Goal: Task Accomplishment & Management: Manage account settings

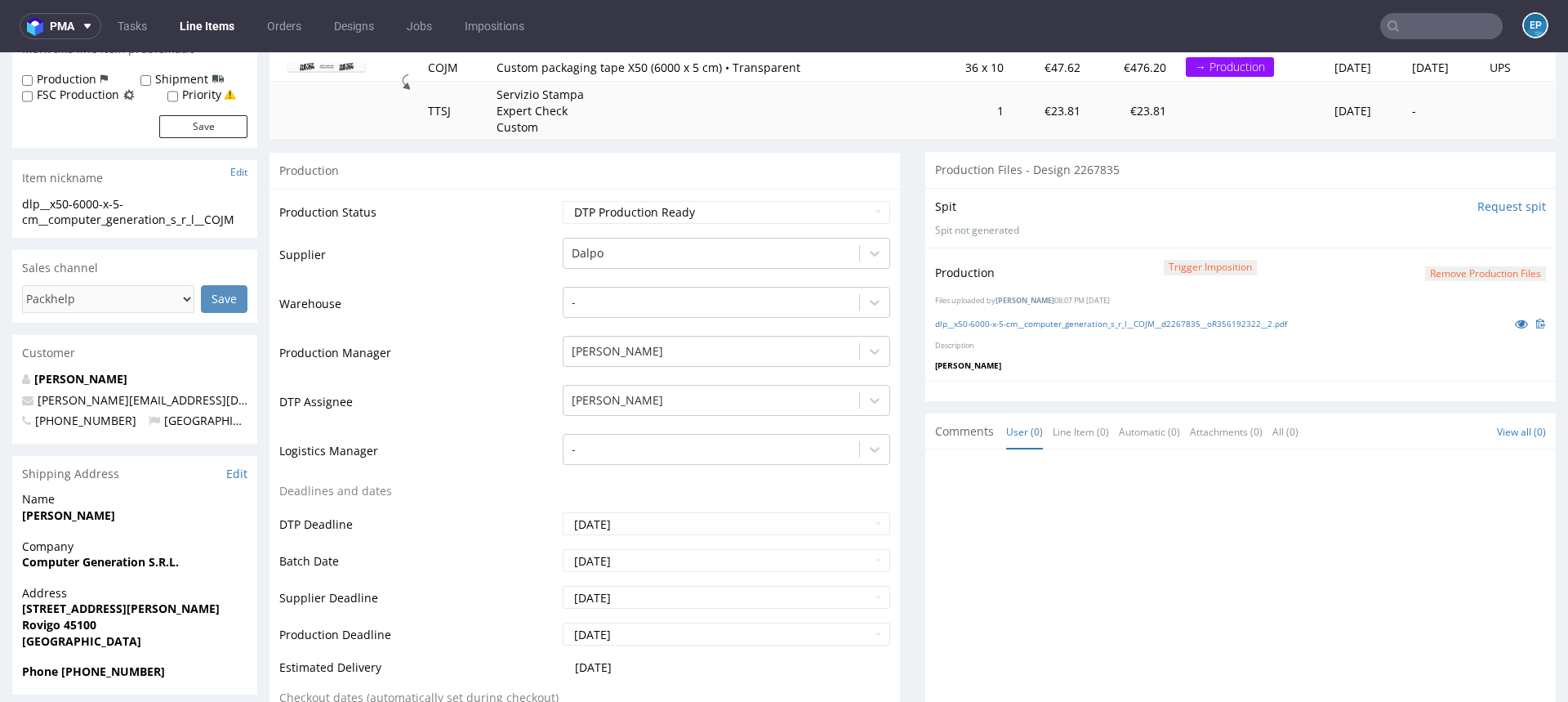
scroll to position [224, 0]
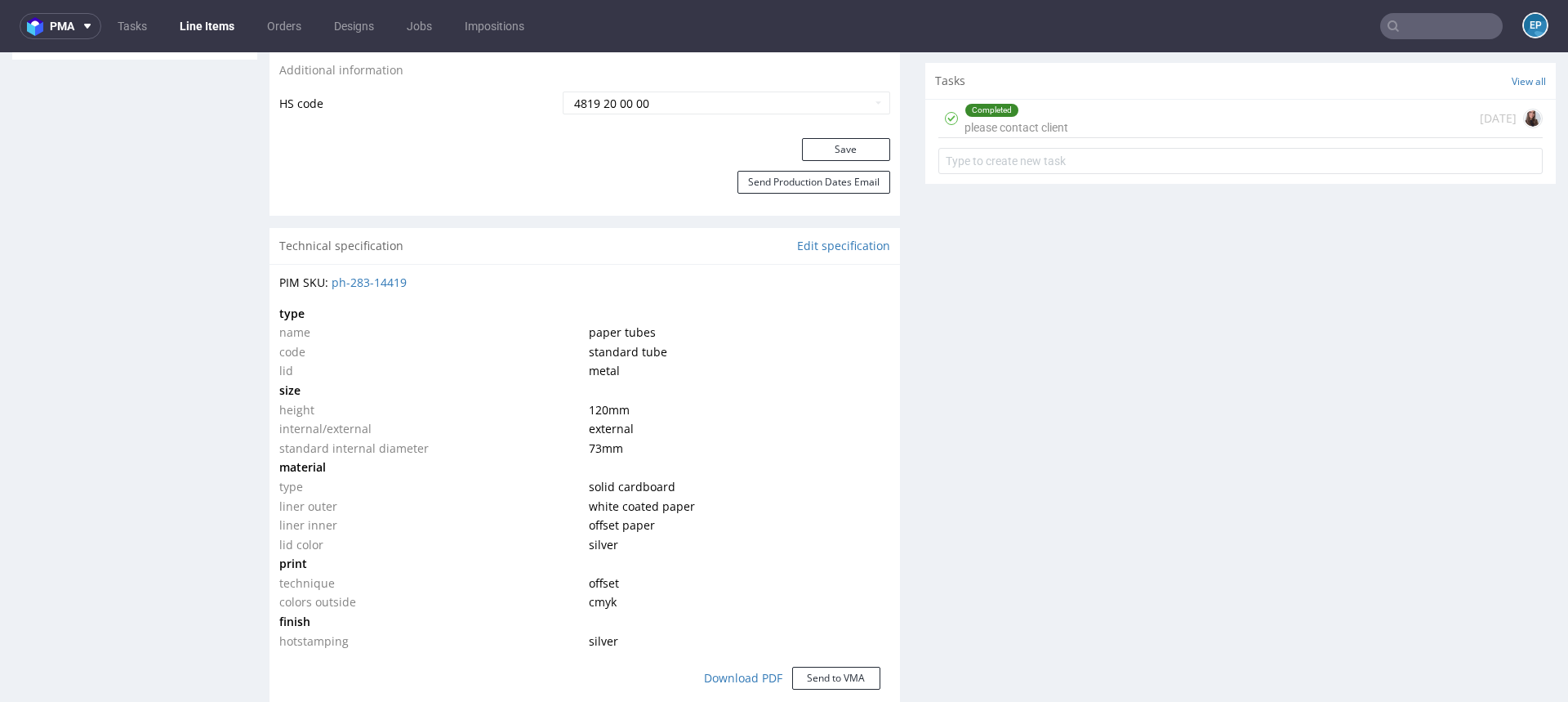
scroll to position [974, 0]
click at [1079, 123] on div "Completed please contact client 1 day ago" at bounding box center [1241, 116] width 605 height 39
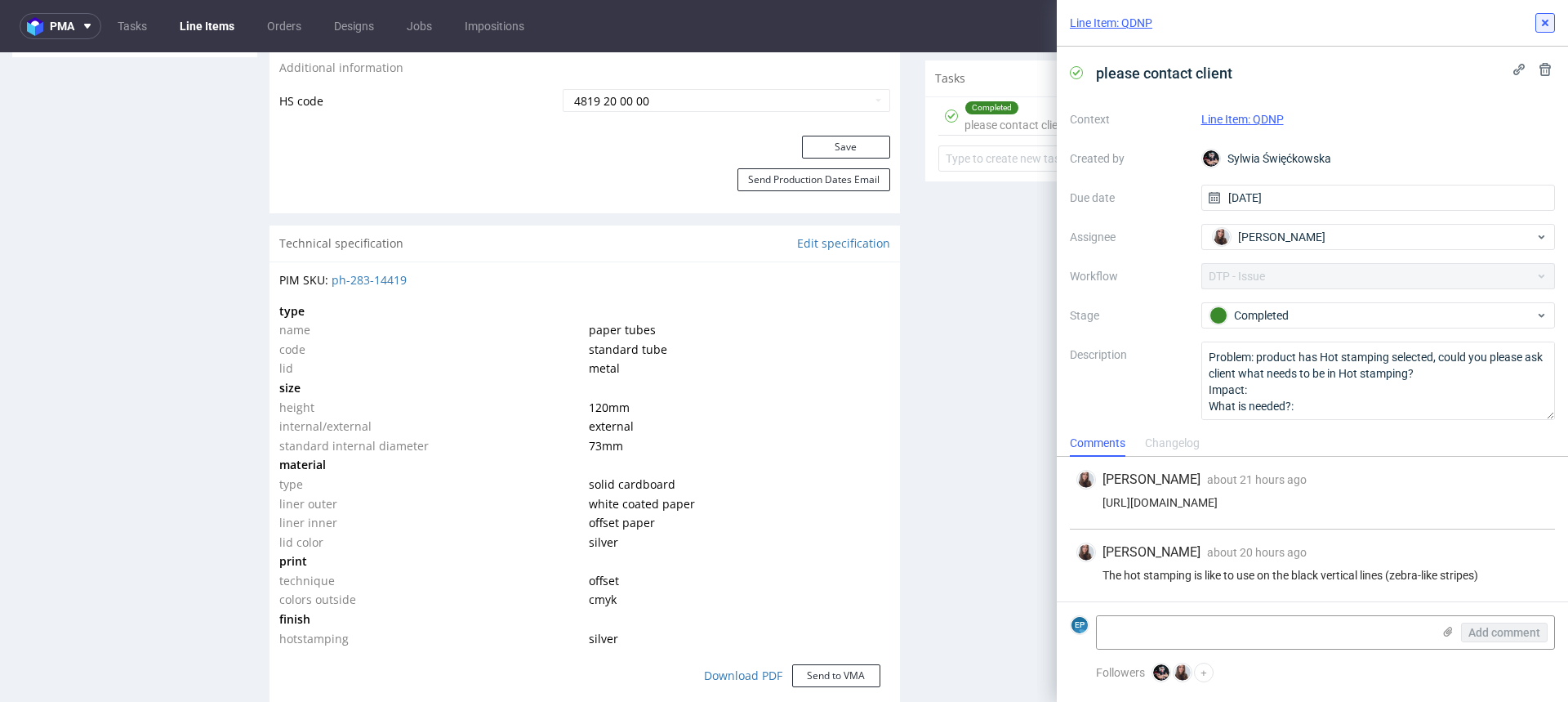
click at [1552, 24] on icon at bounding box center [1546, 23] width 13 height 13
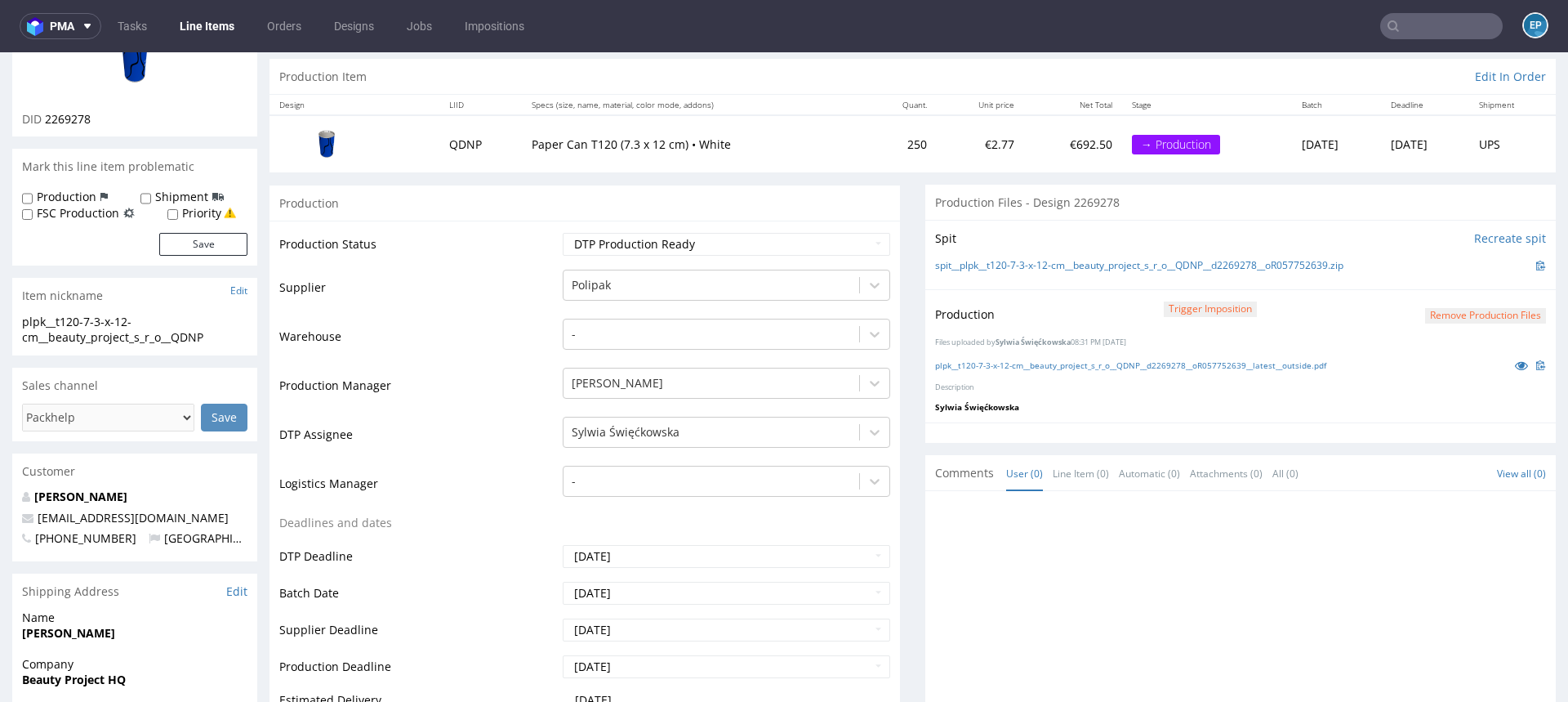
scroll to position [161, 0]
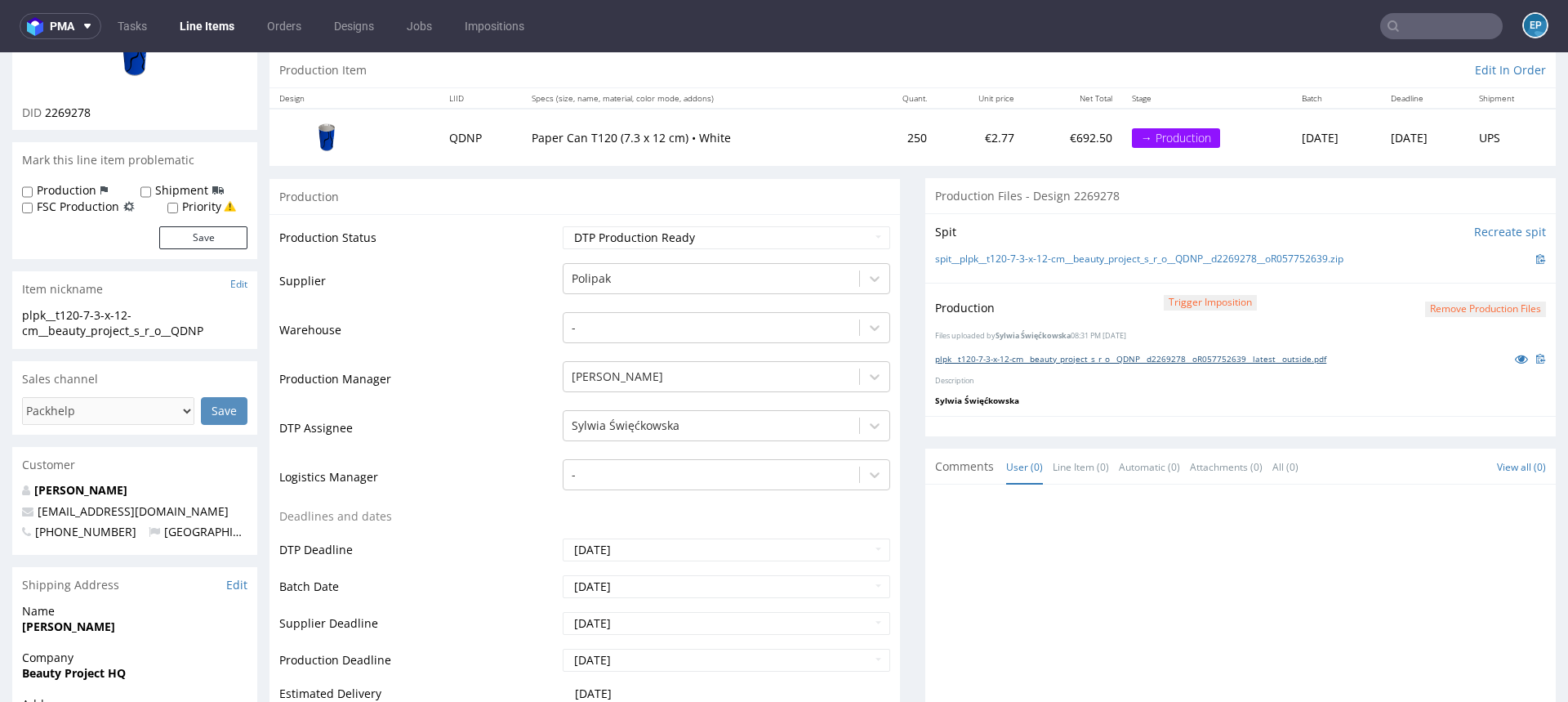
click at [1239, 358] on link "plpk__t120-7-3-x-12-cm__beauty_project_s_r_o__QDNP__d2269278__oR057752639__late…" at bounding box center [1130, 358] width 391 height 12
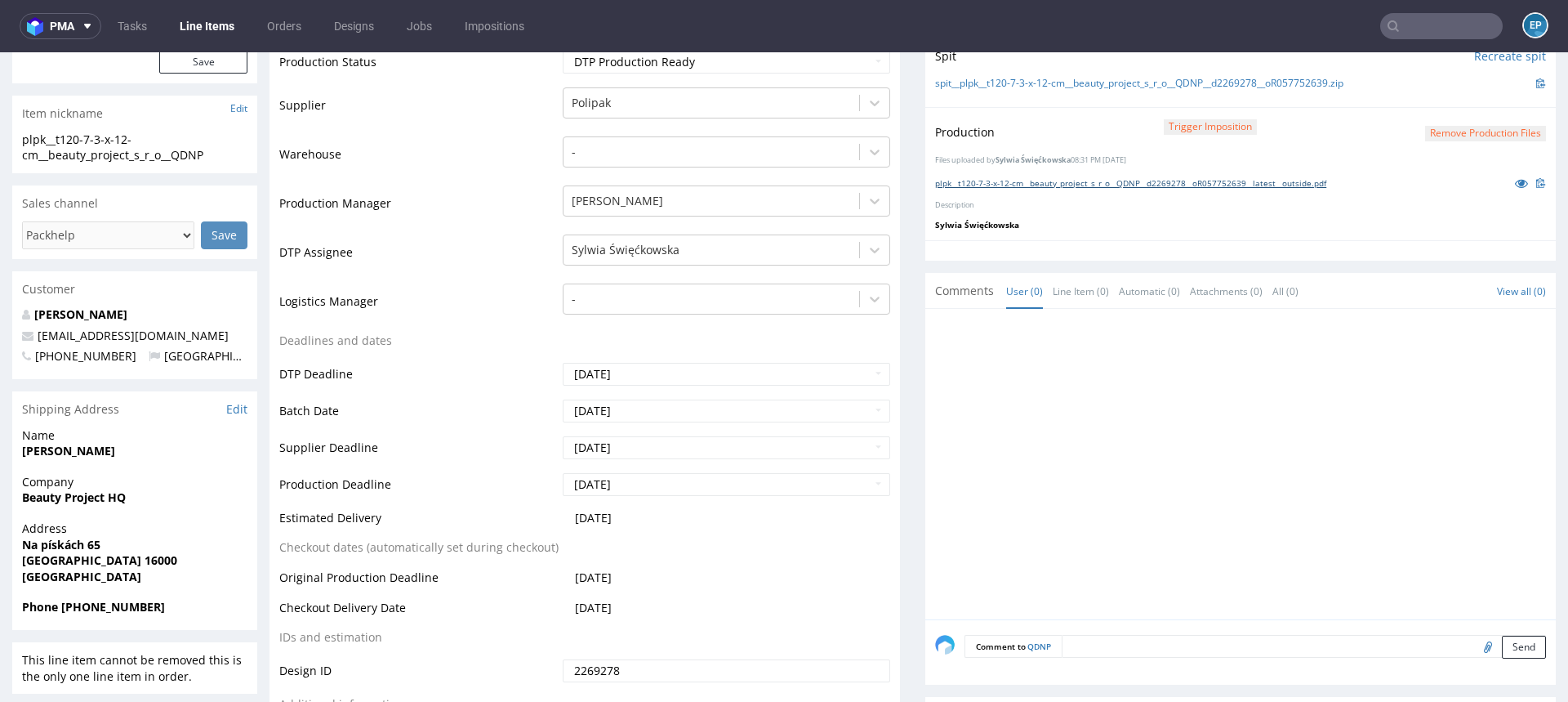
scroll to position [363, 0]
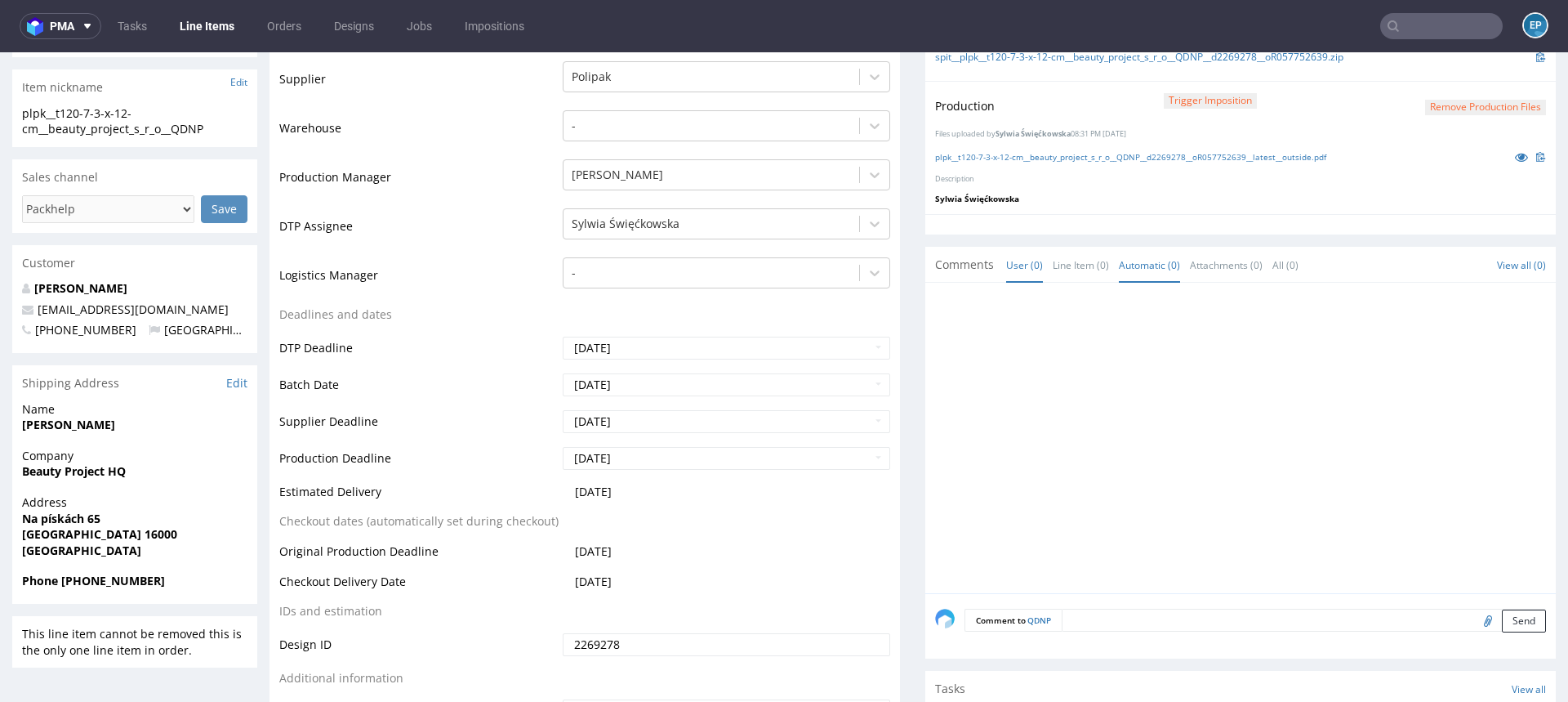
click at [1122, 271] on link "Automatic (0)" at bounding box center [1149, 264] width 61 height 35
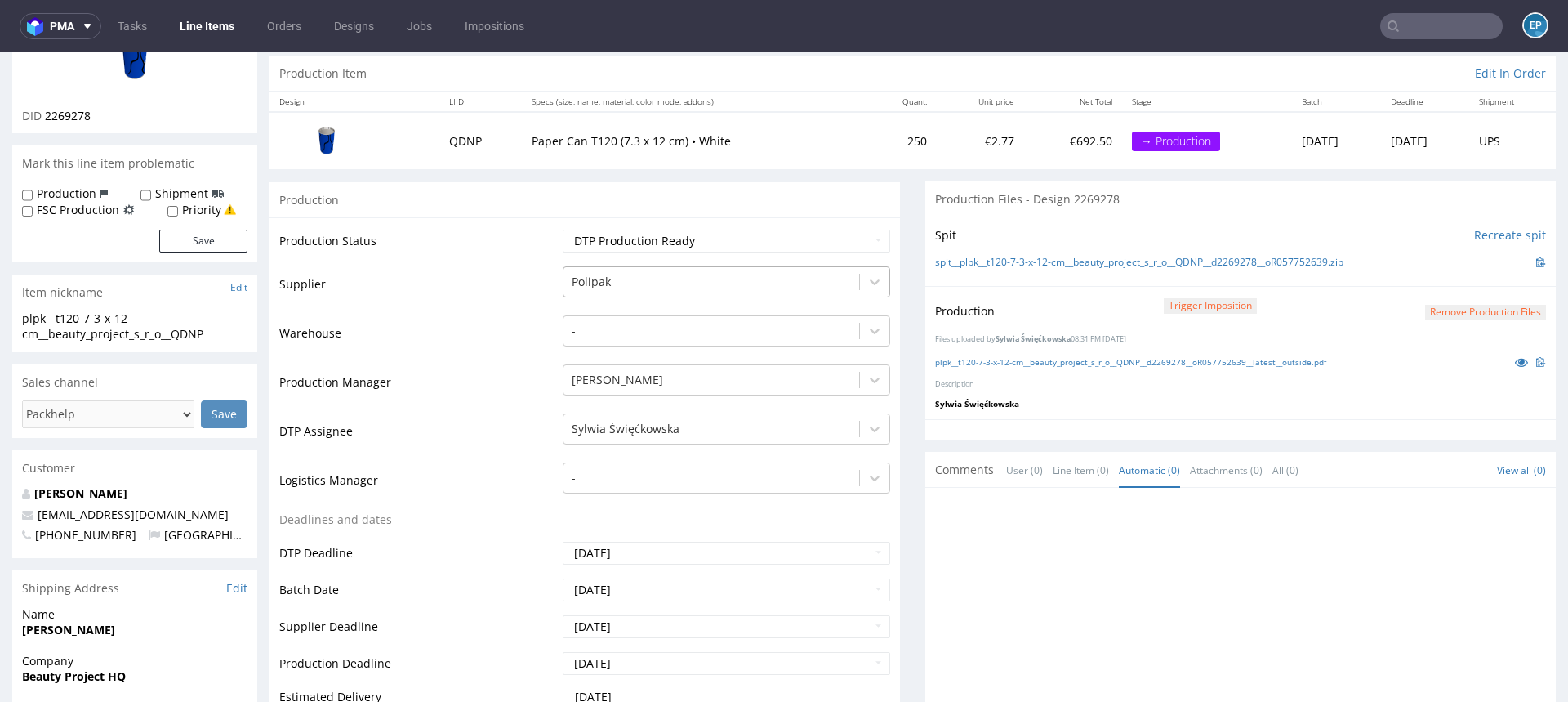
scroll to position [152, 0]
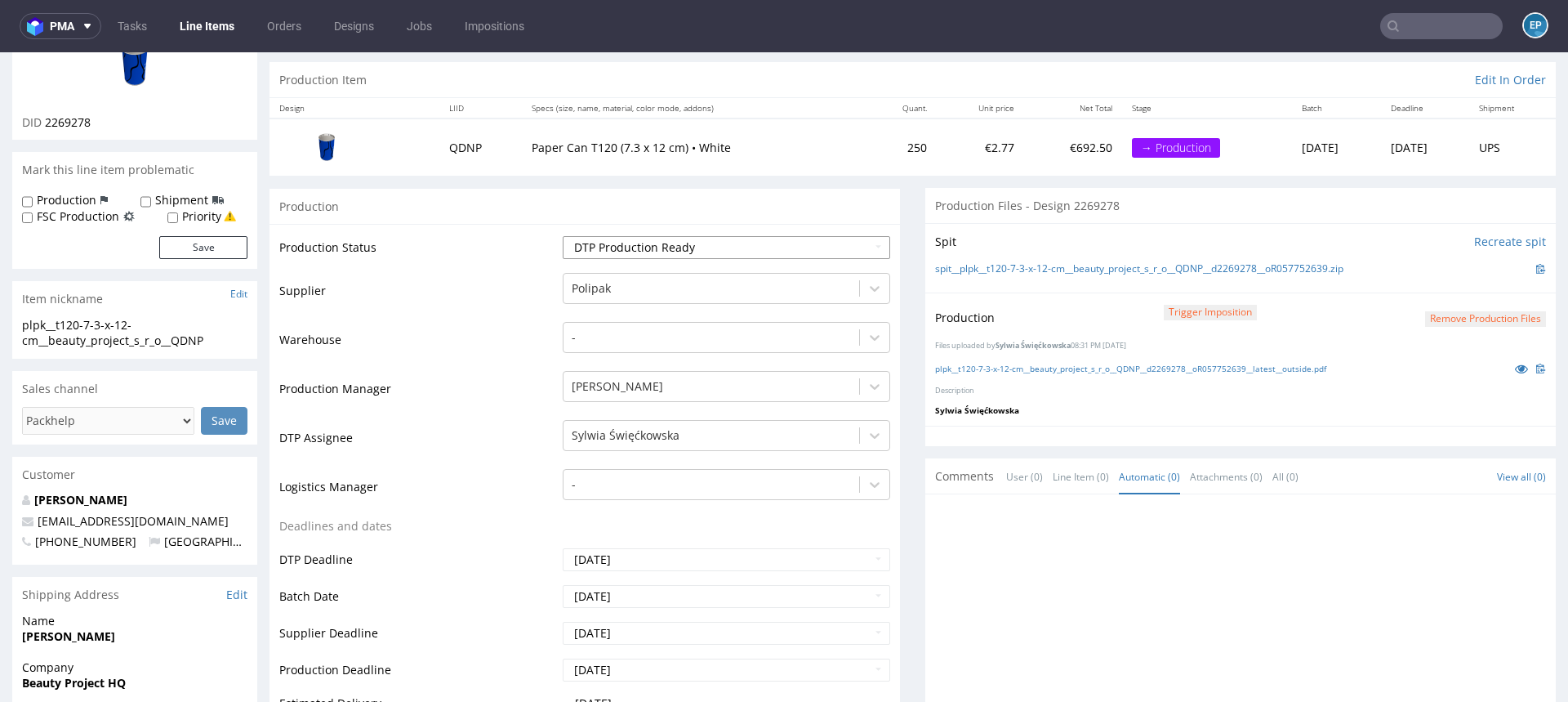
click at [661, 246] on select "Waiting for Artwork Waiting for Diecut Waiting for Mockup Waiting for DTP Waiti…" at bounding box center [727, 248] width 328 height 23
select select "production_in_process"
click at [563, 236] on select "Waiting for Artwork Waiting for Diecut Waiting for Mockup Waiting for DTP Waiti…" at bounding box center [727, 248] width 328 height 23
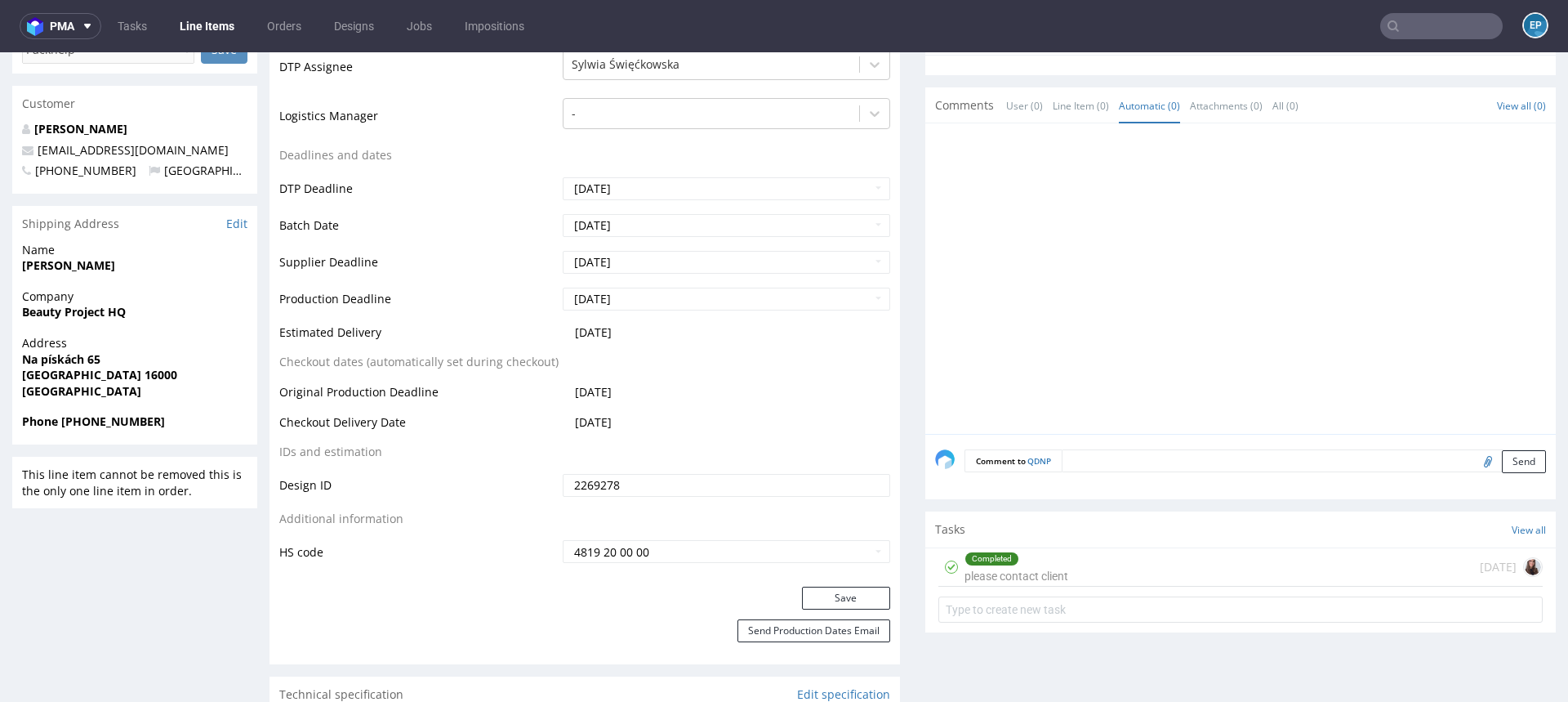
scroll to position [644, 0]
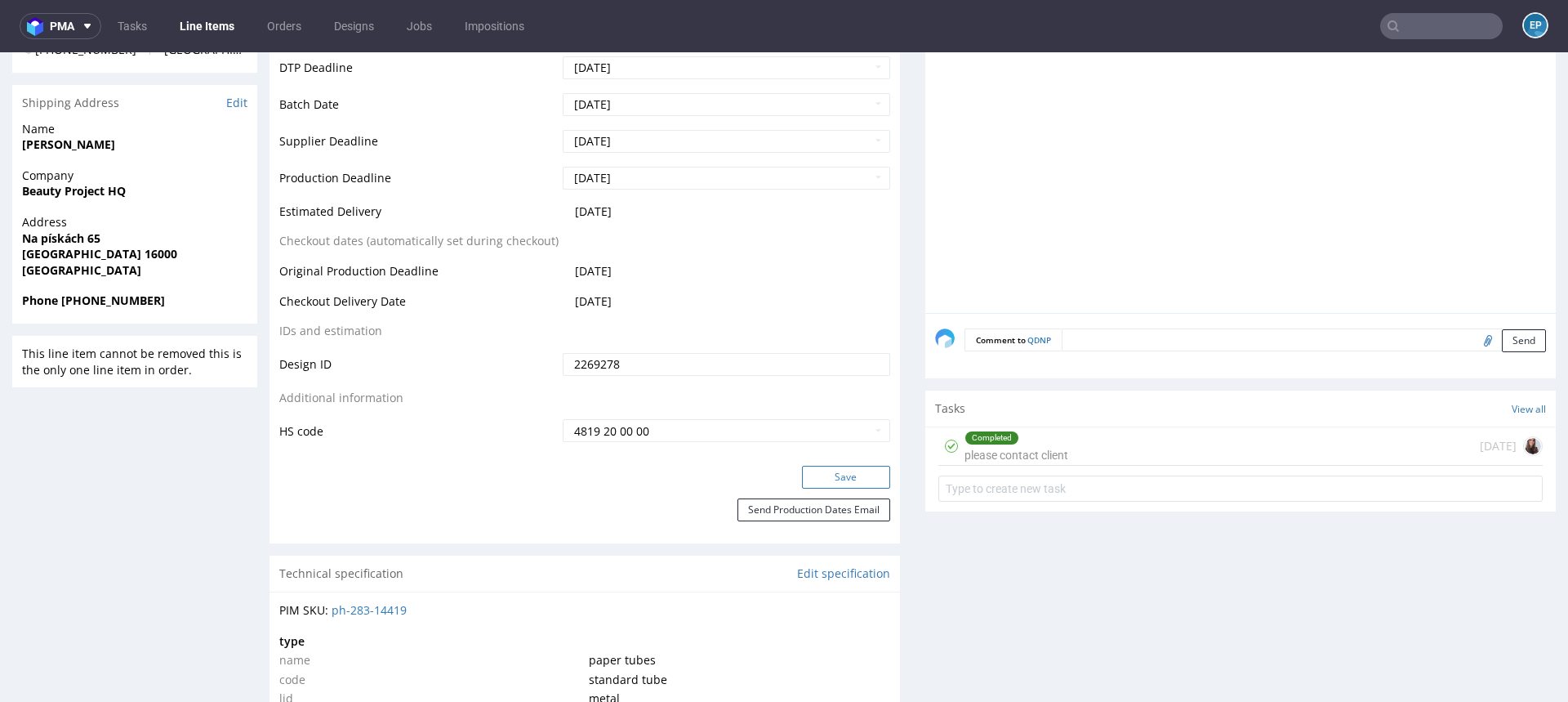
click at [803, 485] on button "Save" at bounding box center [846, 477] width 88 height 23
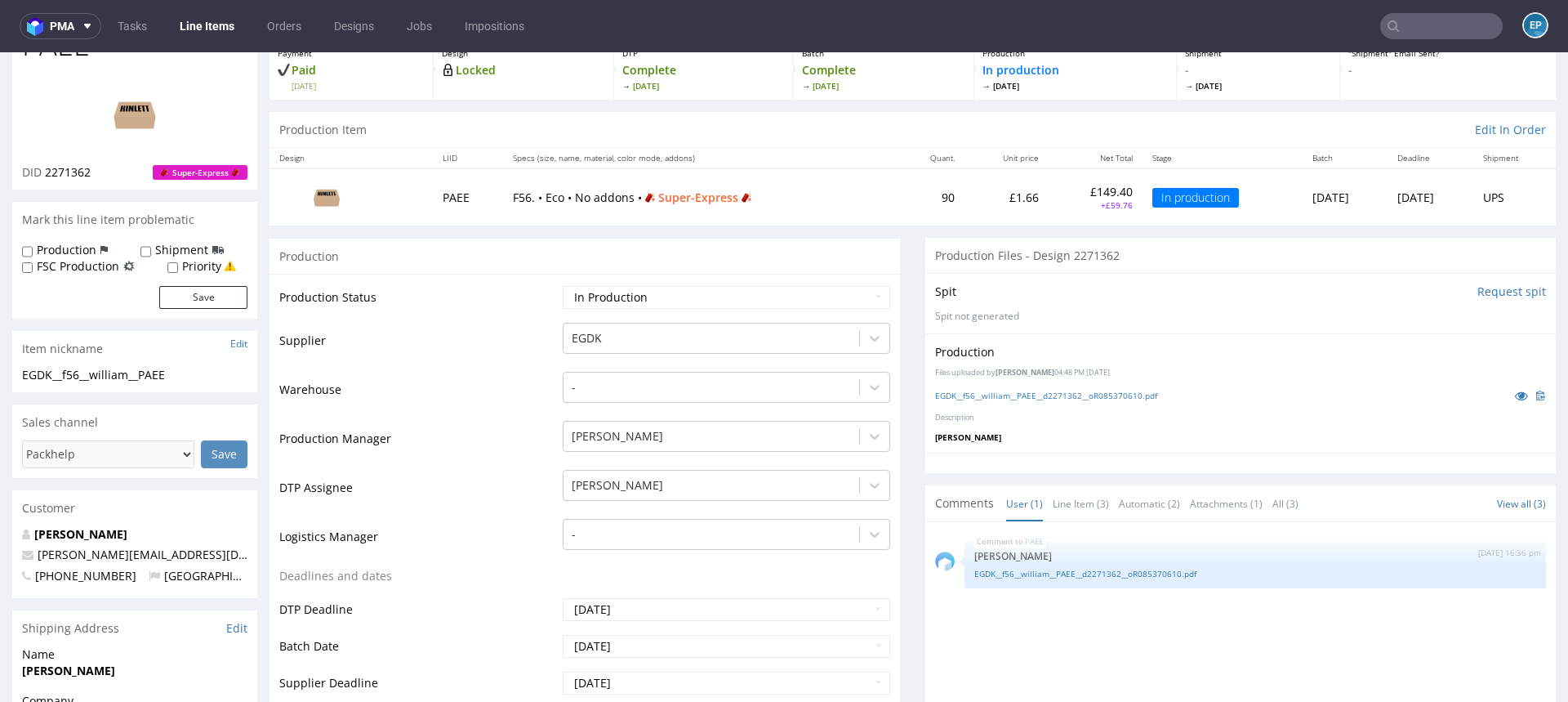
scroll to position [278, 0]
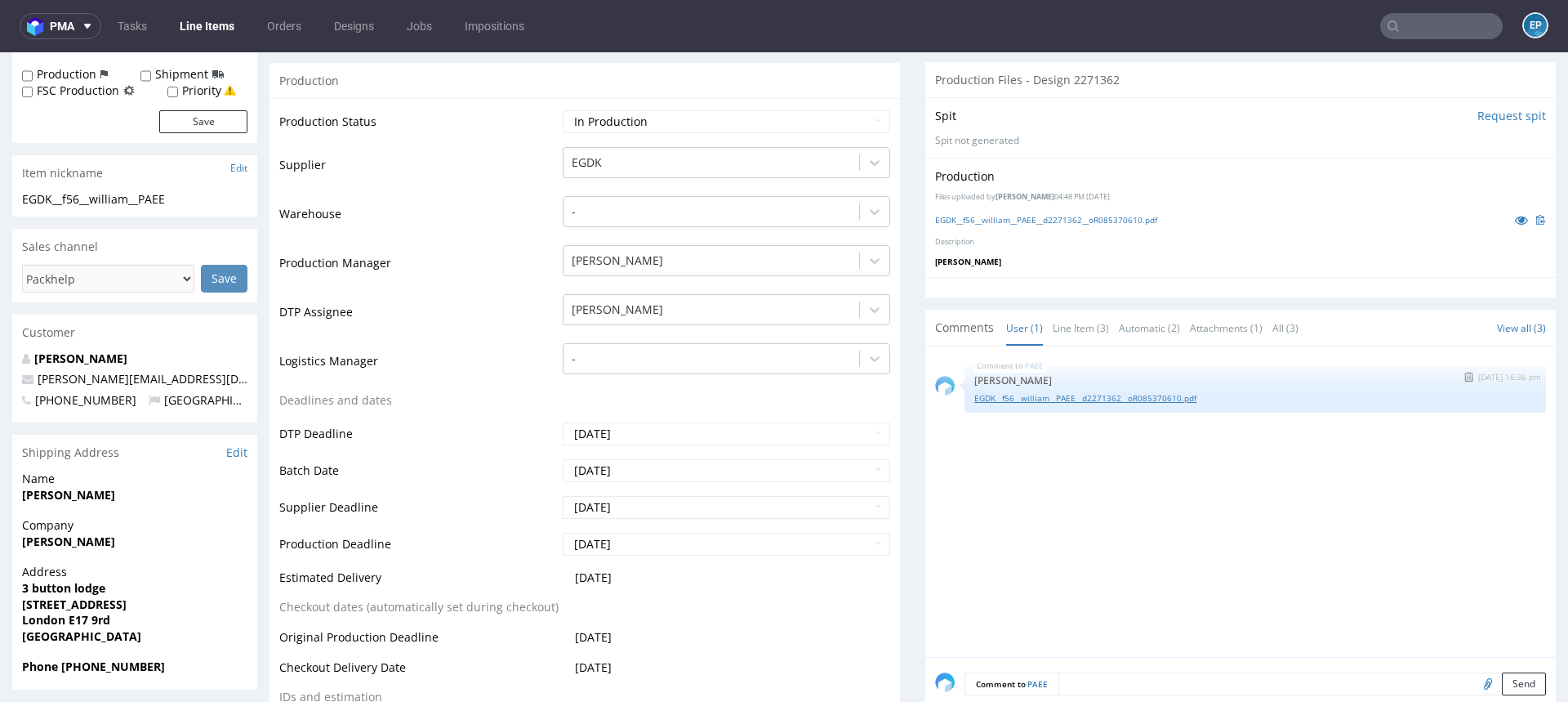
click at [989, 399] on link "EGDK__f56__william__PAEE__d2271362__oR085370610.pdf" at bounding box center [1256, 398] width 562 height 12
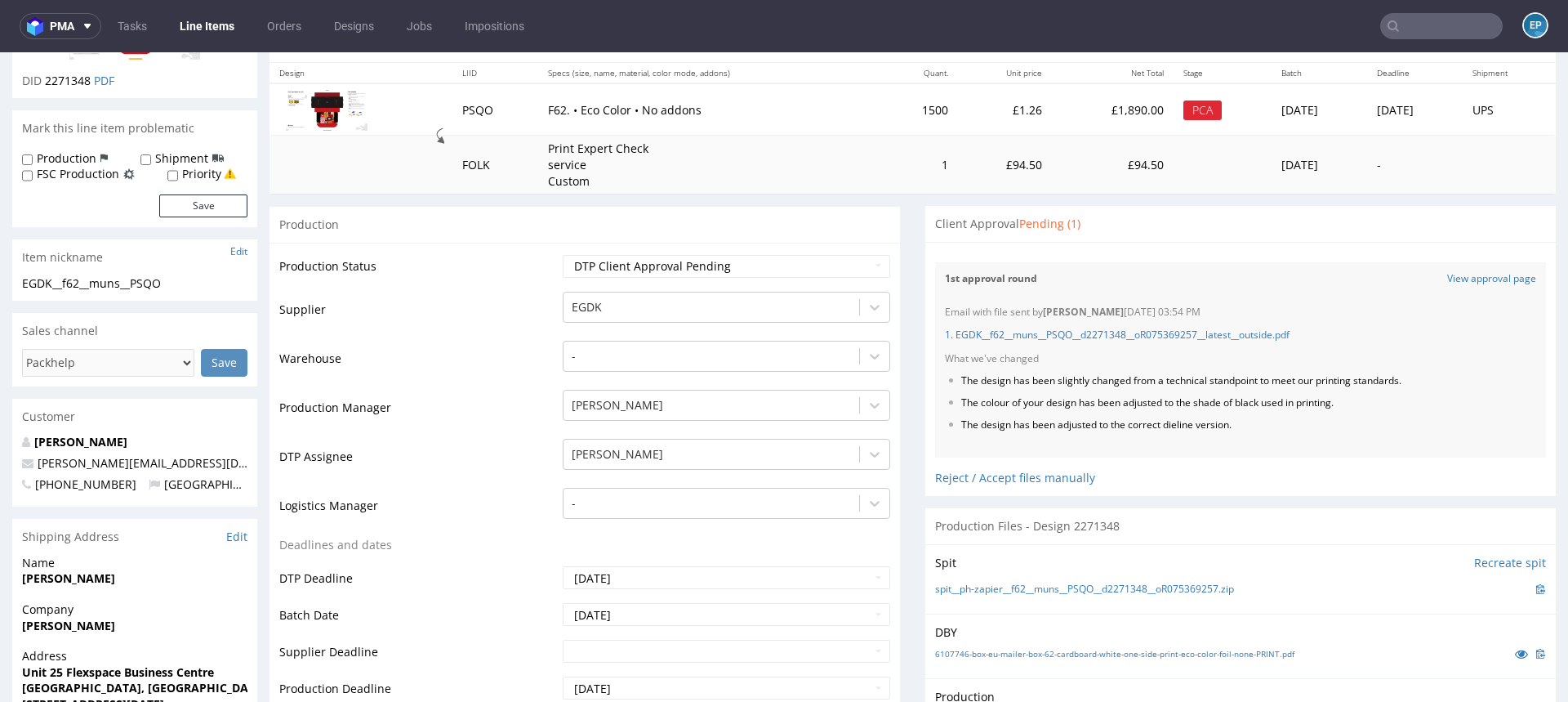
scroll to position [144, 0]
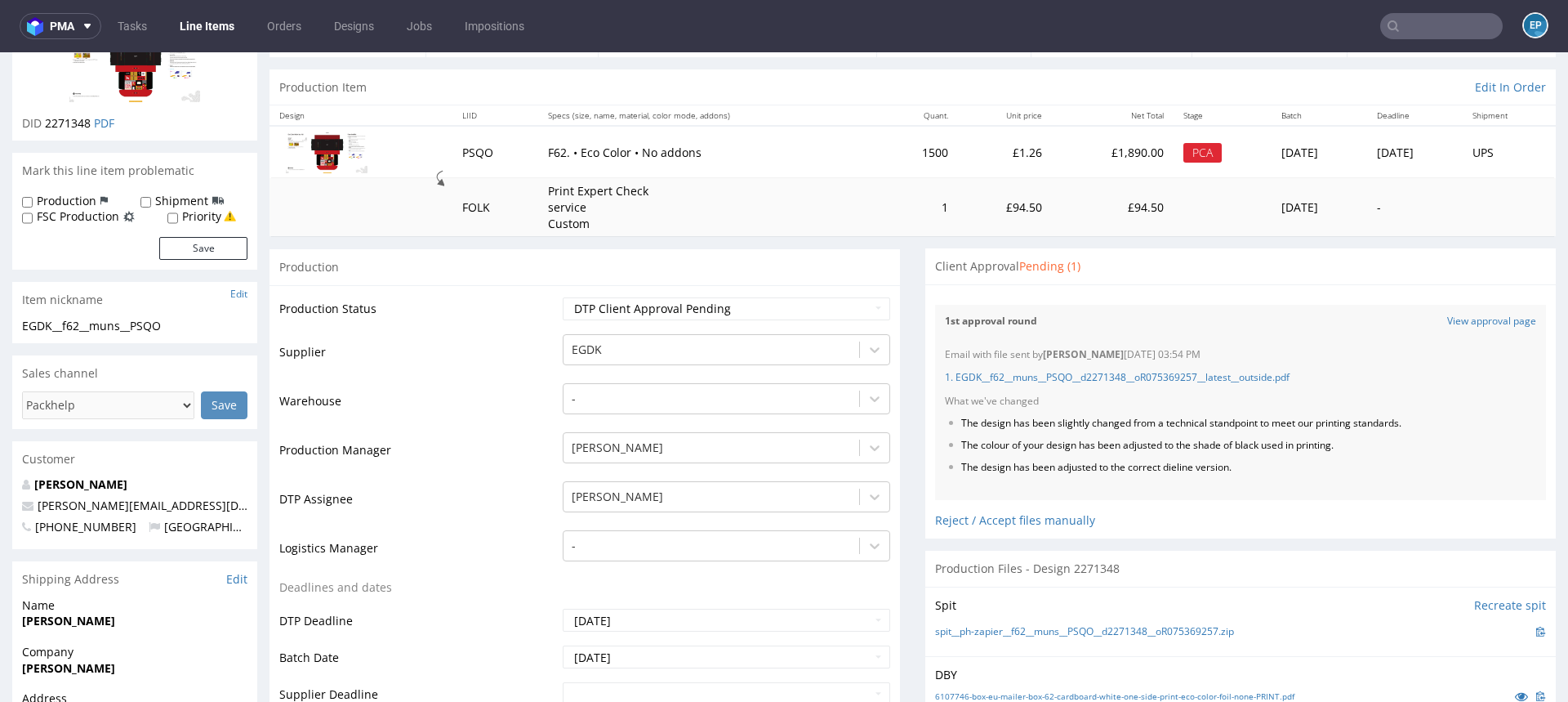
click at [45, 202] on label "Production" at bounding box center [67, 201] width 59 height 16
click at [33, 202] on input "Production" at bounding box center [27, 203] width 11 height 13
checkbox input "true"
click at [222, 244] on button "Save" at bounding box center [203, 249] width 88 height 23
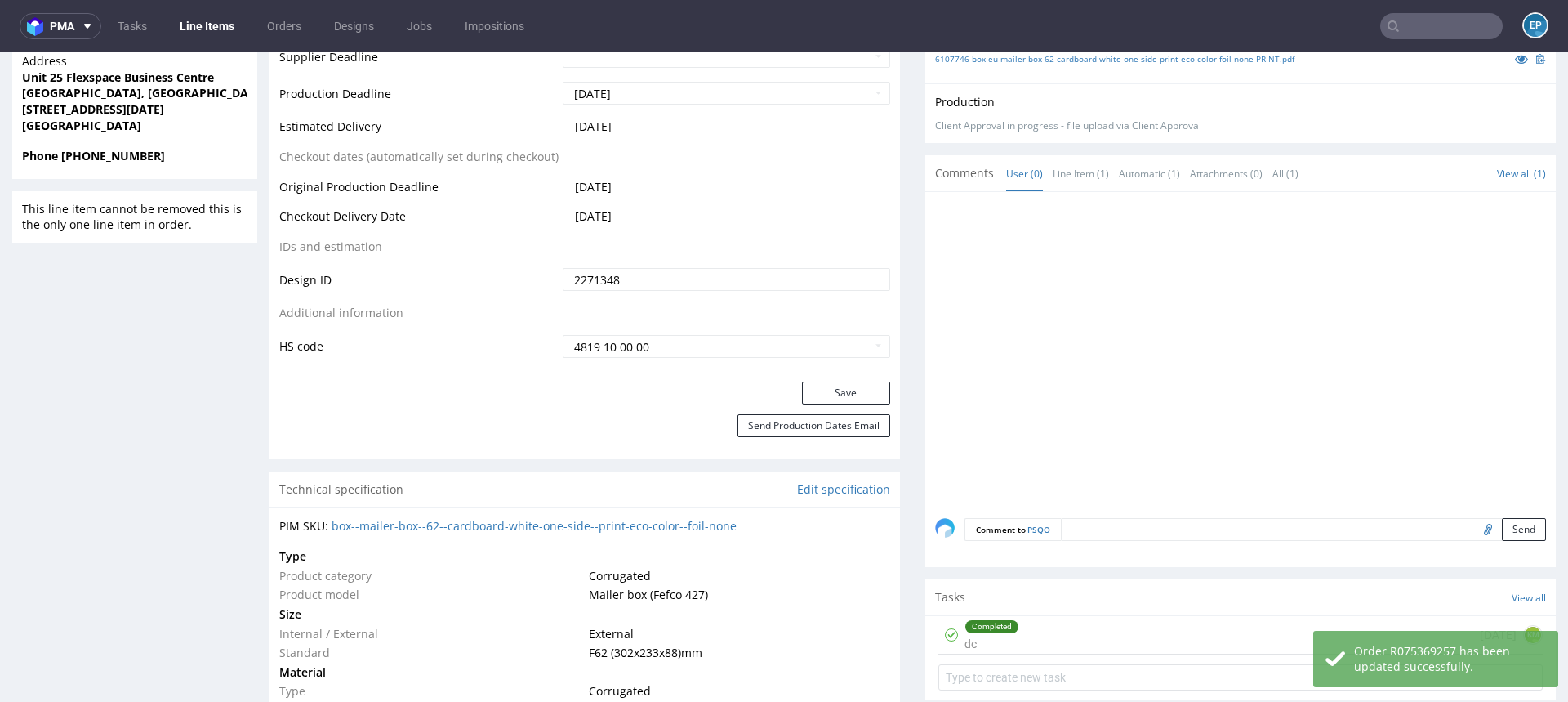
scroll to position [867, 0]
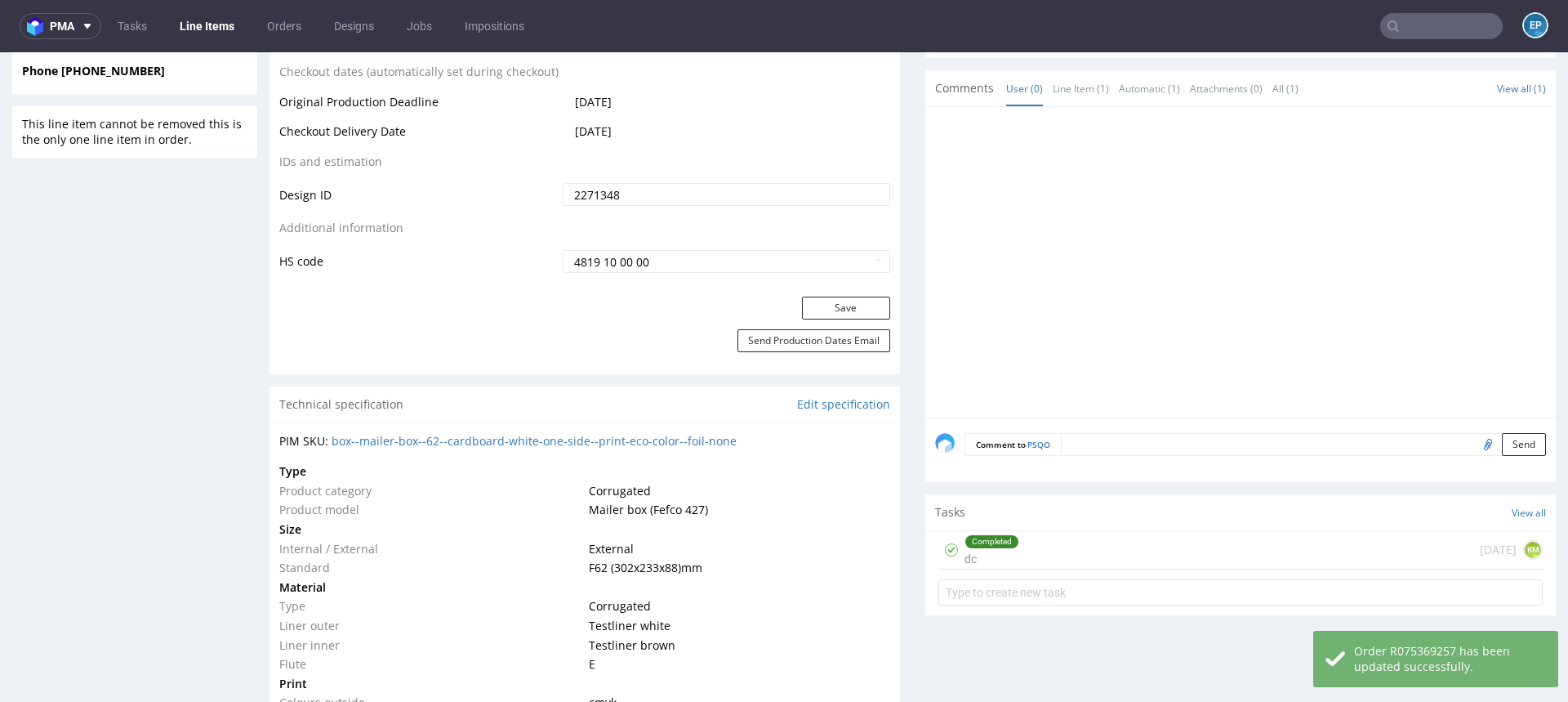
click at [1102, 452] on textarea at bounding box center [1304, 444] width 485 height 23
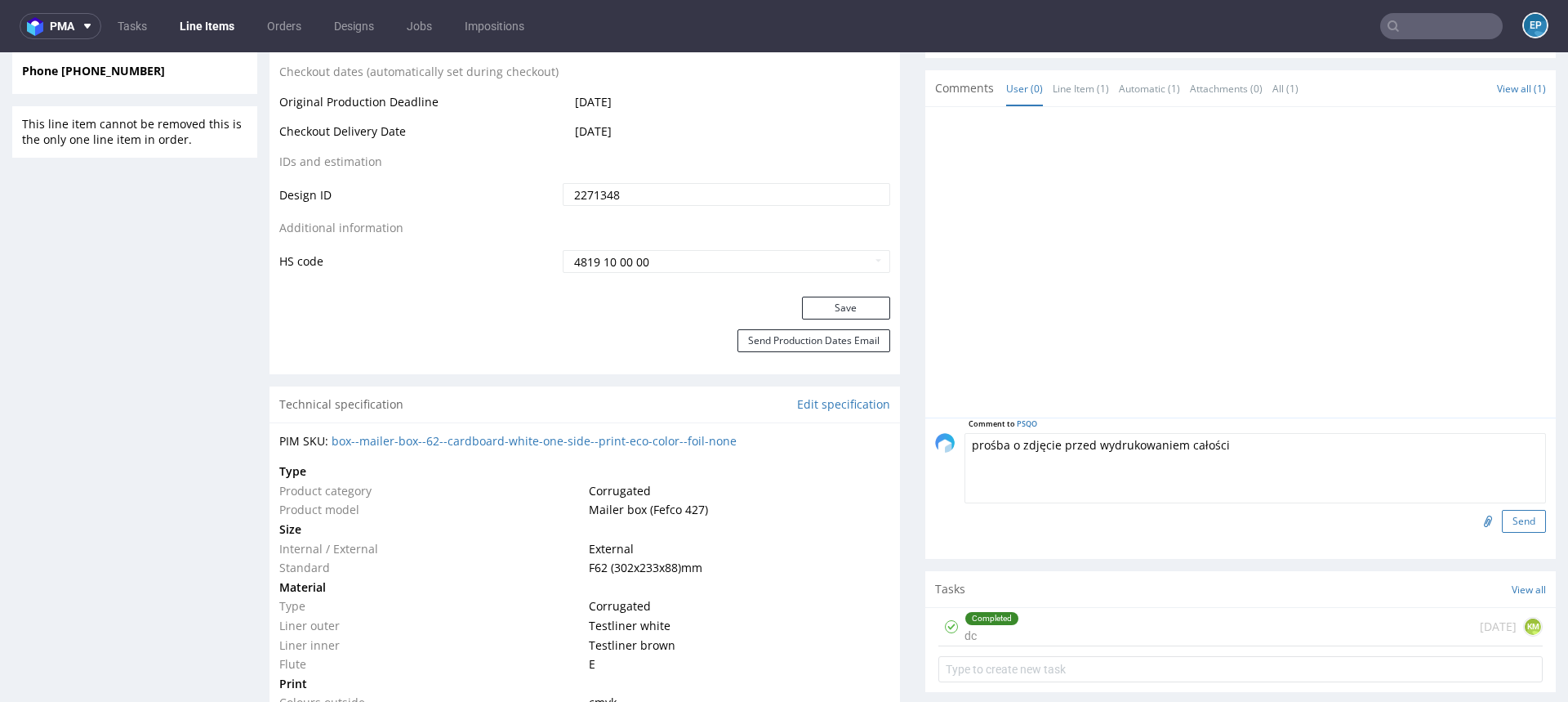
type textarea "prośba o zdjęcie przed wydrukowaniem całości"
click at [1524, 510] on button "Send" at bounding box center [1524, 522] width 44 height 23
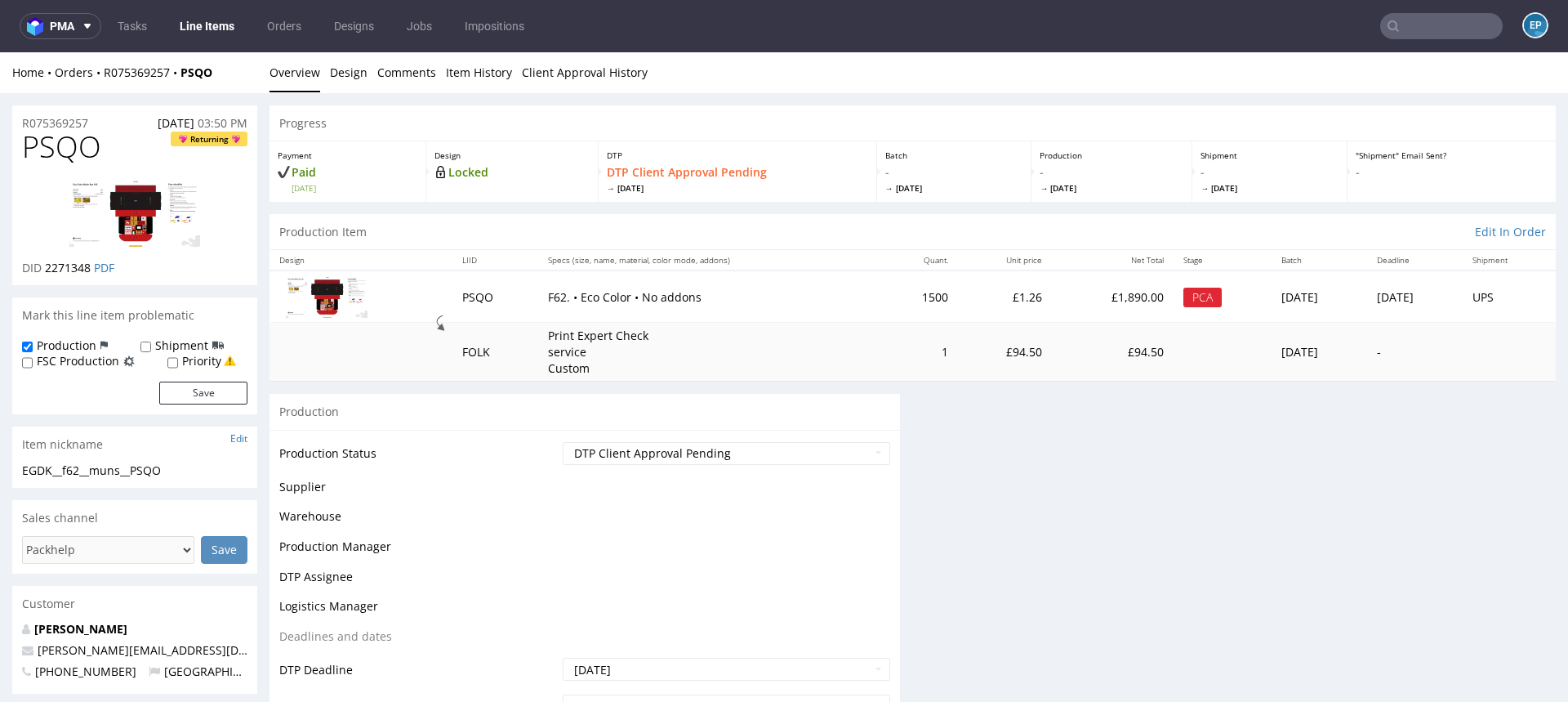
scroll to position [0, 0]
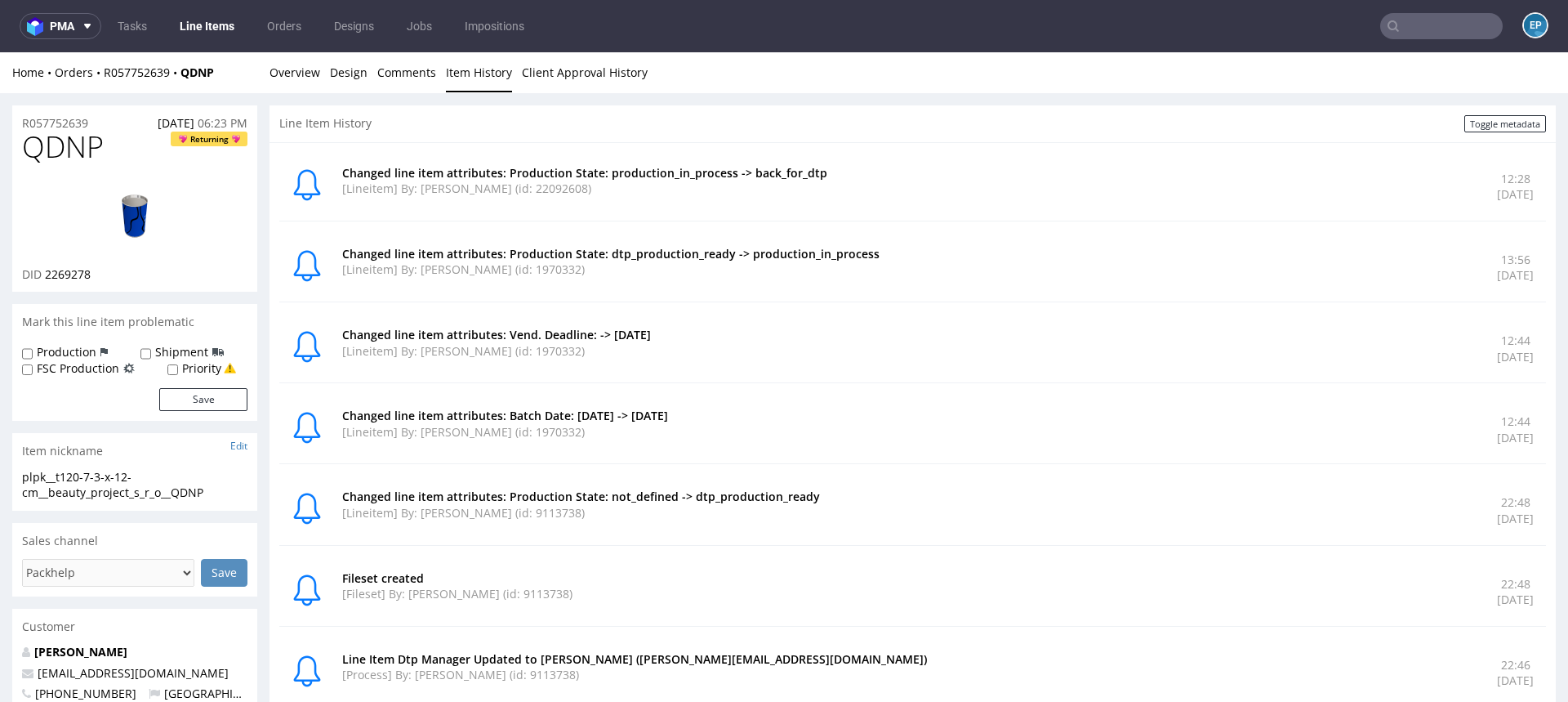
click at [218, 16] on link "Line Items" at bounding box center [207, 26] width 74 height 26
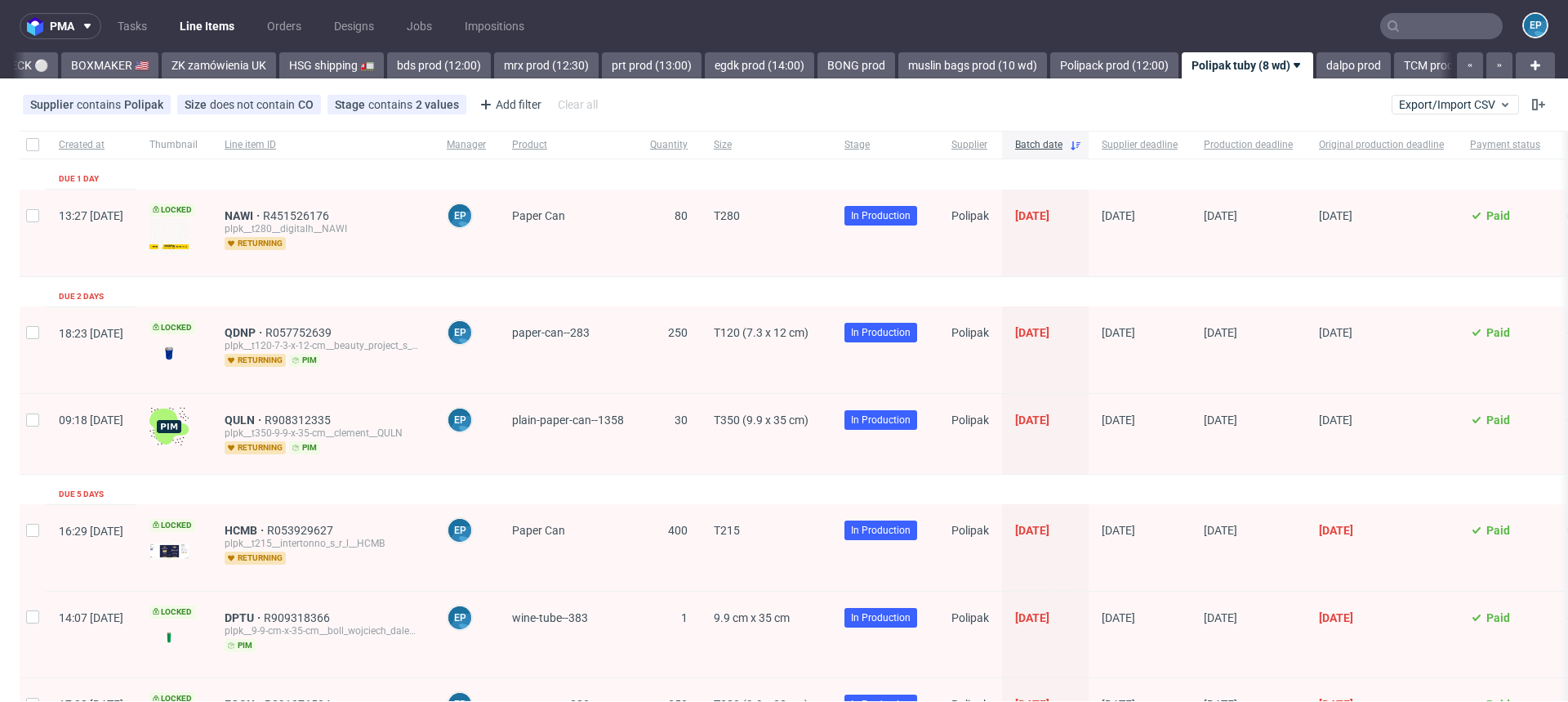
click at [101, 61] on div "Vista Print All delays ⏰ deadline today 🗓️ flagged Ewa 🚩 MAGAZYN PECICE 🏭 CH, N…" at bounding box center [733, 65] width 1439 height 26
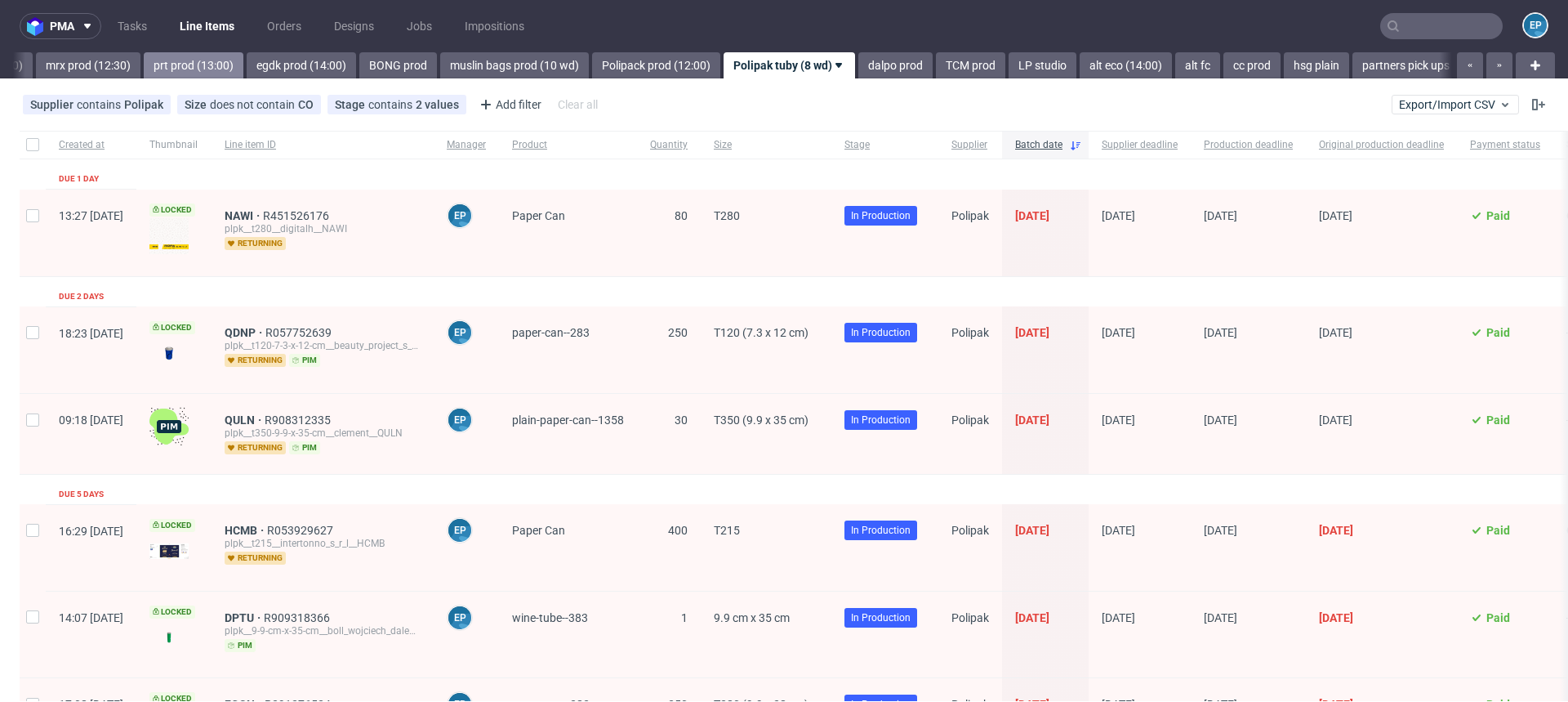
click at [143, 62] on link "prt prod (13:00)" at bounding box center [193, 65] width 100 height 26
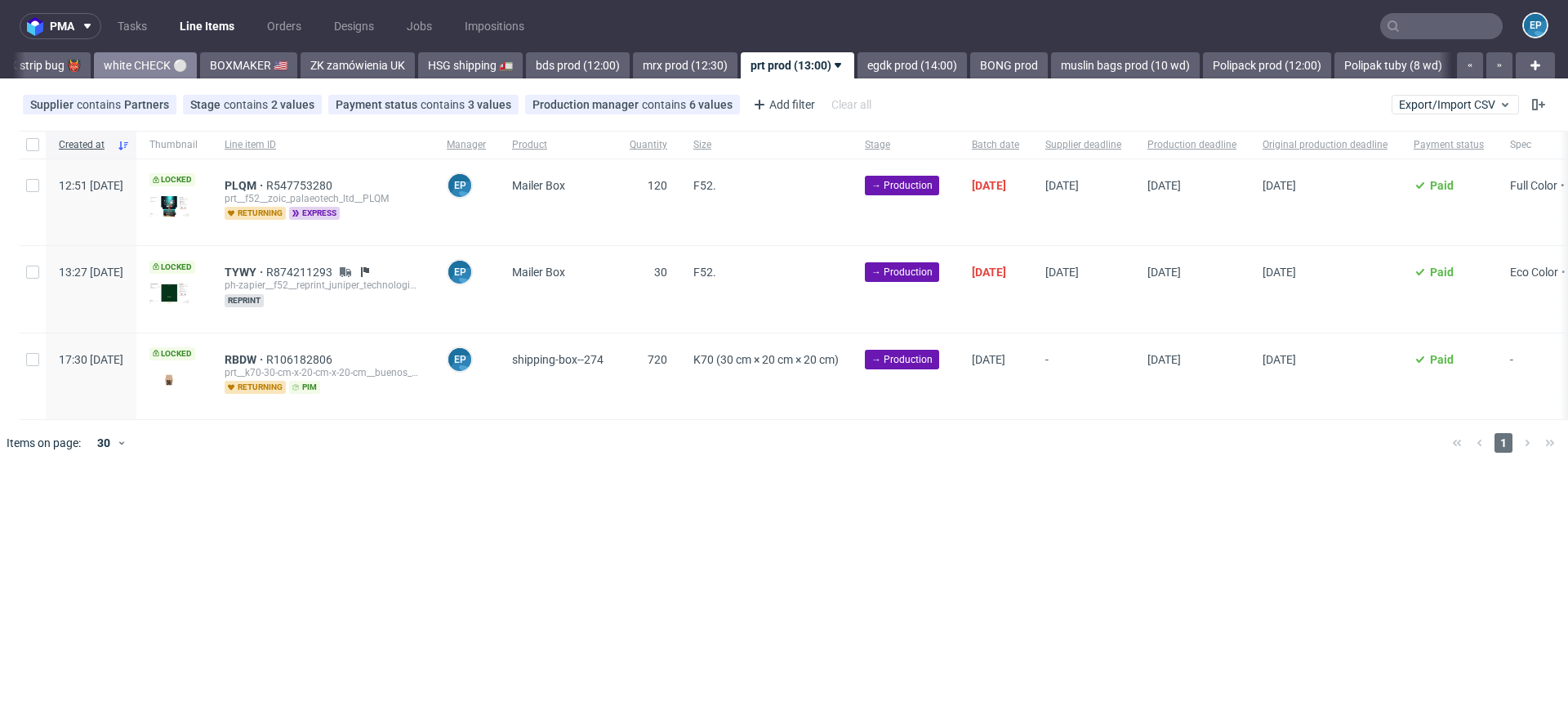
click at [94, 65] on link "white CHECK ⚪️" at bounding box center [145, 65] width 103 height 26
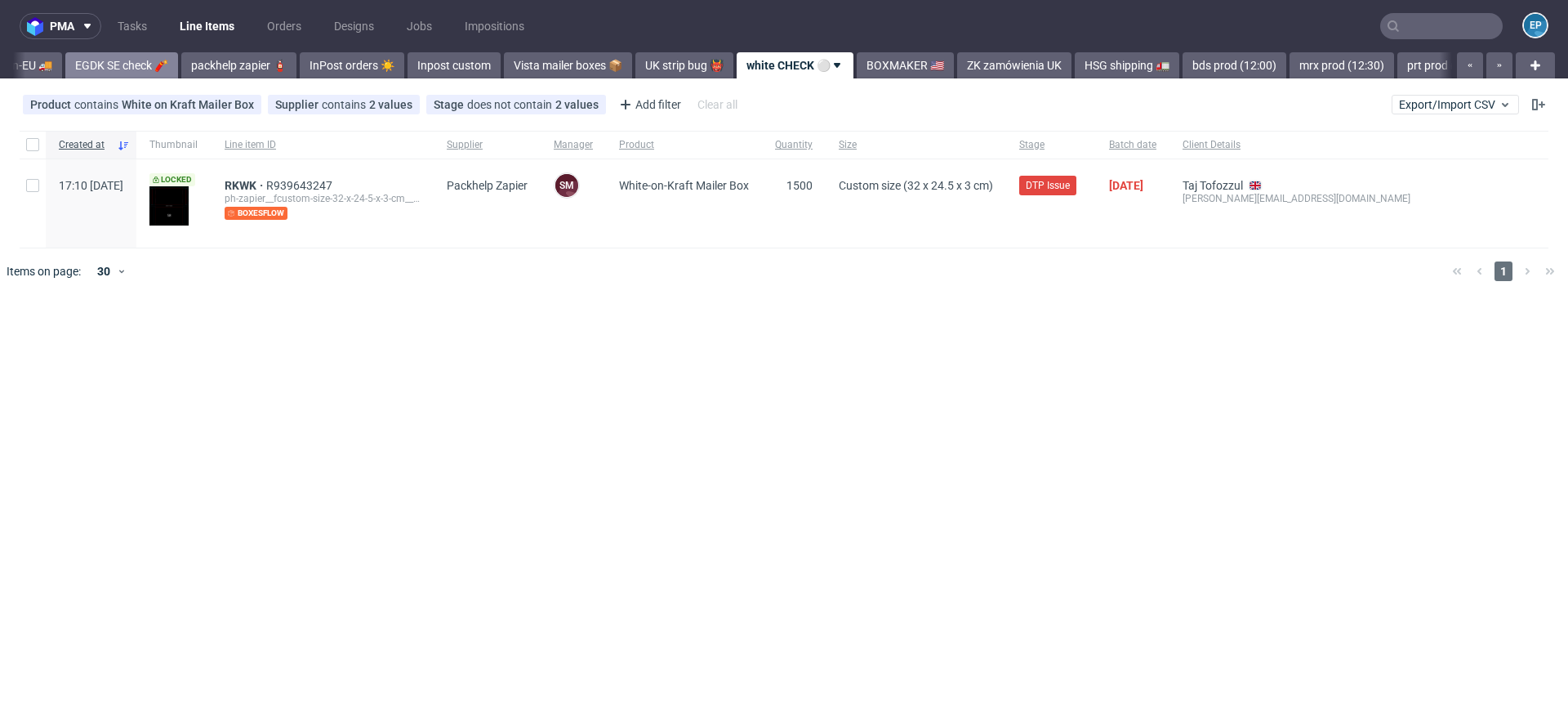
click at [73, 63] on link "EGDK SE check 🧨" at bounding box center [121, 65] width 113 height 26
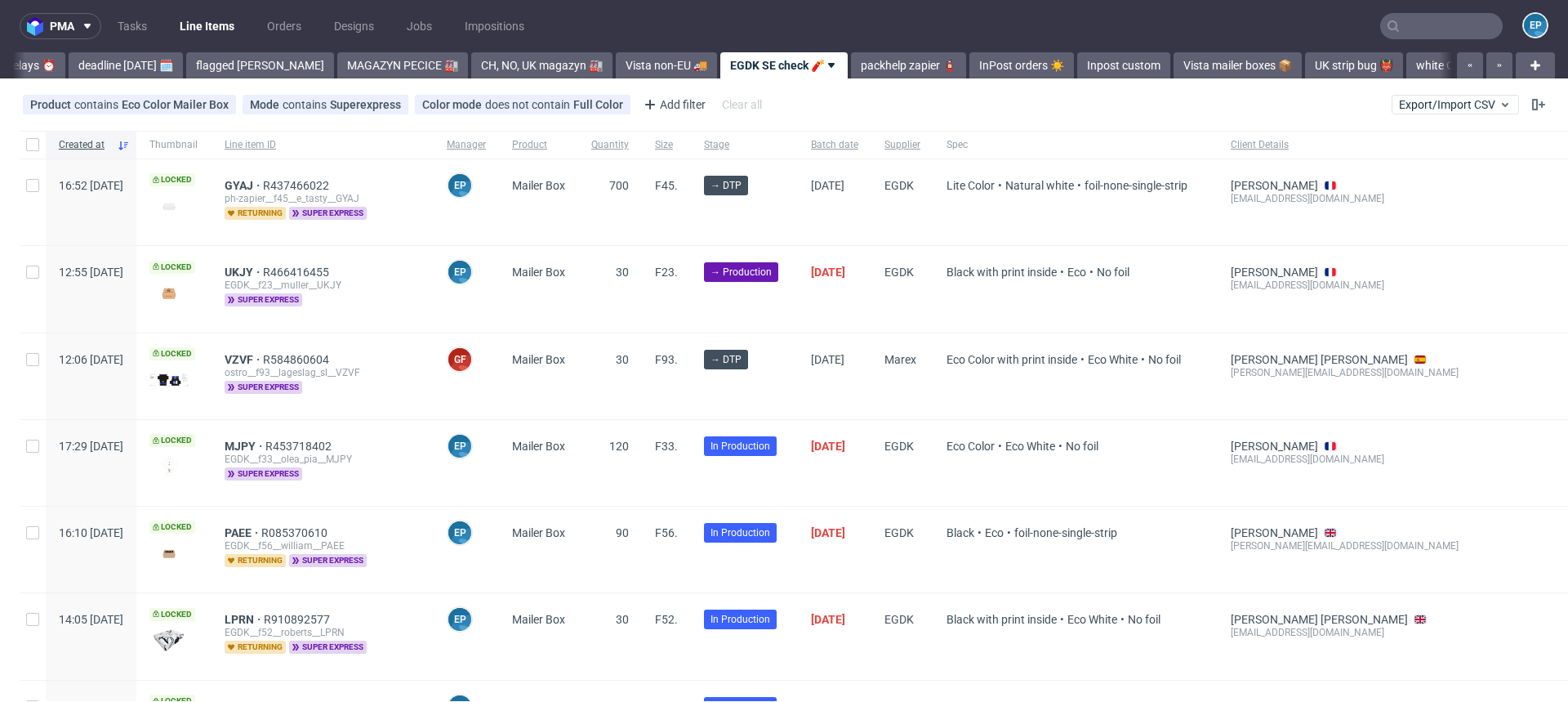
click at [73, 63] on link "deadline today 🗓️" at bounding box center [125, 65] width 115 height 26
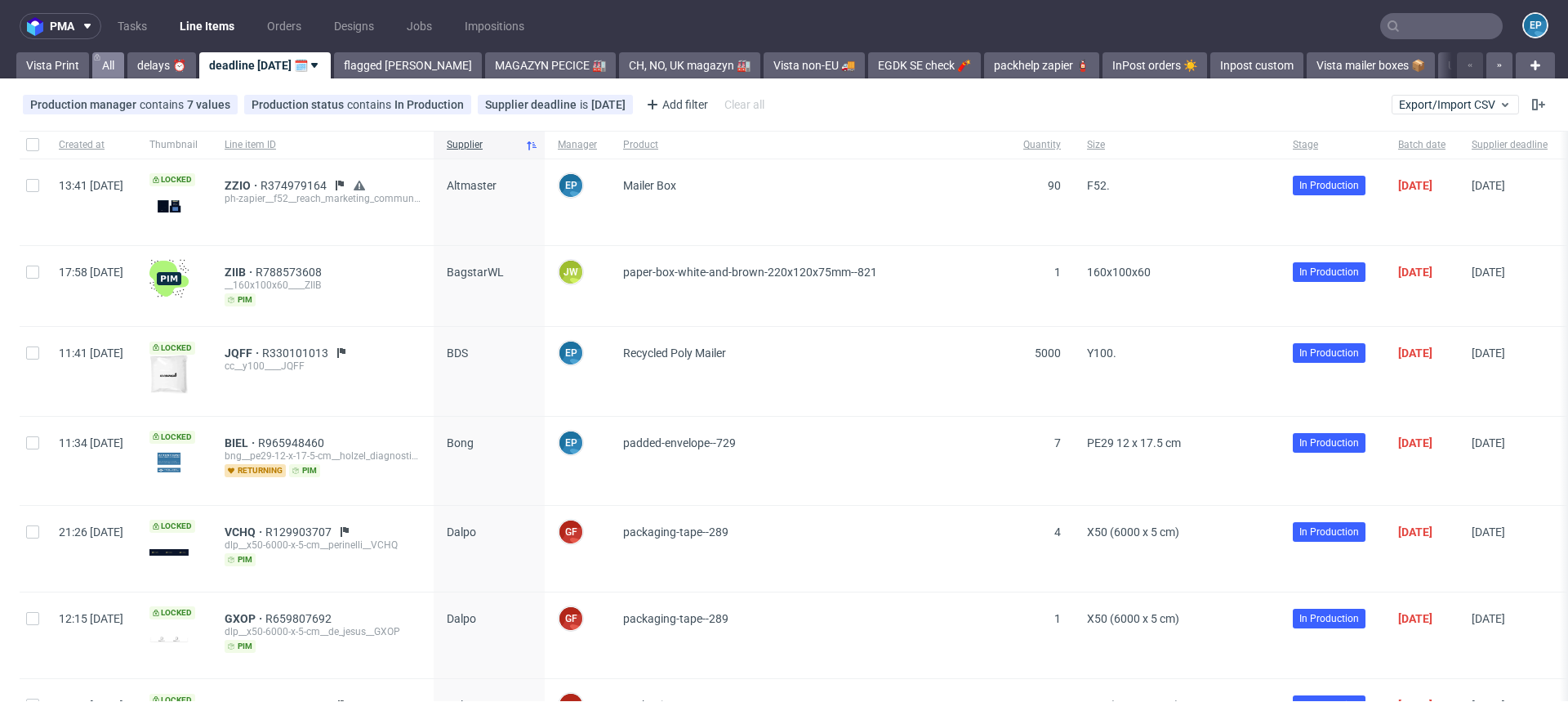
click at [111, 64] on link "All" at bounding box center [108, 65] width 32 height 26
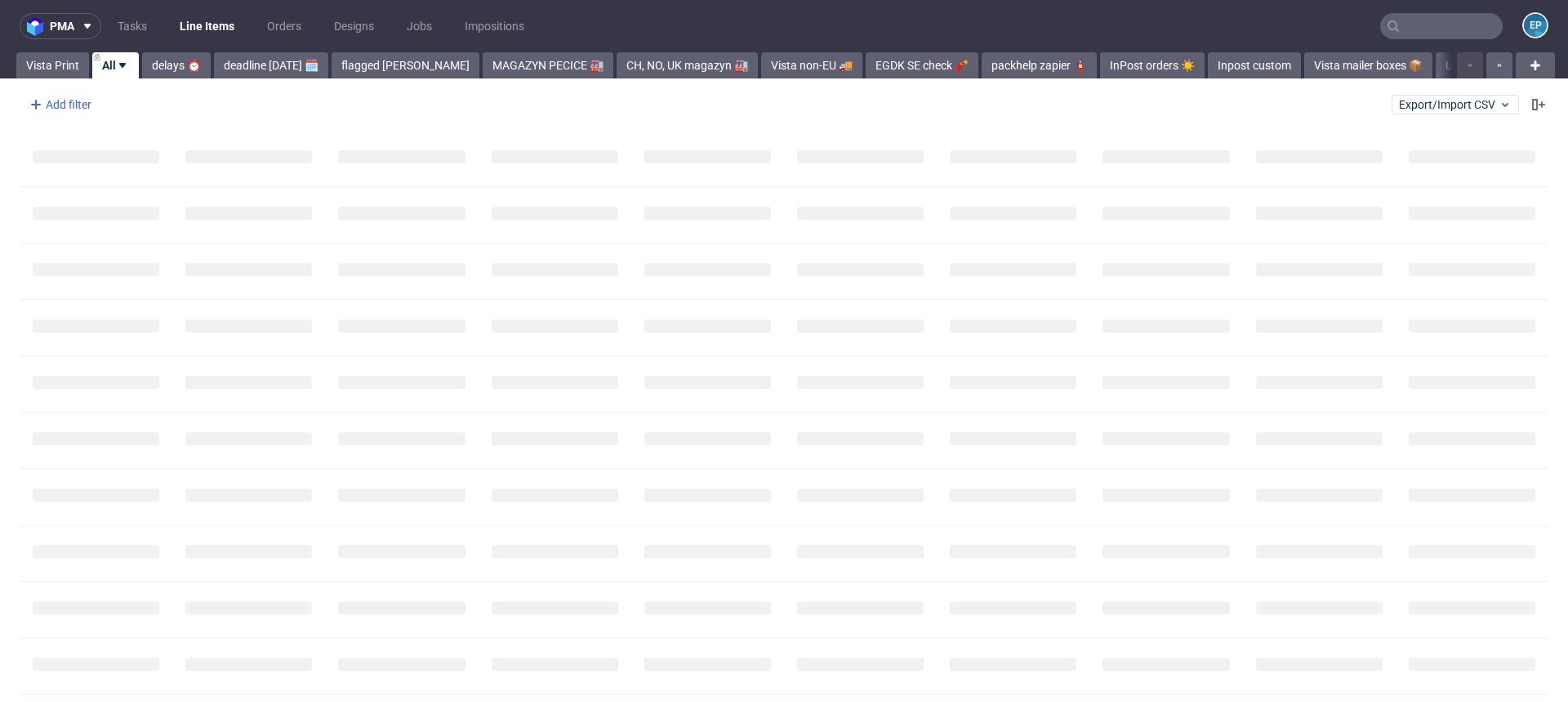
click at [91, 100] on div "Add filter" at bounding box center [59, 105] width 72 height 26
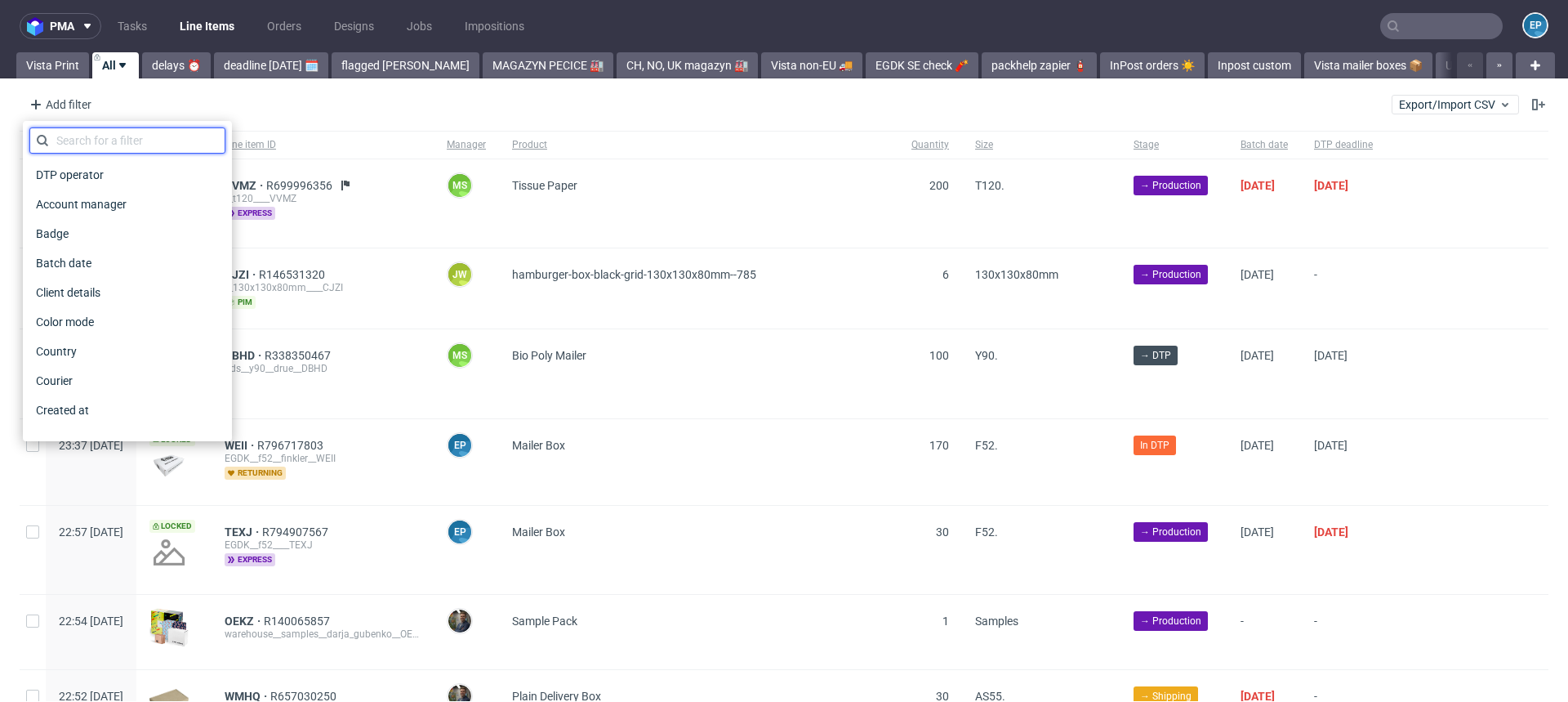
click at [97, 132] on input "text" at bounding box center [128, 141] width 196 height 26
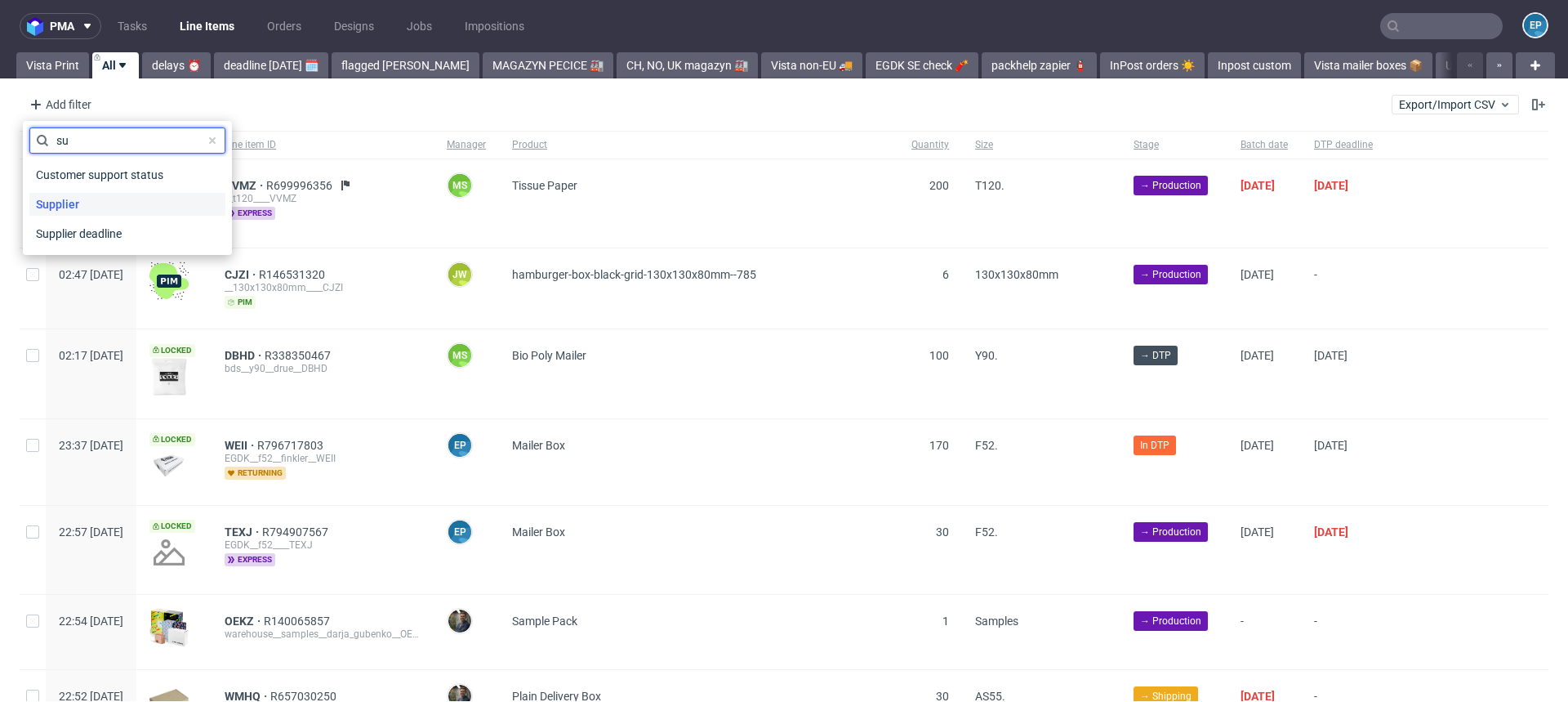
type input "su"
click at [82, 198] on span "Supplier" at bounding box center [58, 204] width 56 height 23
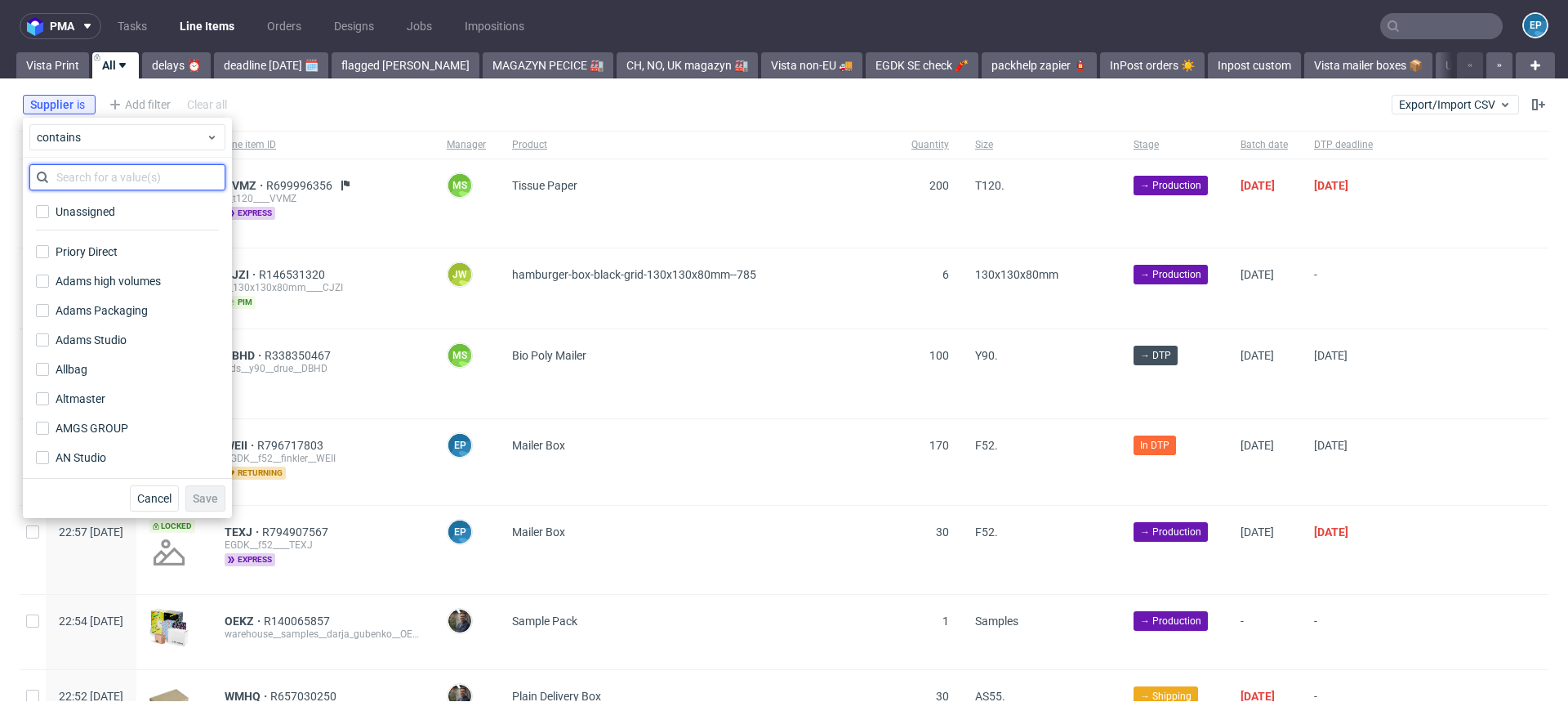
click at [115, 179] on input "text" at bounding box center [128, 177] width 196 height 26
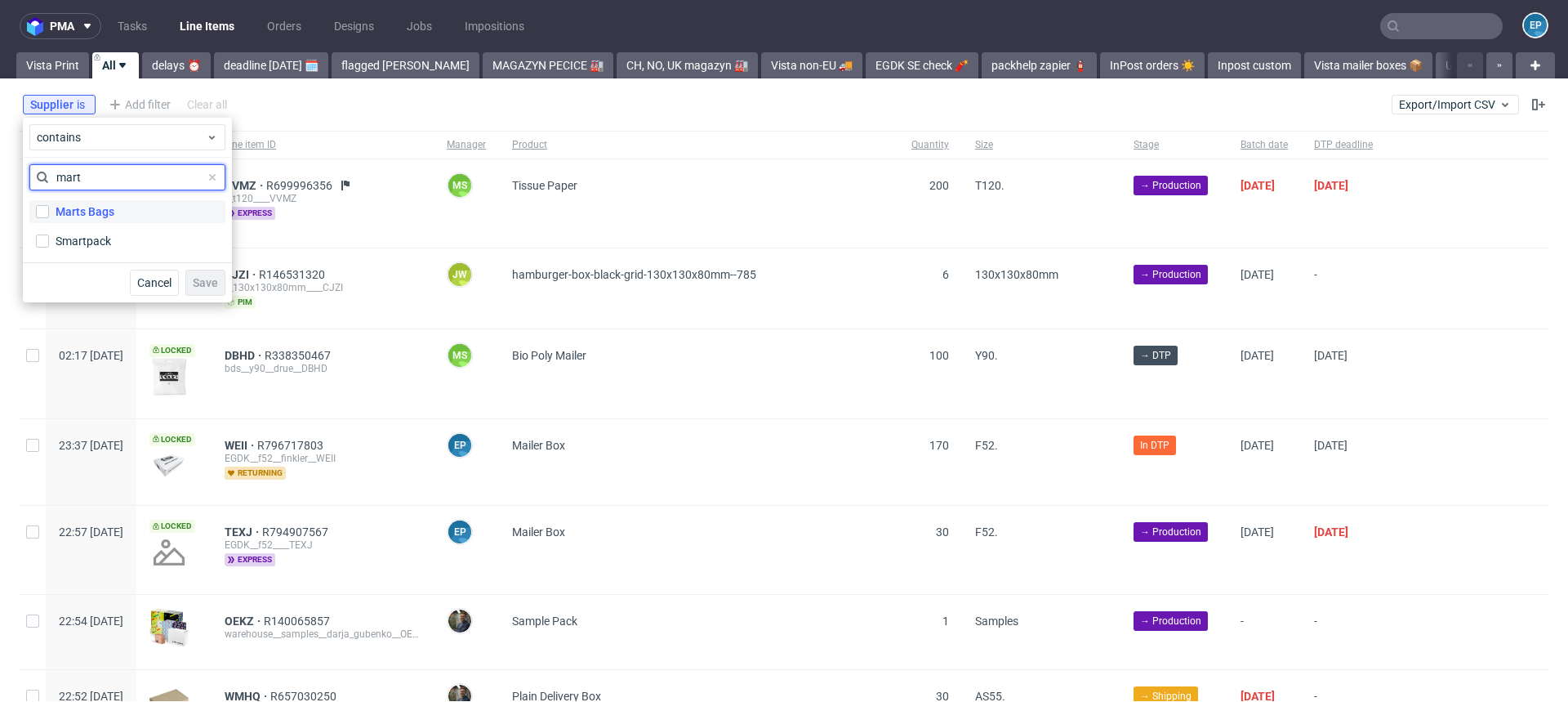
type input "mart"
click at [104, 213] on div "Marts Bags" at bounding box center [84, 212] width 59 height 16
click at [49, 213] on input "Marts Bags" at bounding box center [43, 212] width 13 height 13
checkbox input "true"
click at [207, 277] on span "Save" at bounding box center [205, 283] width 26 height 12
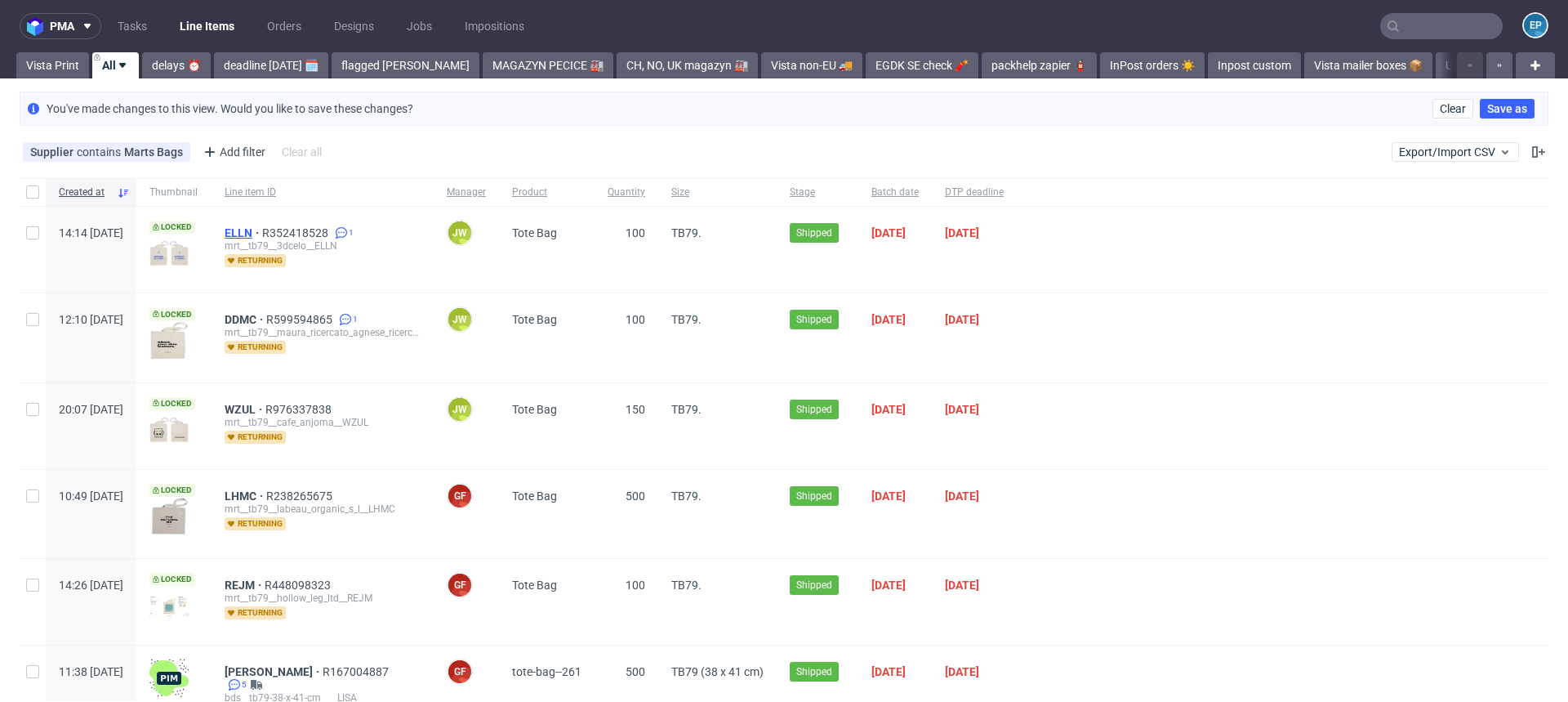
click at [262, 232] on span "ELLN" at bounding box center [244, 233] width 38 height 13
click at [266, 61] on link "deadline today 🗓️" at bounding box center [271, 65] width 115 height 26
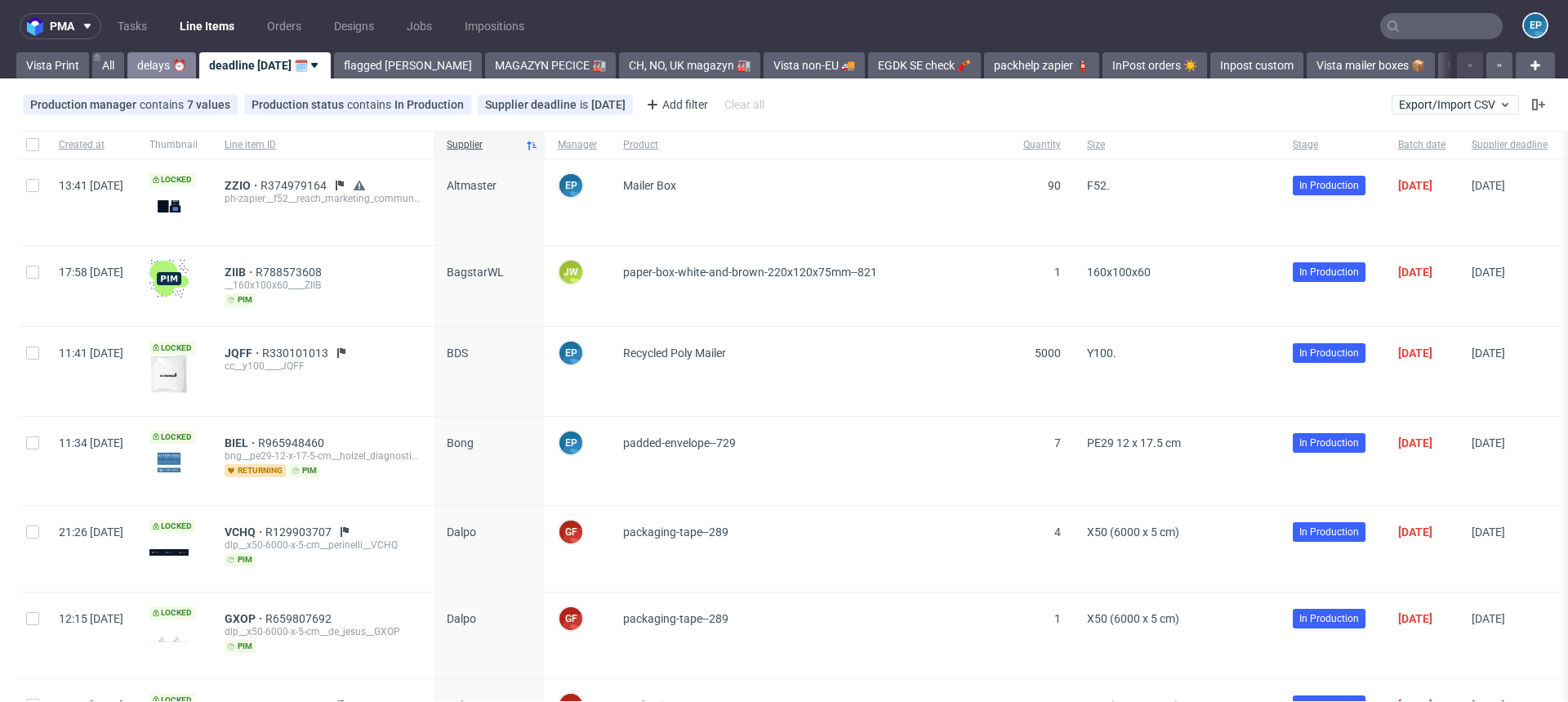
click at [153, 70] on link "delays ⏰" at bounding box center [161, 65] width 68 height 26
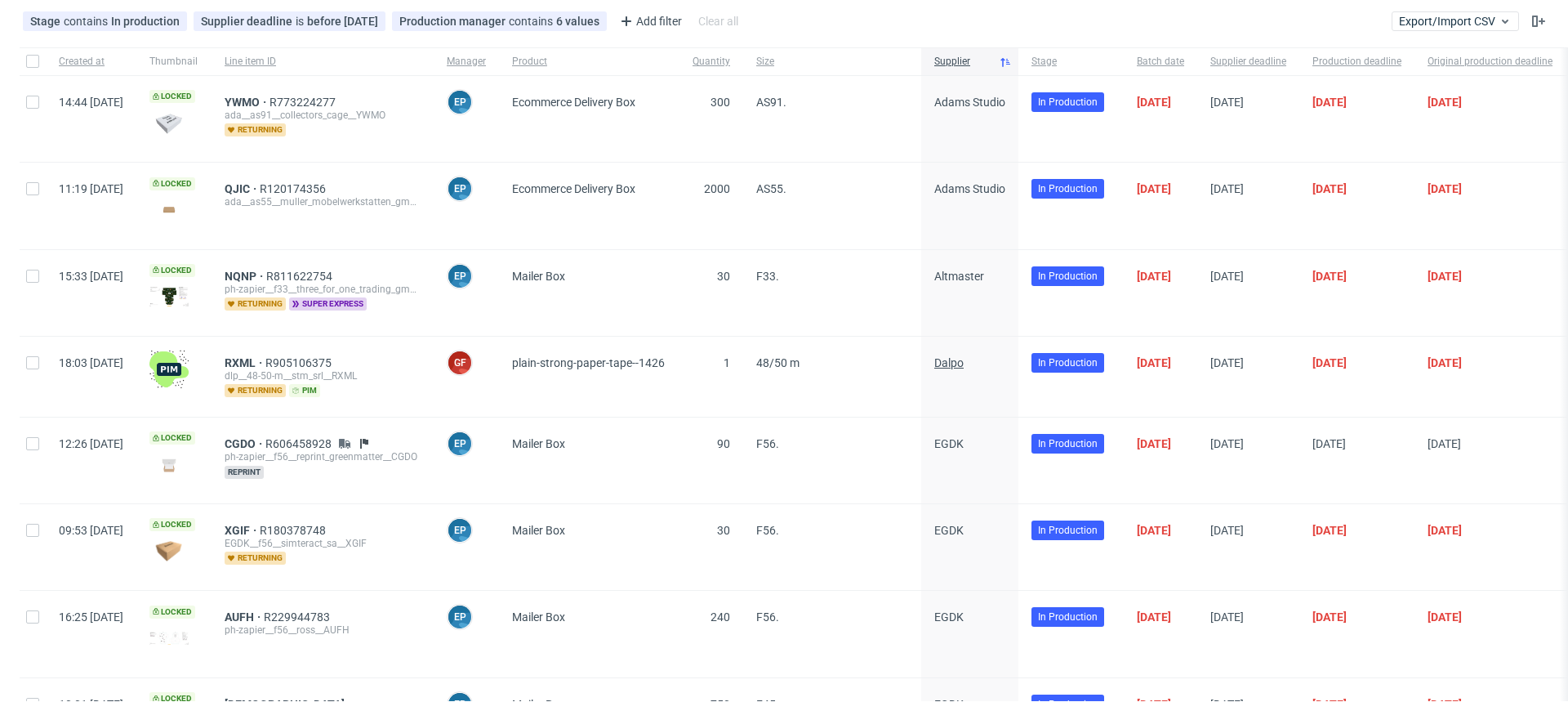
scroll to position [99, 0]
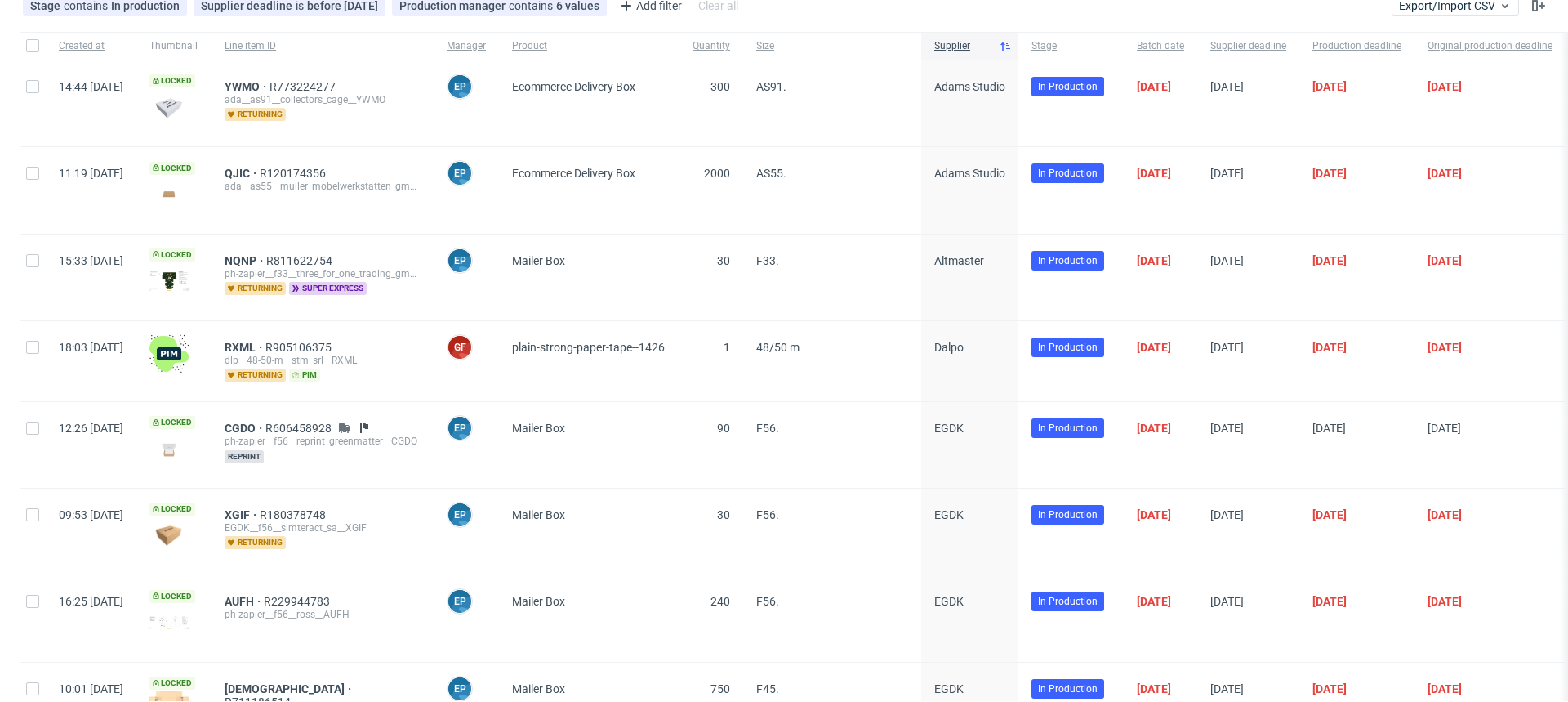
click at [619, 388] on div "plain-strong-paper-tape--1426" at bounding box center [589, 361] width 180 height 80
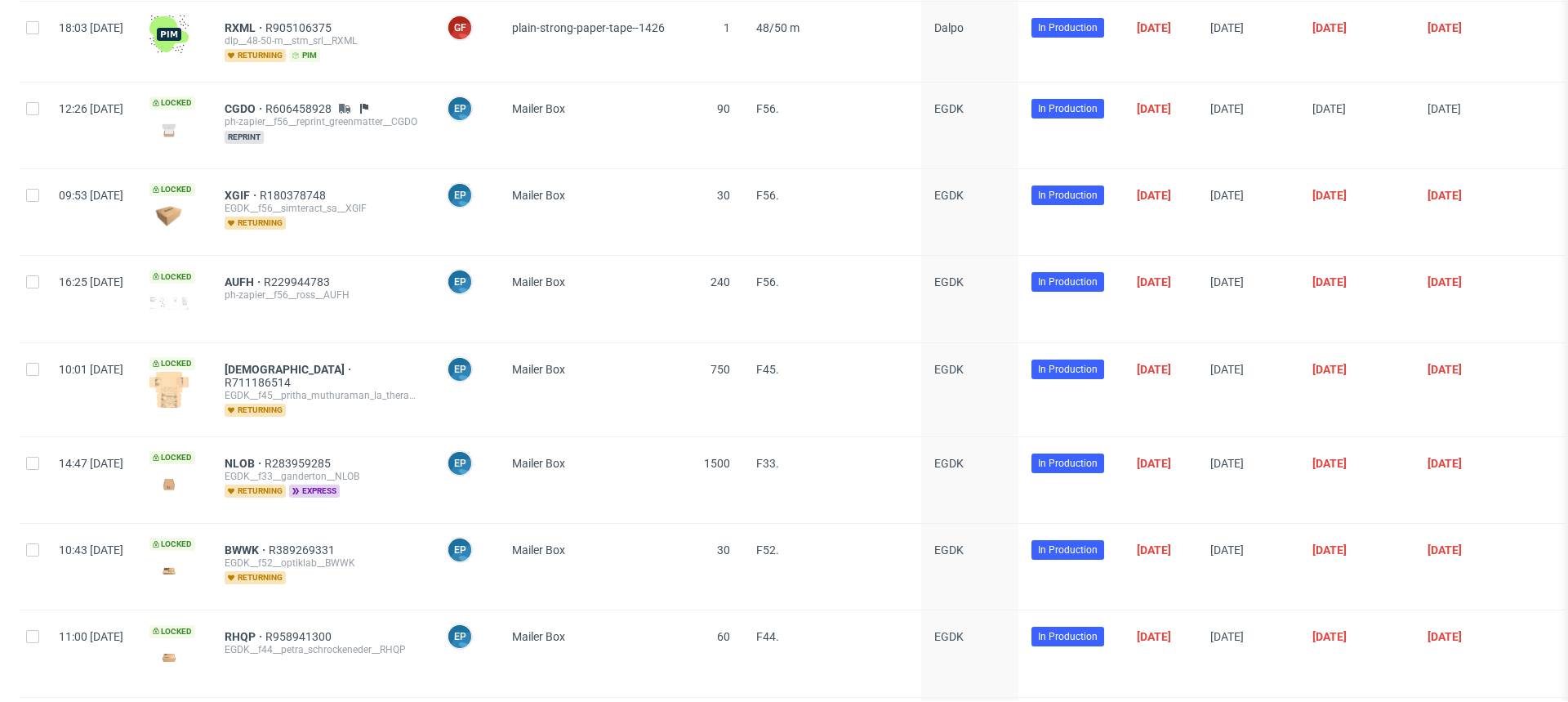
scroll to position [465, 0]
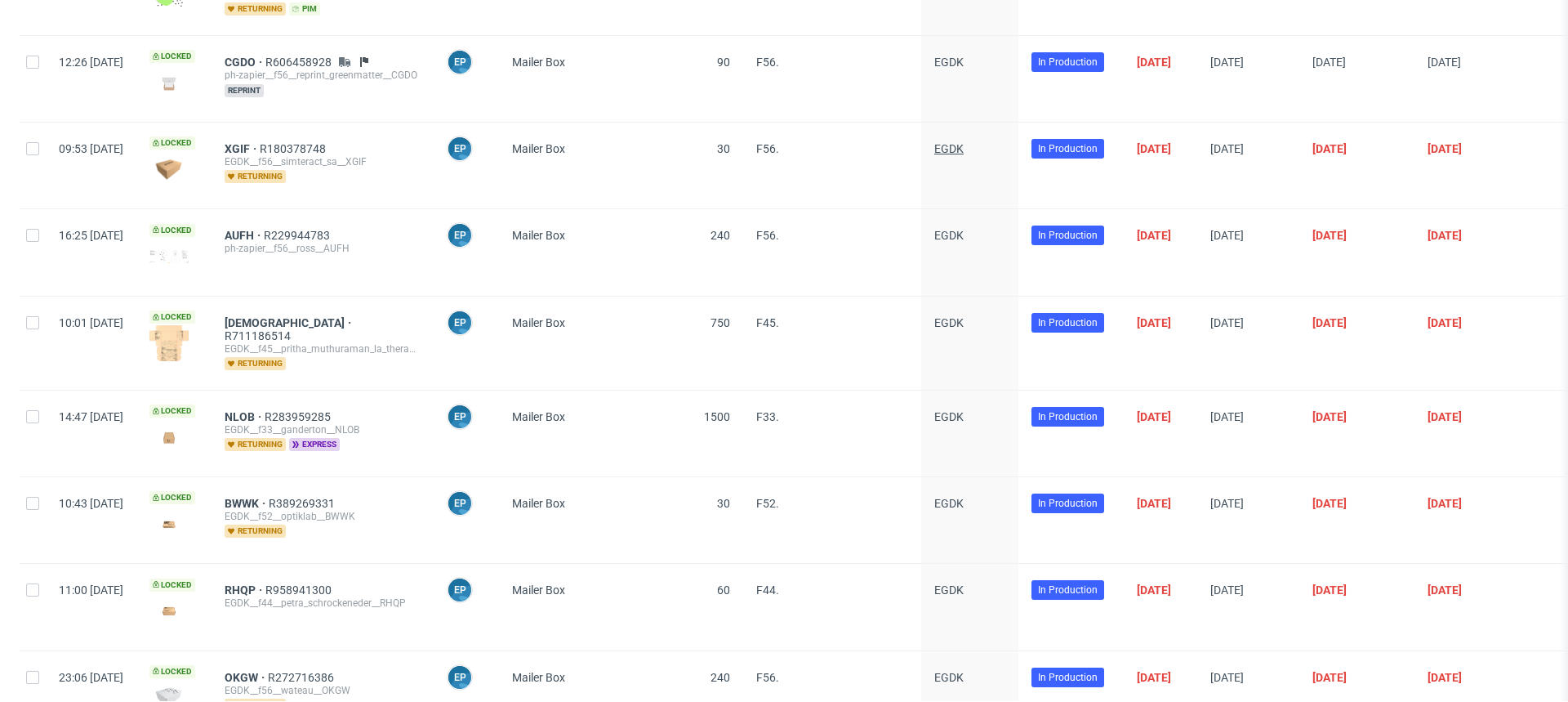
click at [964, 144] on span "EGDK" at bounding box center [949, 149] width 30 height 13
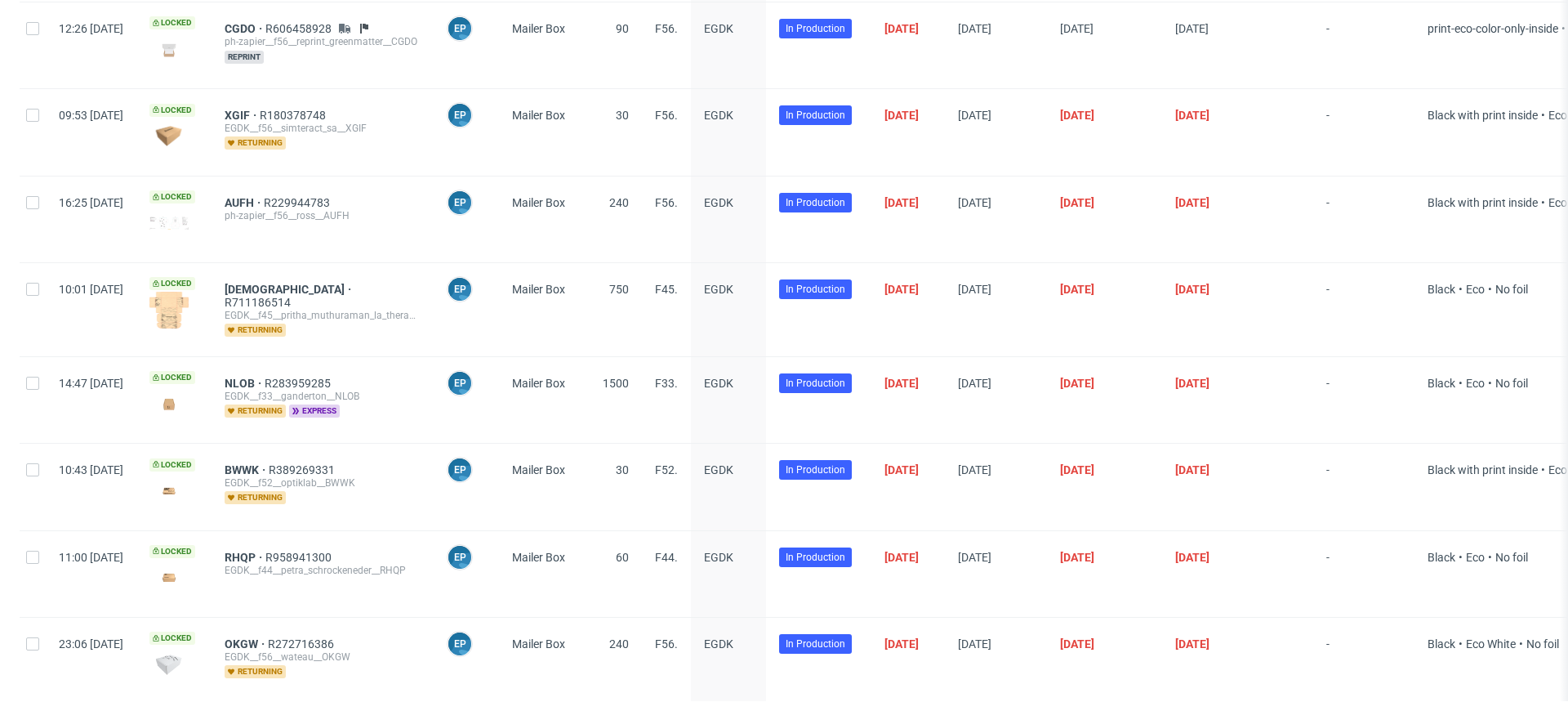
scroll to position [0, 0]
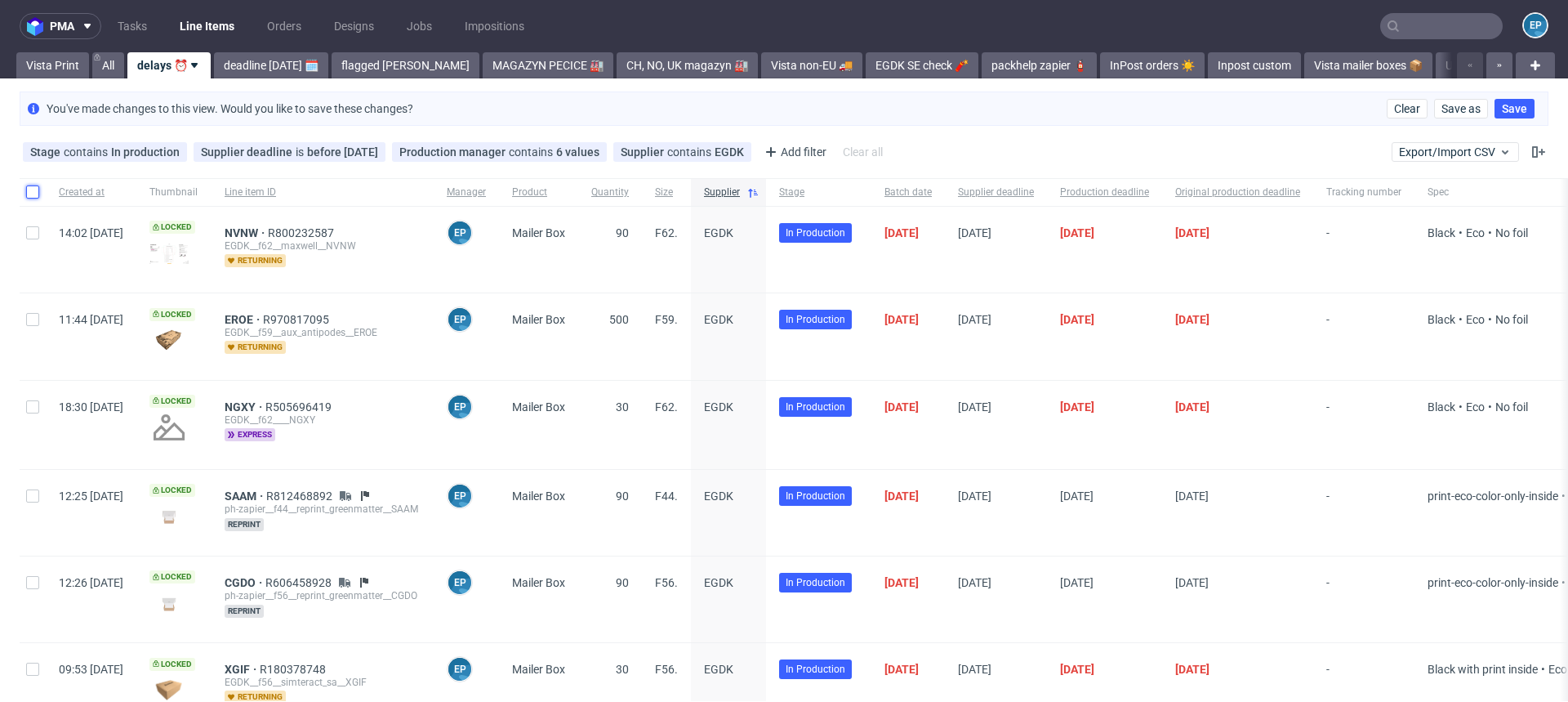
click at [35, 189] on input "checkbox" at bounding box center [33, 192] width 13 height 13
checkbox input "true"
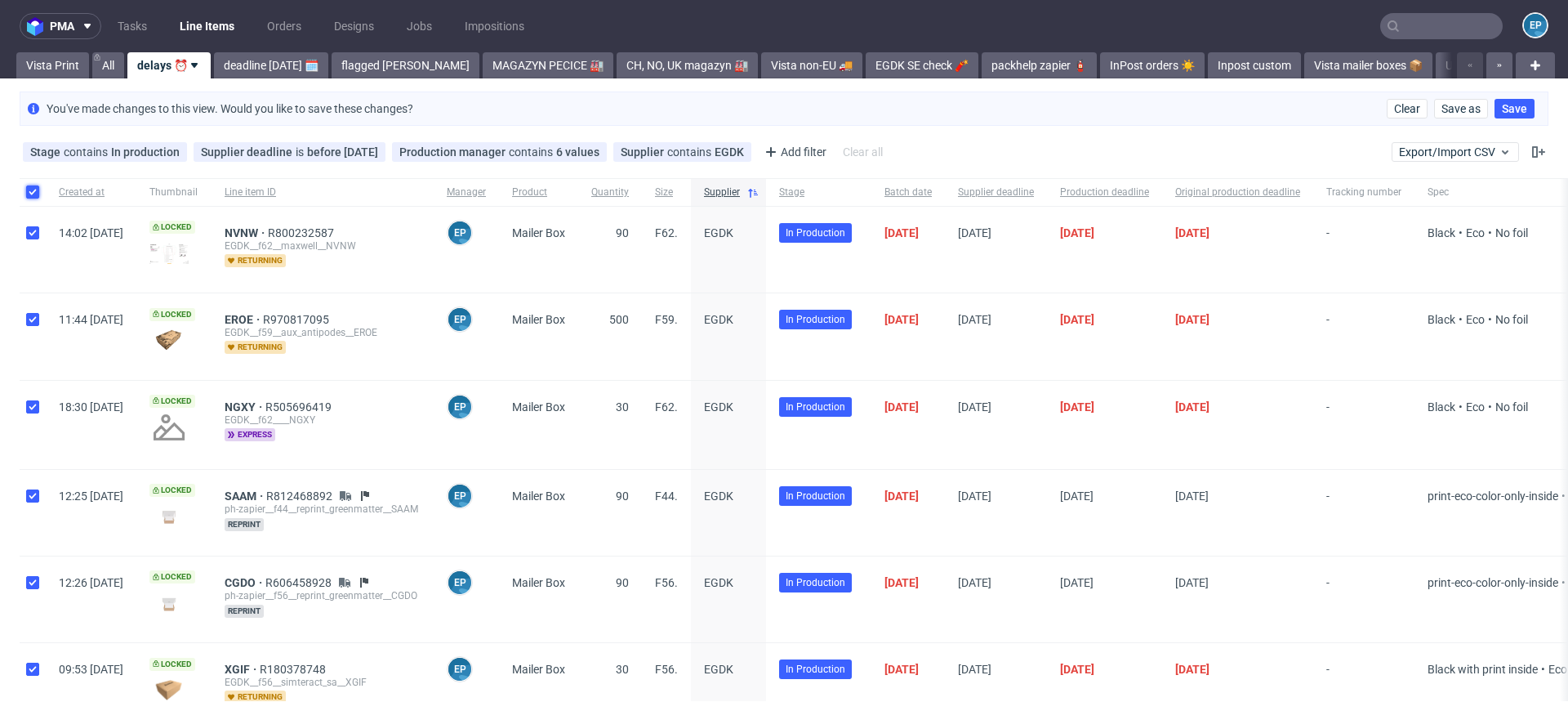
checkbox input "true"
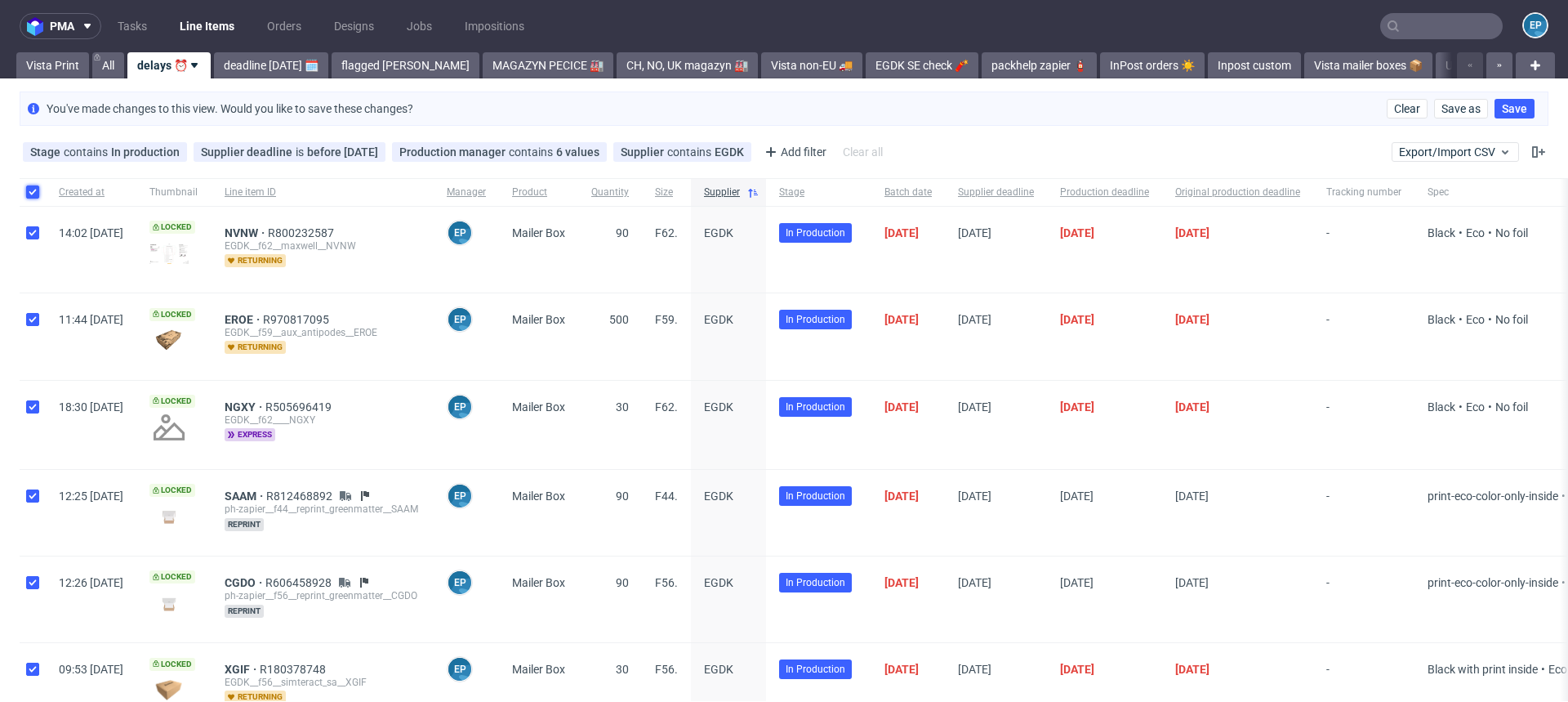
checkbox input "true"
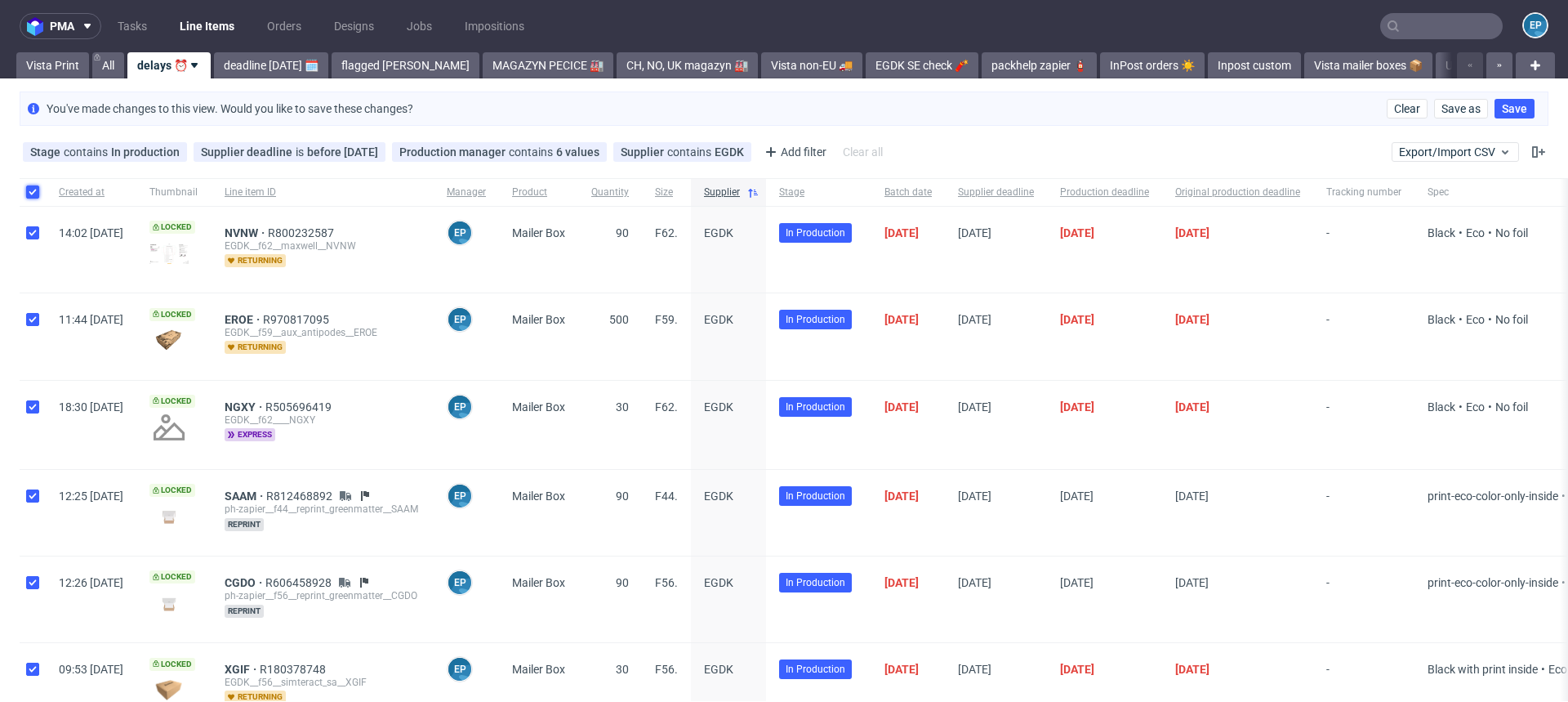
checkbox input "true"
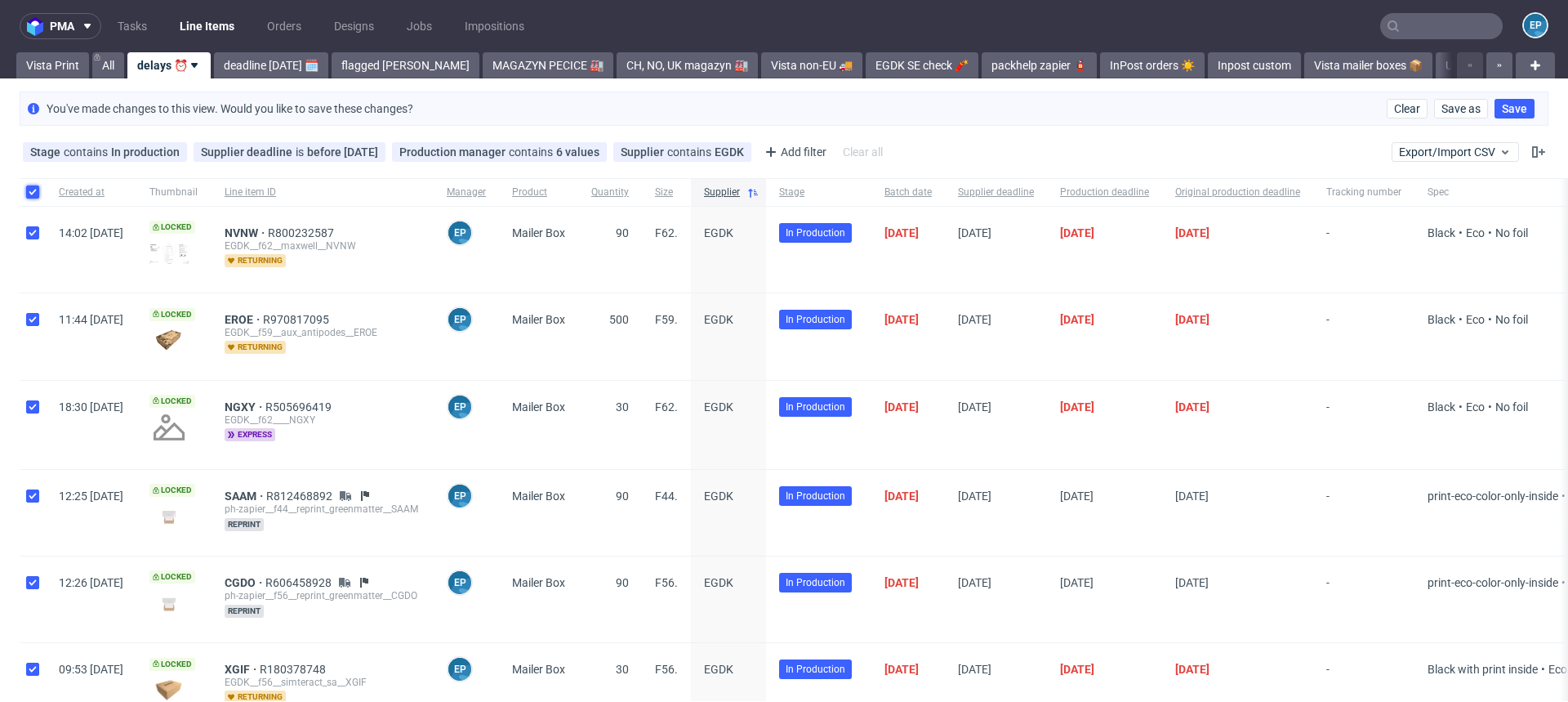
checkbox input "true"
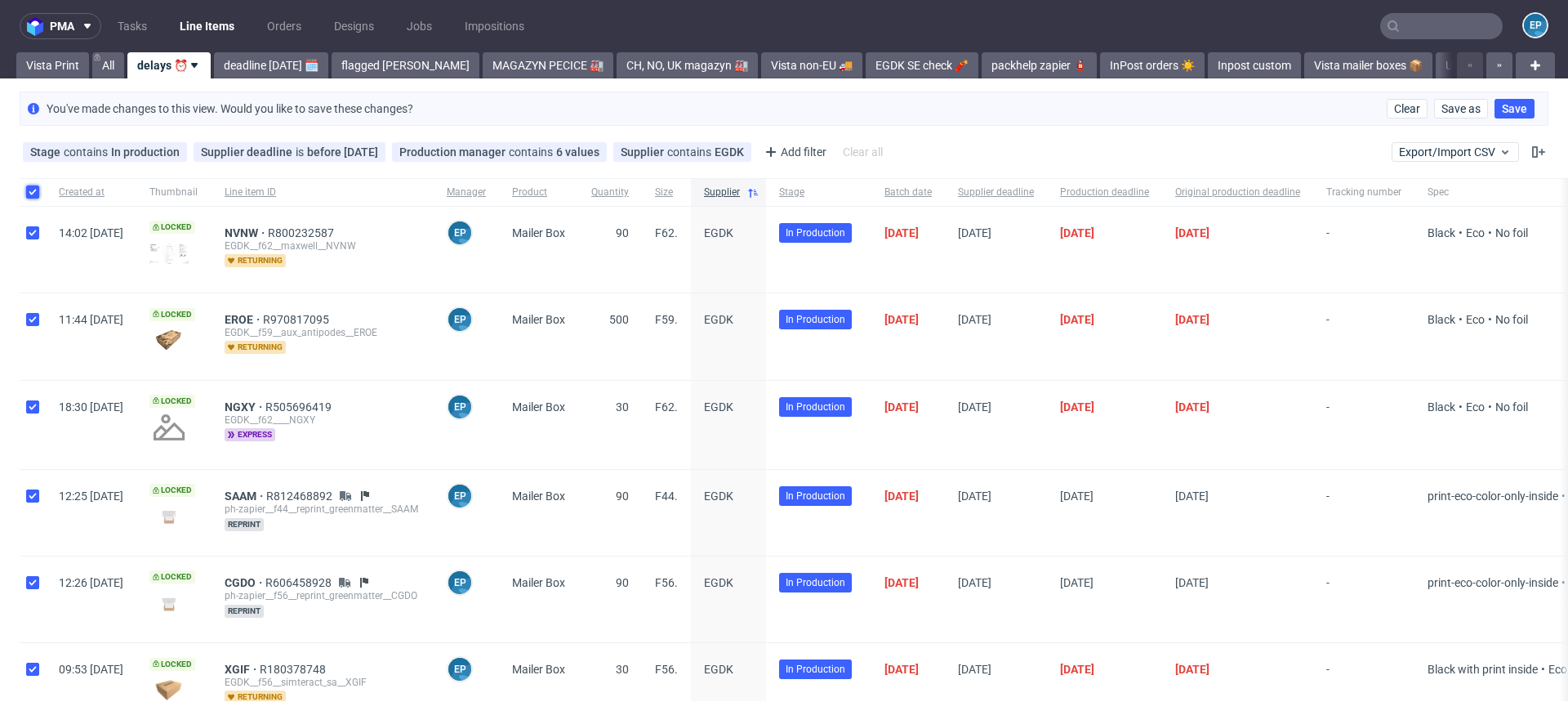
checkbox input "true"
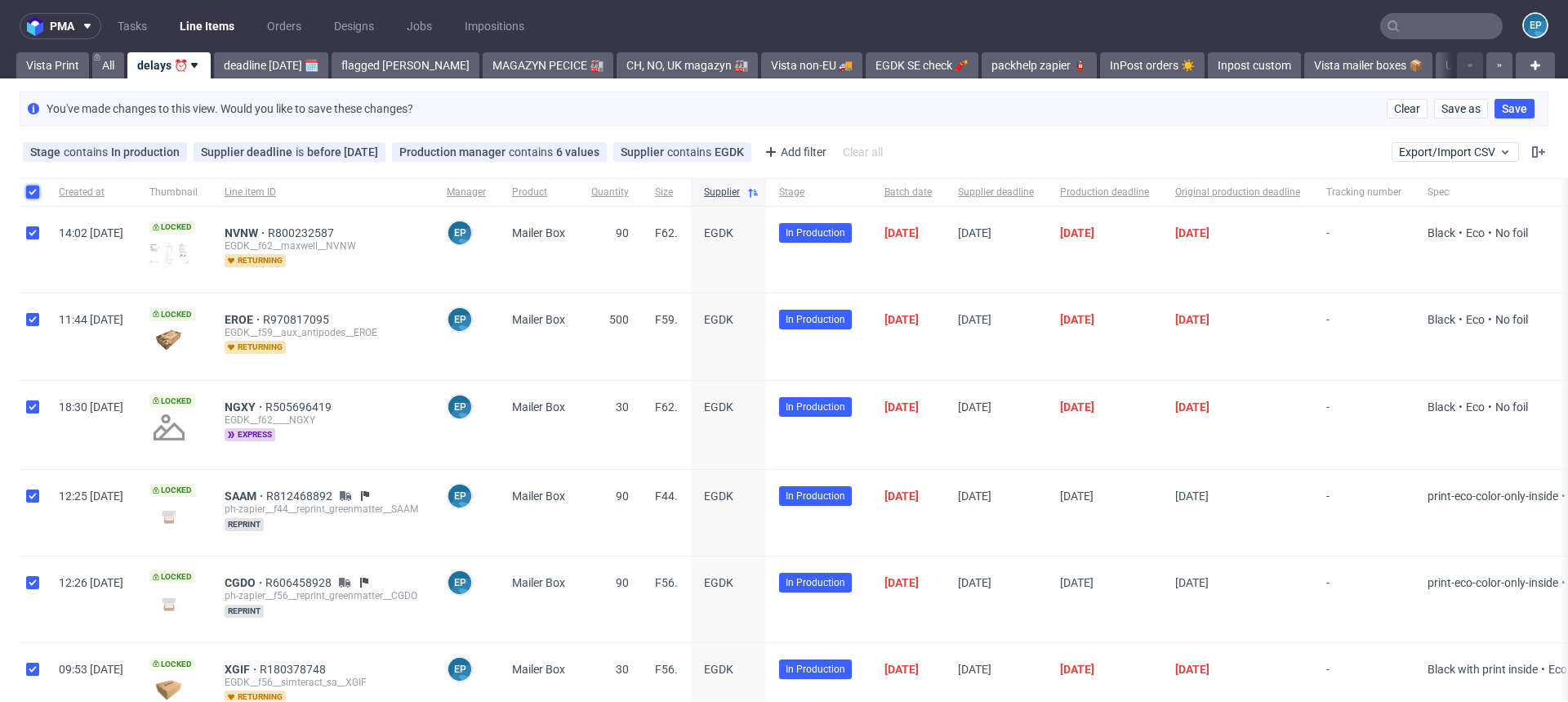
checkbox input "true"
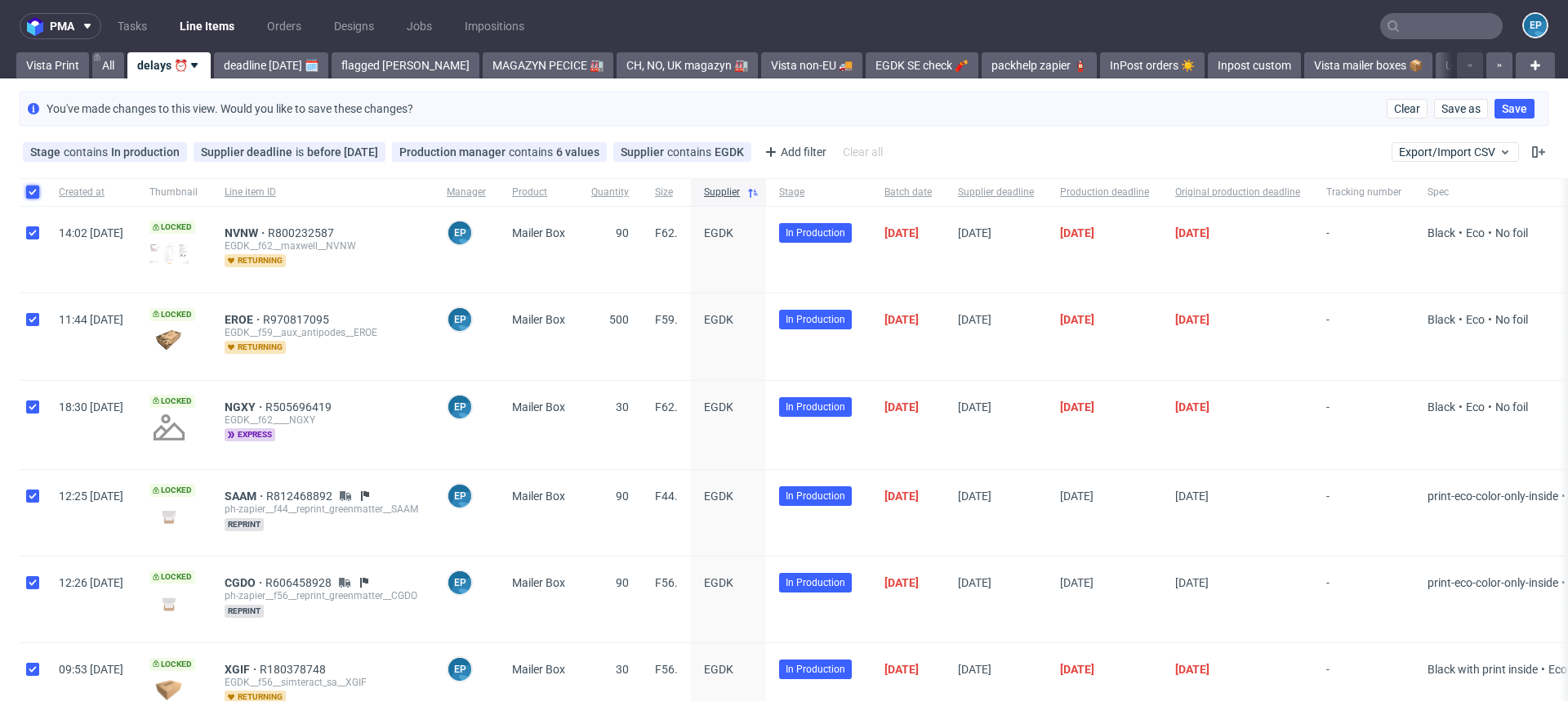
checkbox input "true"
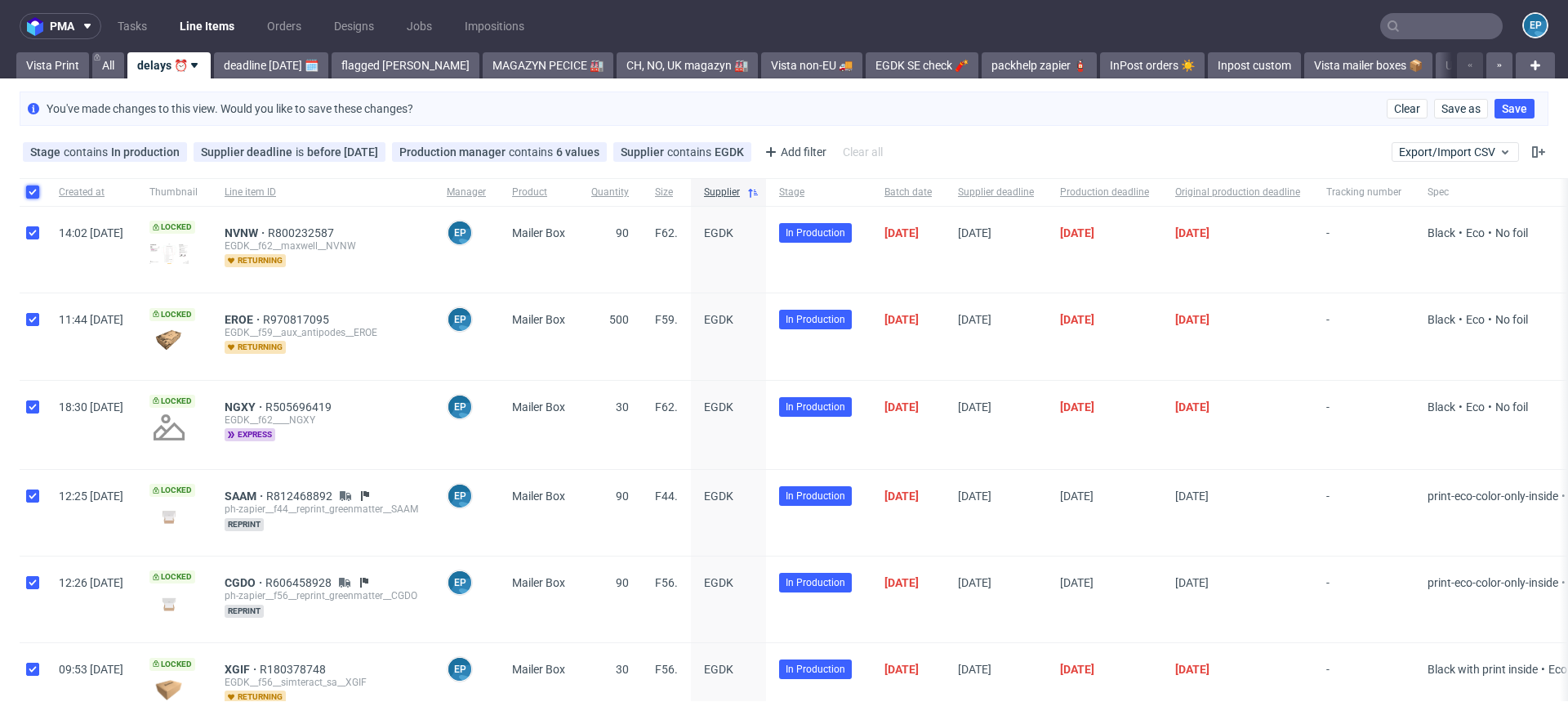
checkbox input "true"
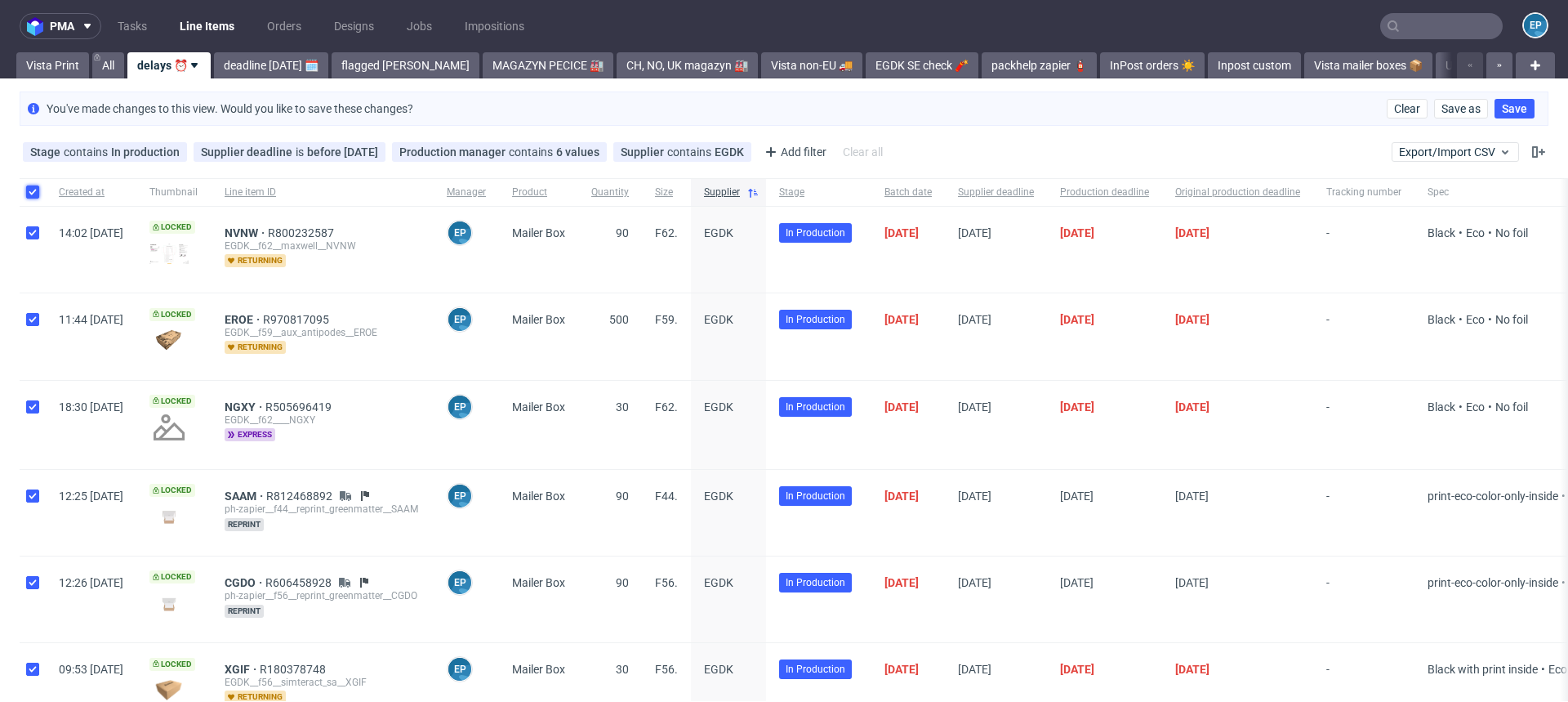
checkbox input "true"
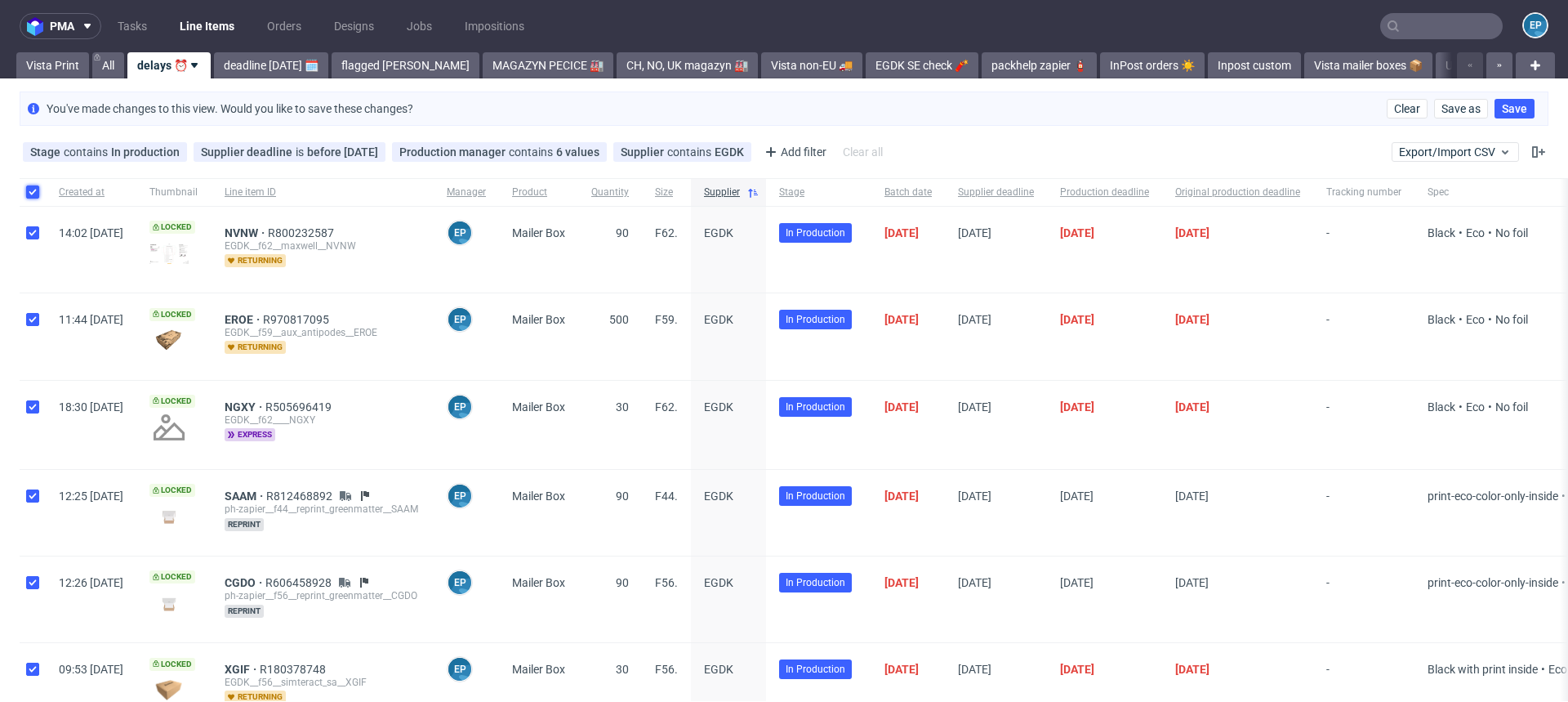
checkbox input "true"
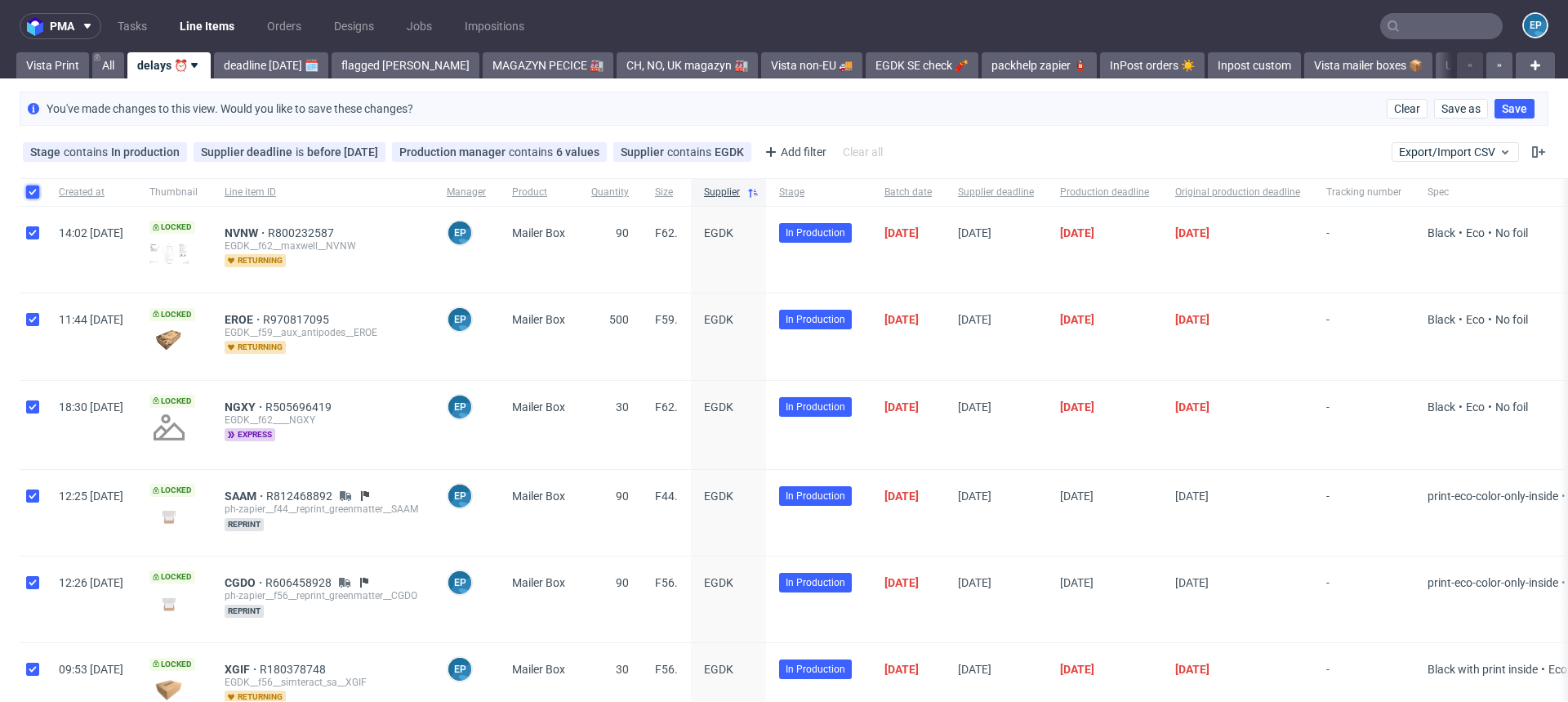
checkbox input "true"
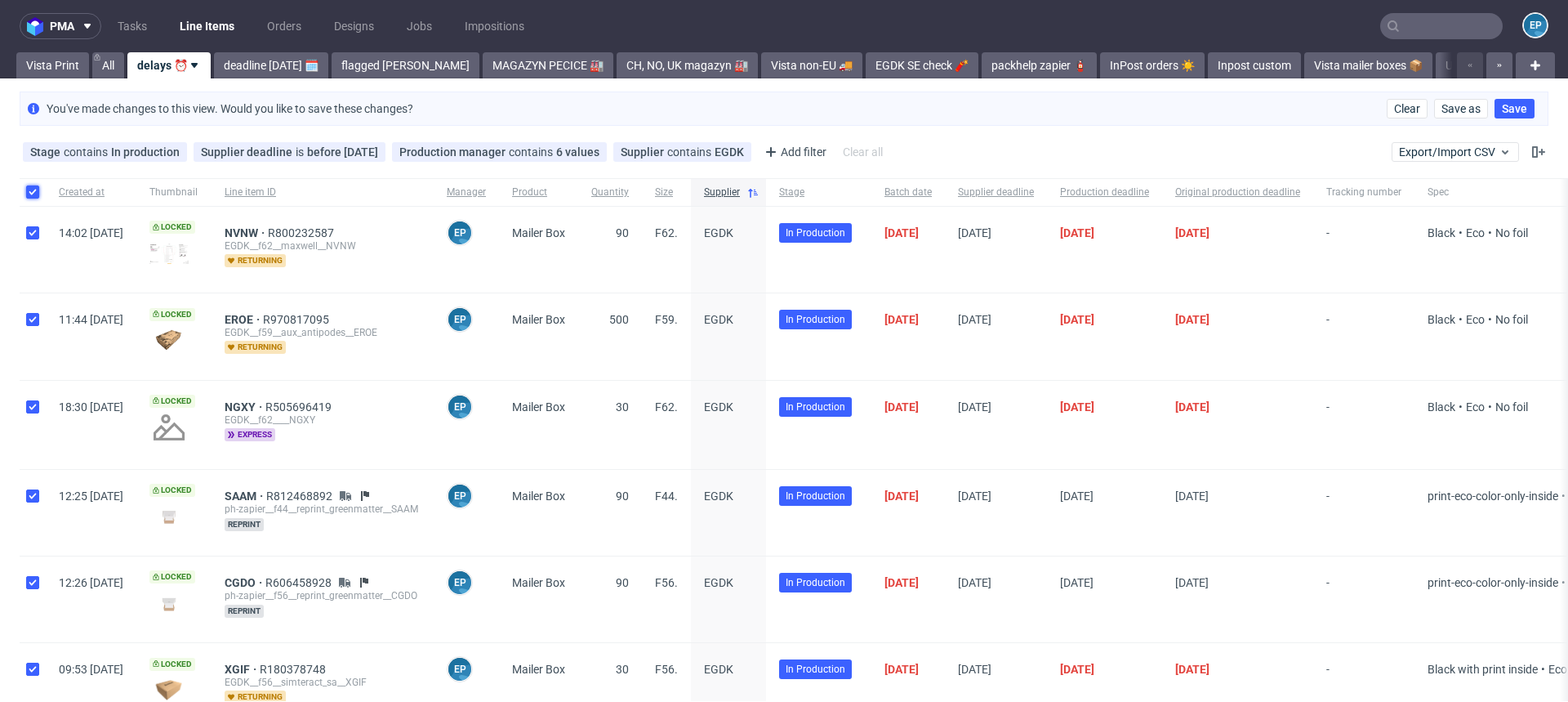
checkbox input "true"
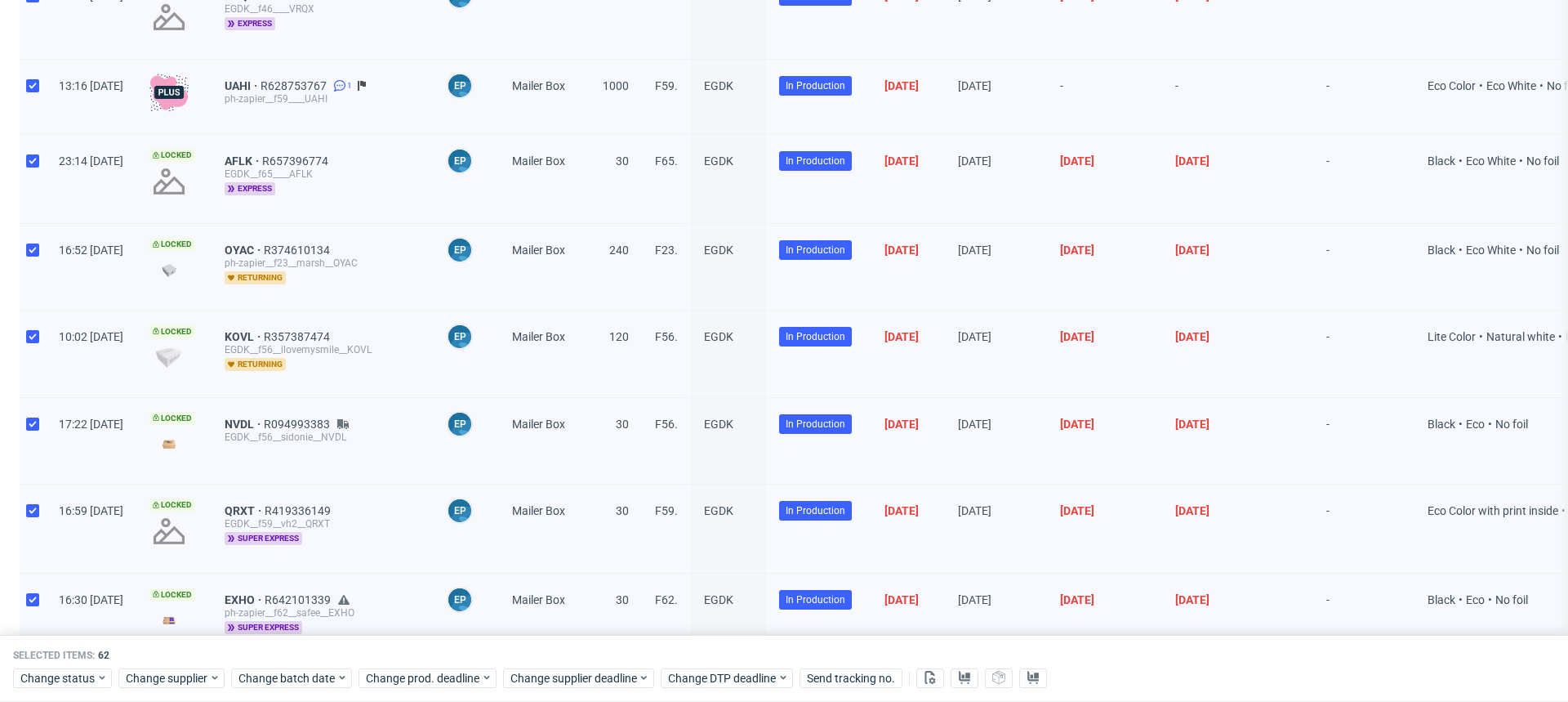
scroll to position [5004, 0]
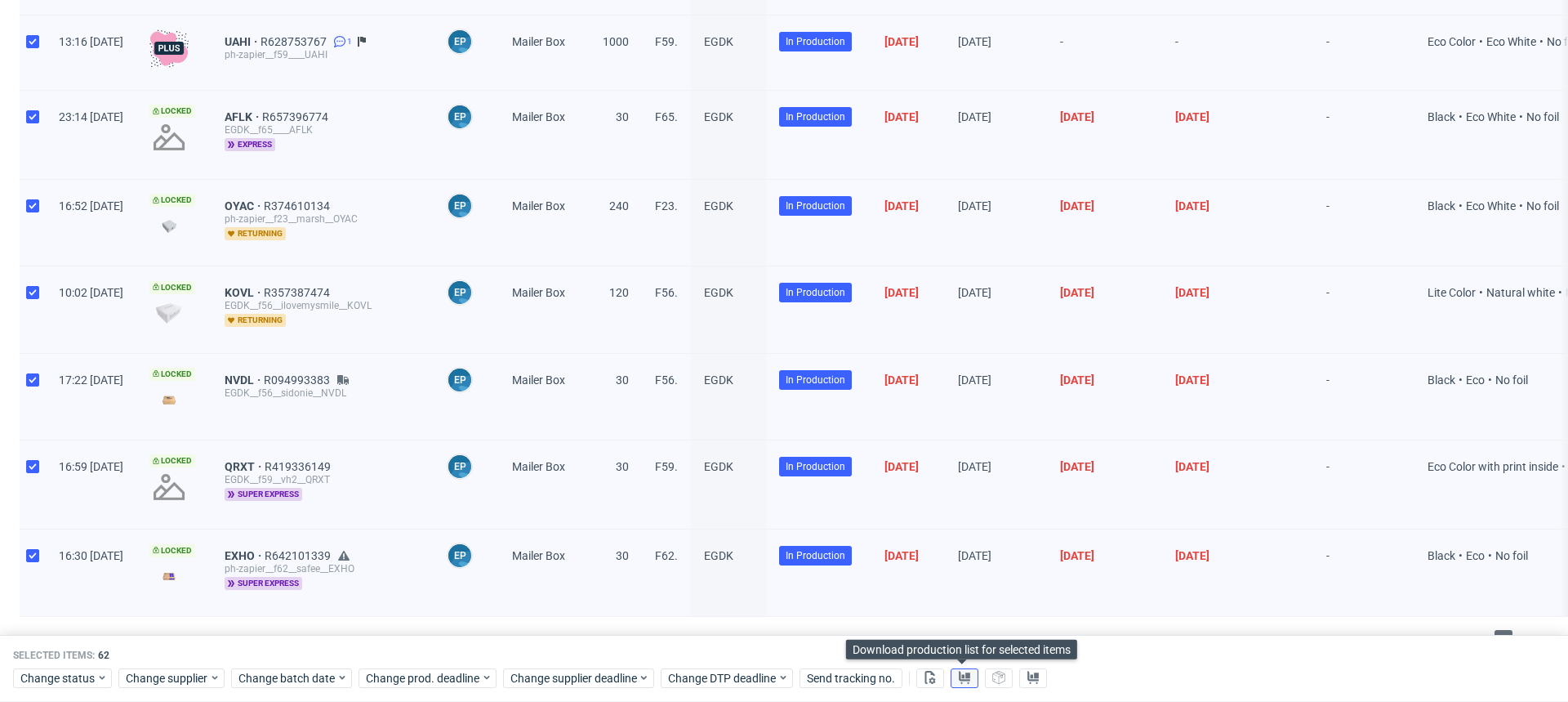
click at [967, 673] on use at bounding box center [965, 677] width 12 height 13
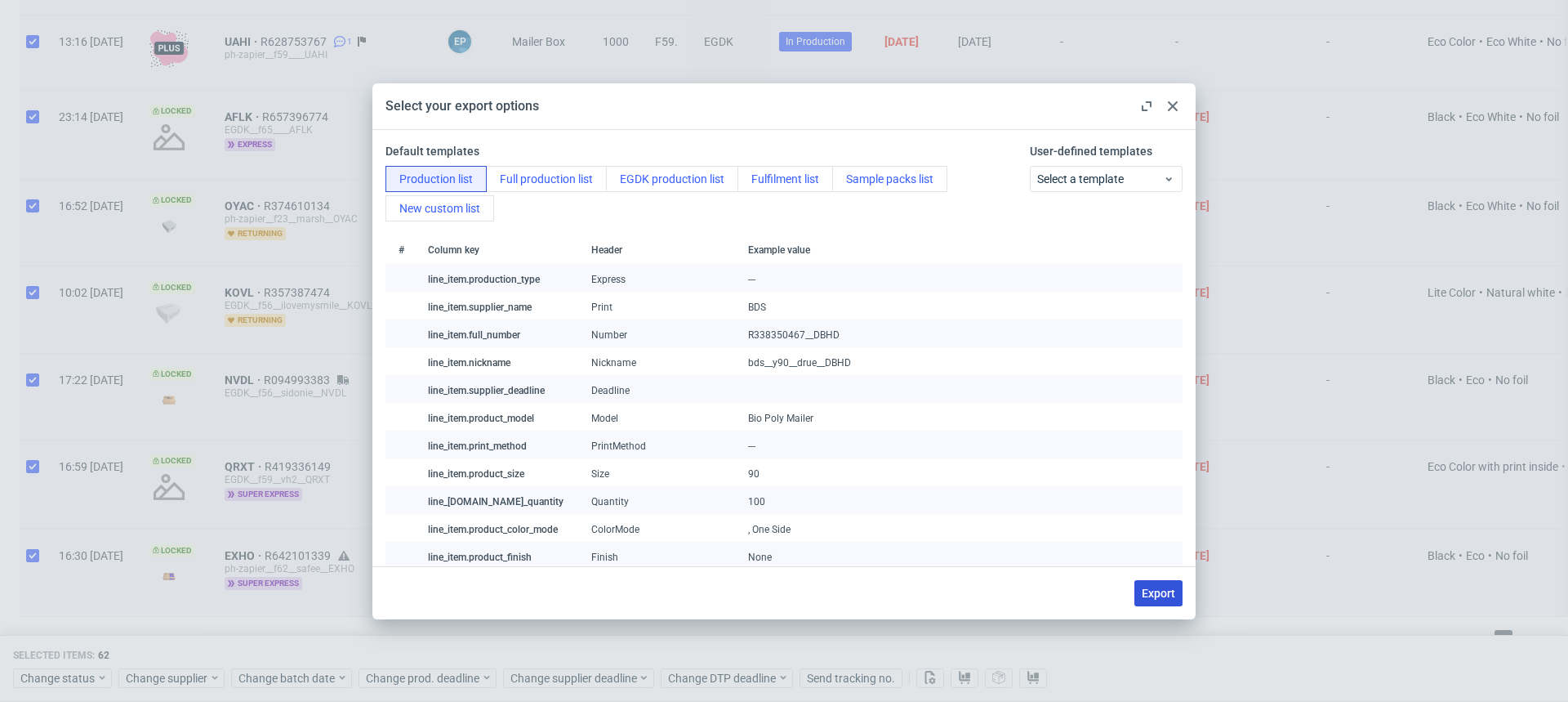
click at [1160, 587] on span "Export" at bounding box center [1158, 593] width 34 height 12
checkbox input "false"
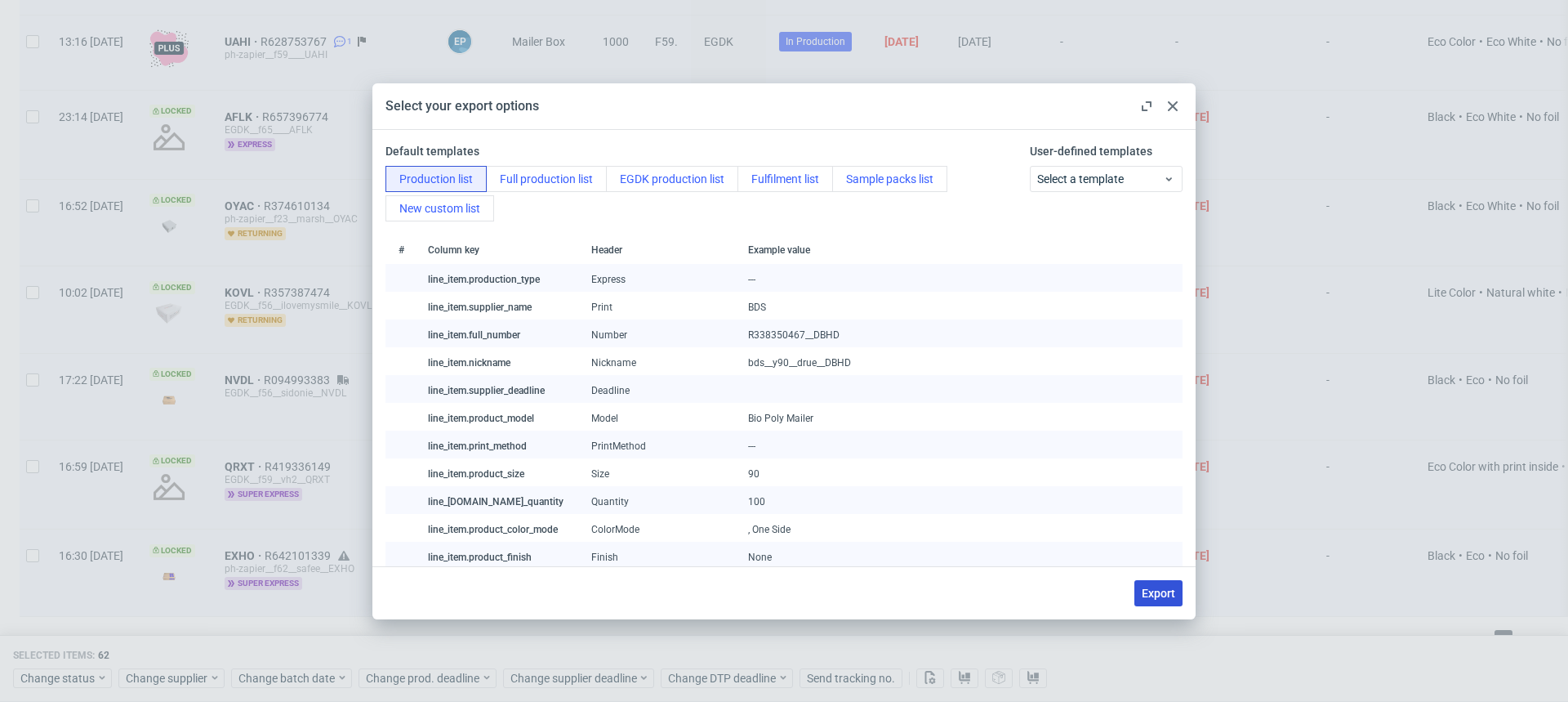
checkbox input "false"
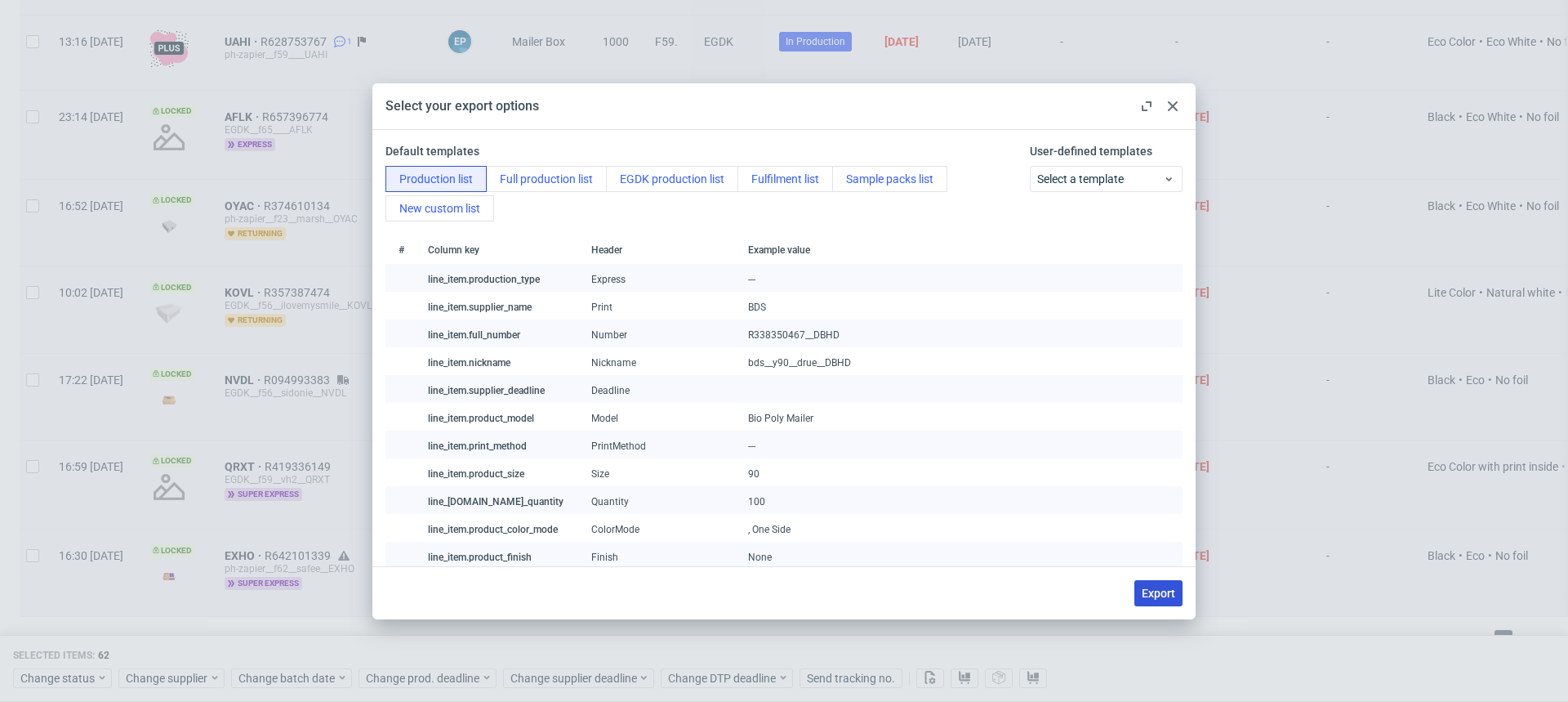
checkbox input "false"
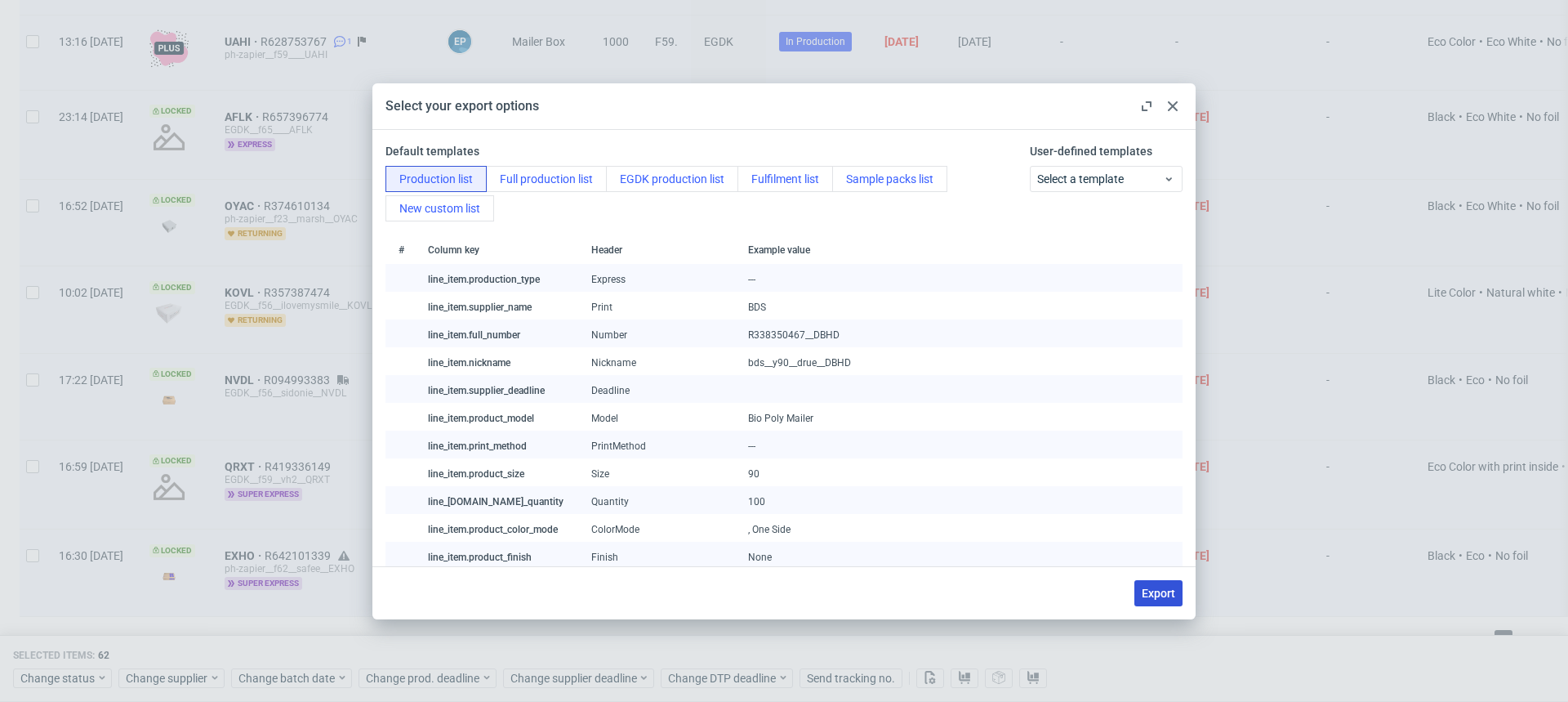
checkbox input "false"
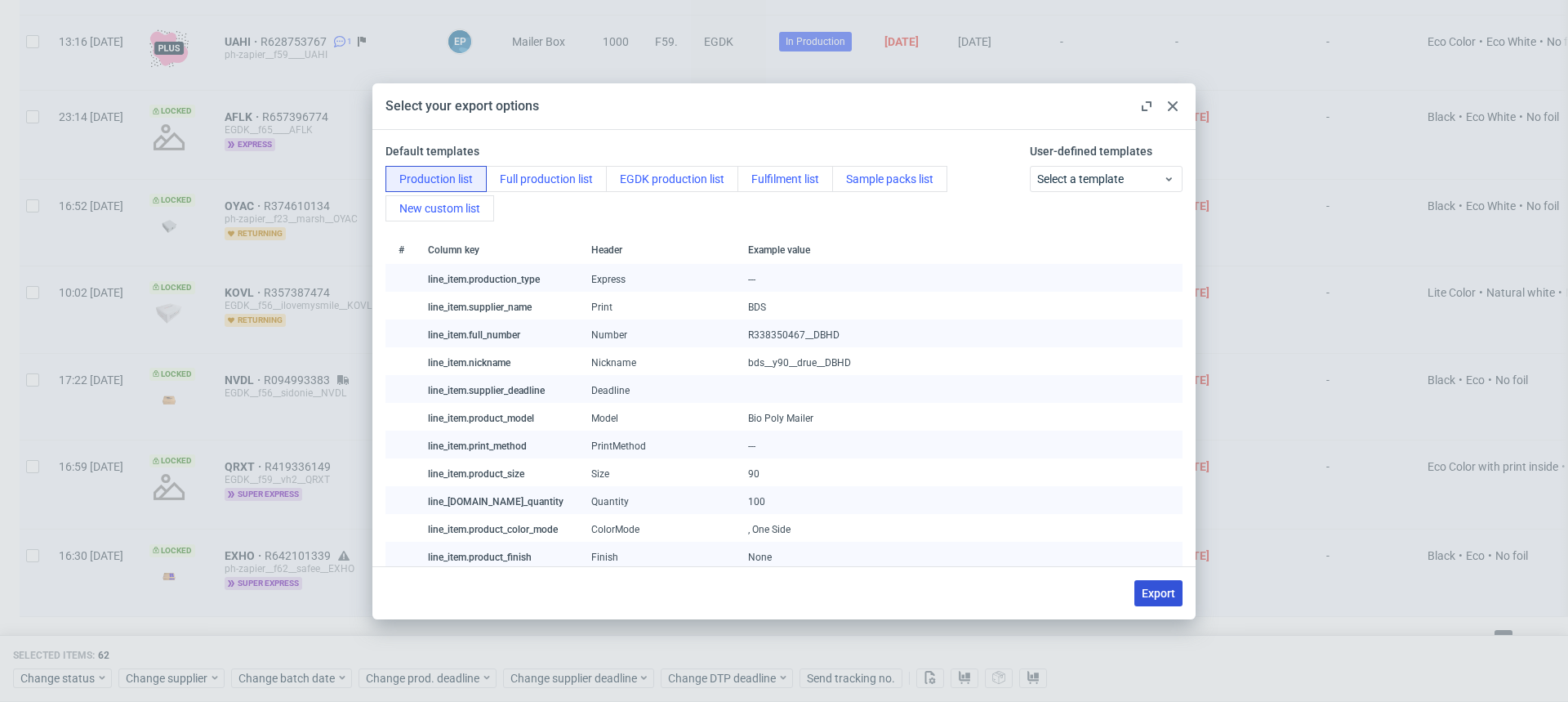
checkbox input "false"
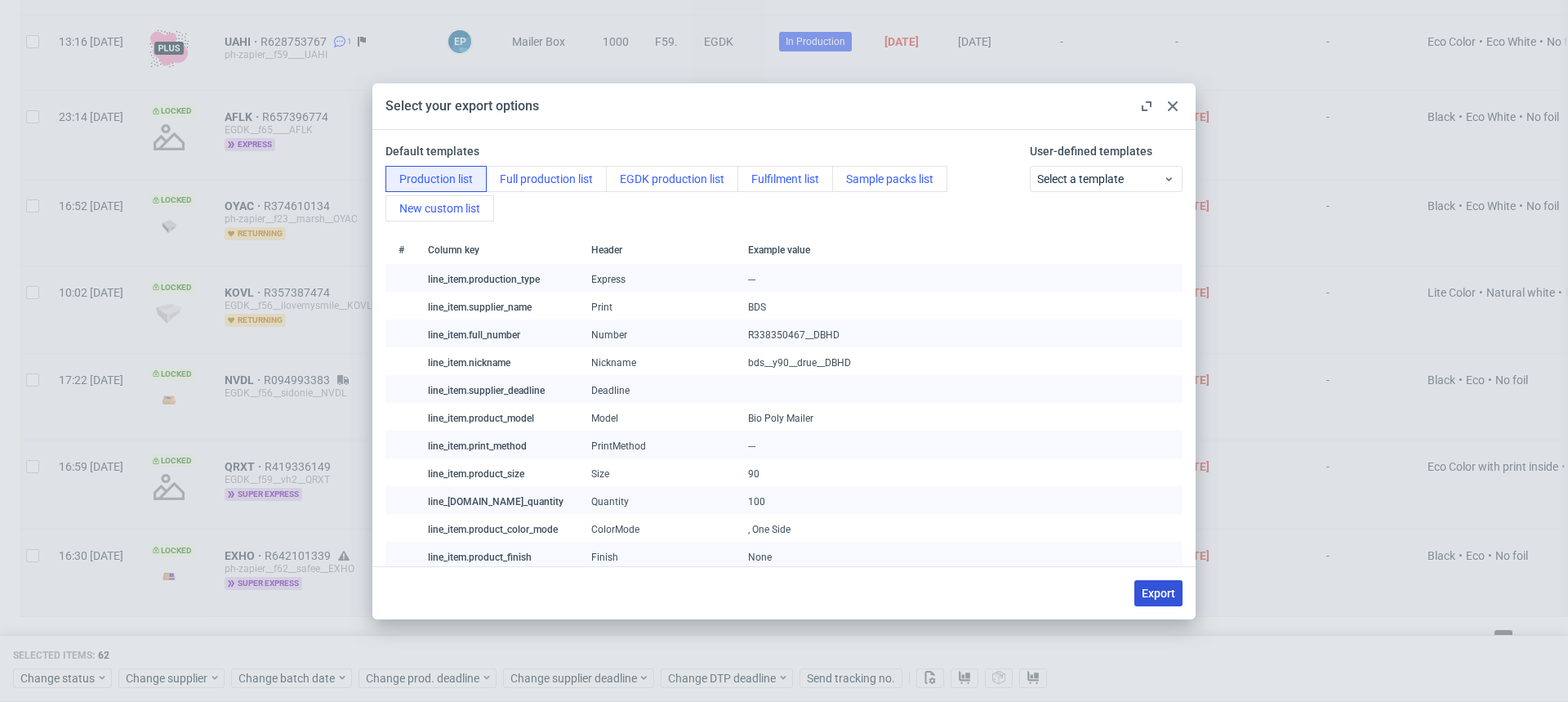
checkbox input "false"
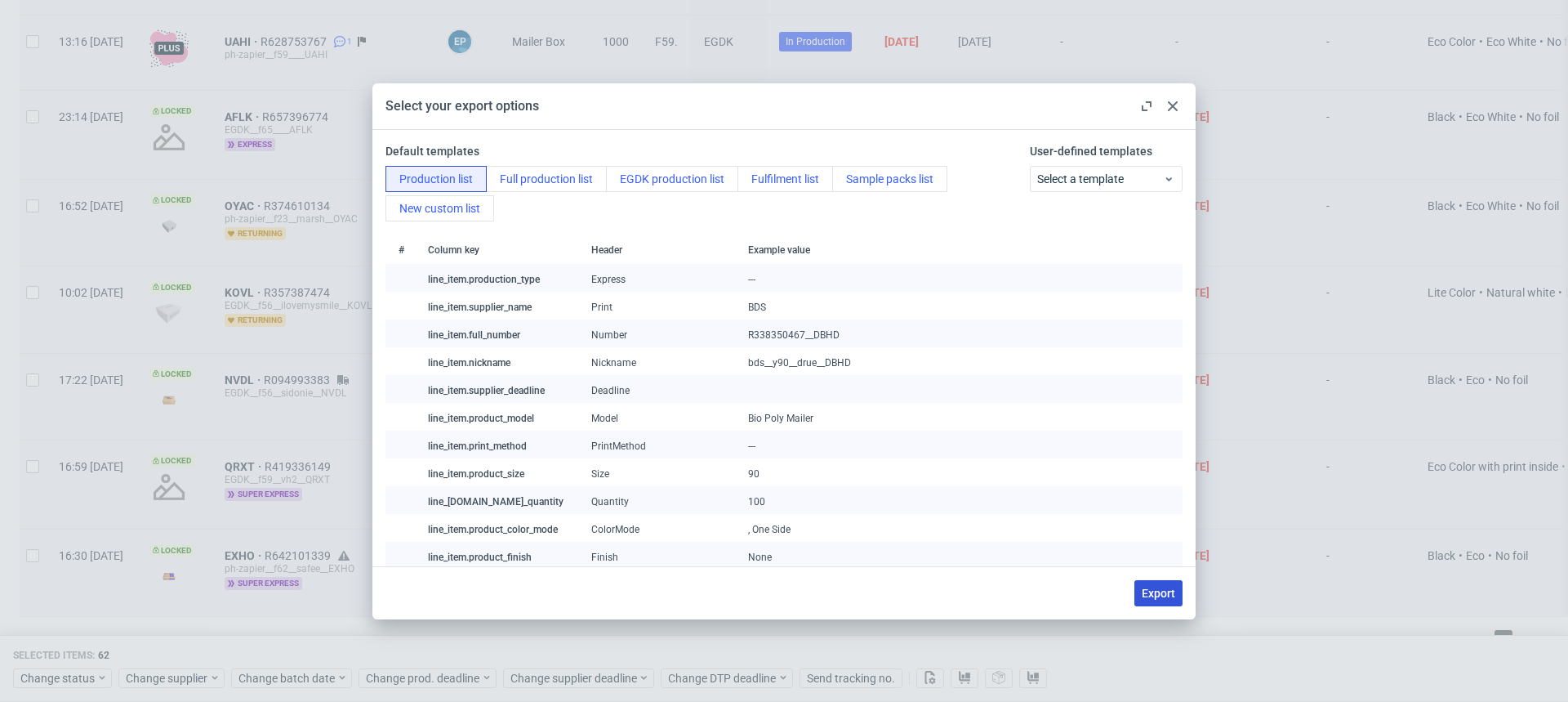
checkbox input "false"
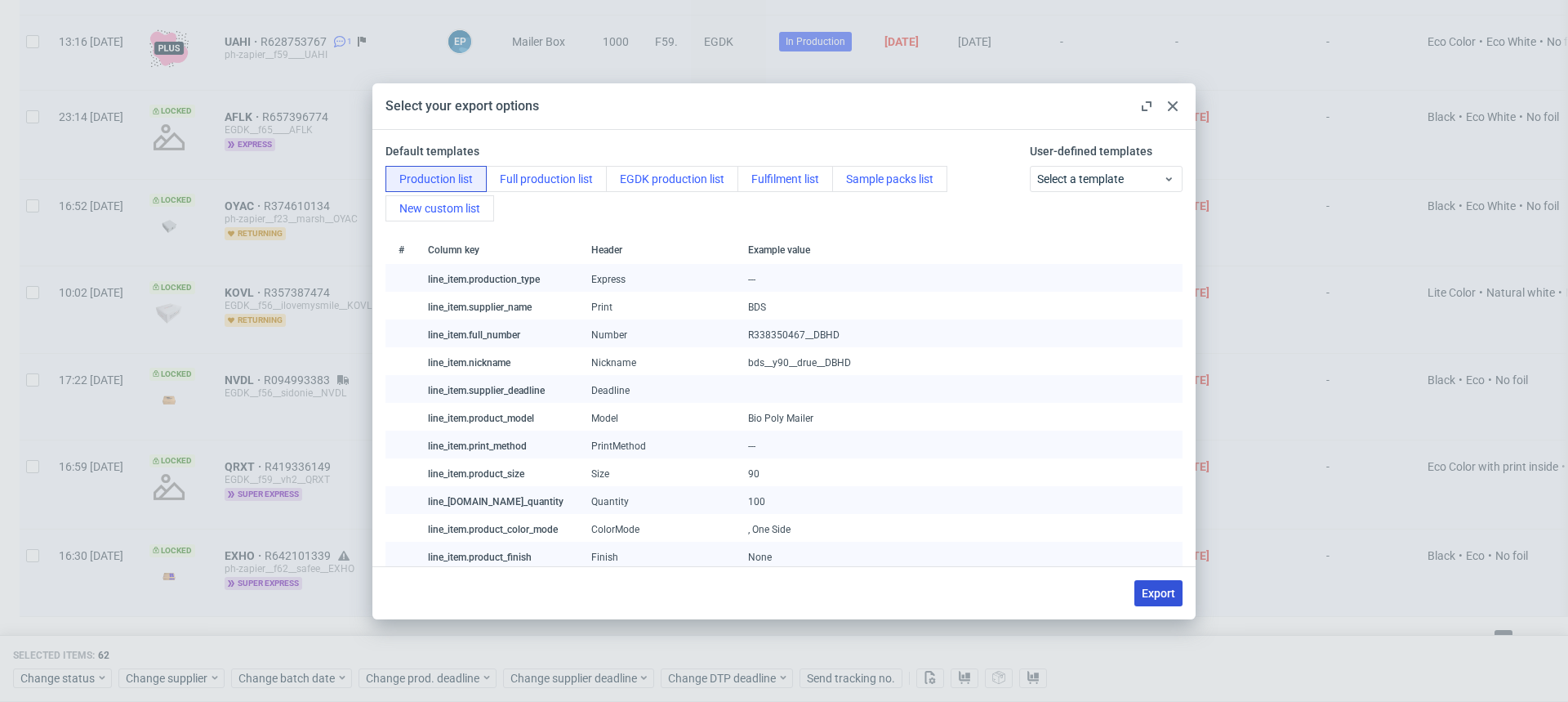
checkbox input "false"
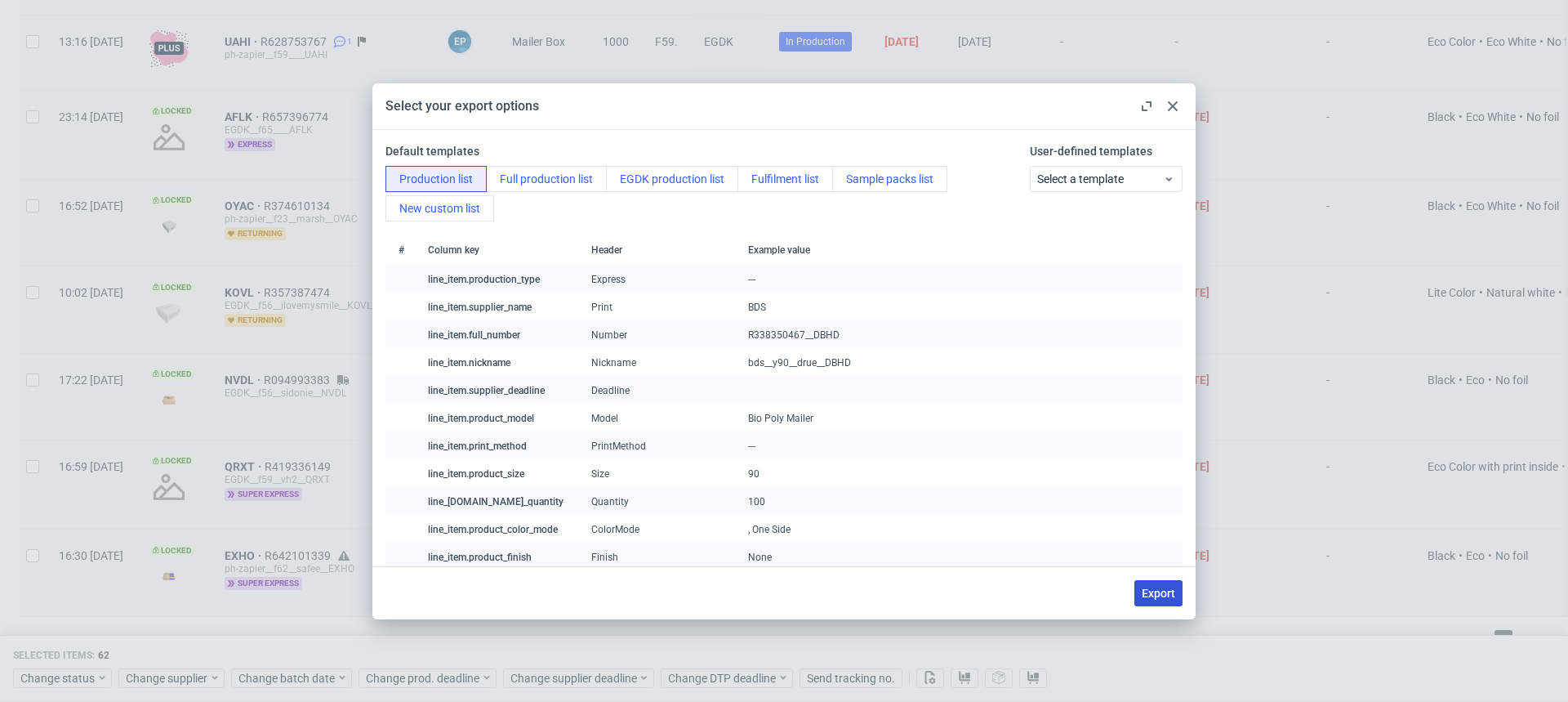
checkbox input "false"
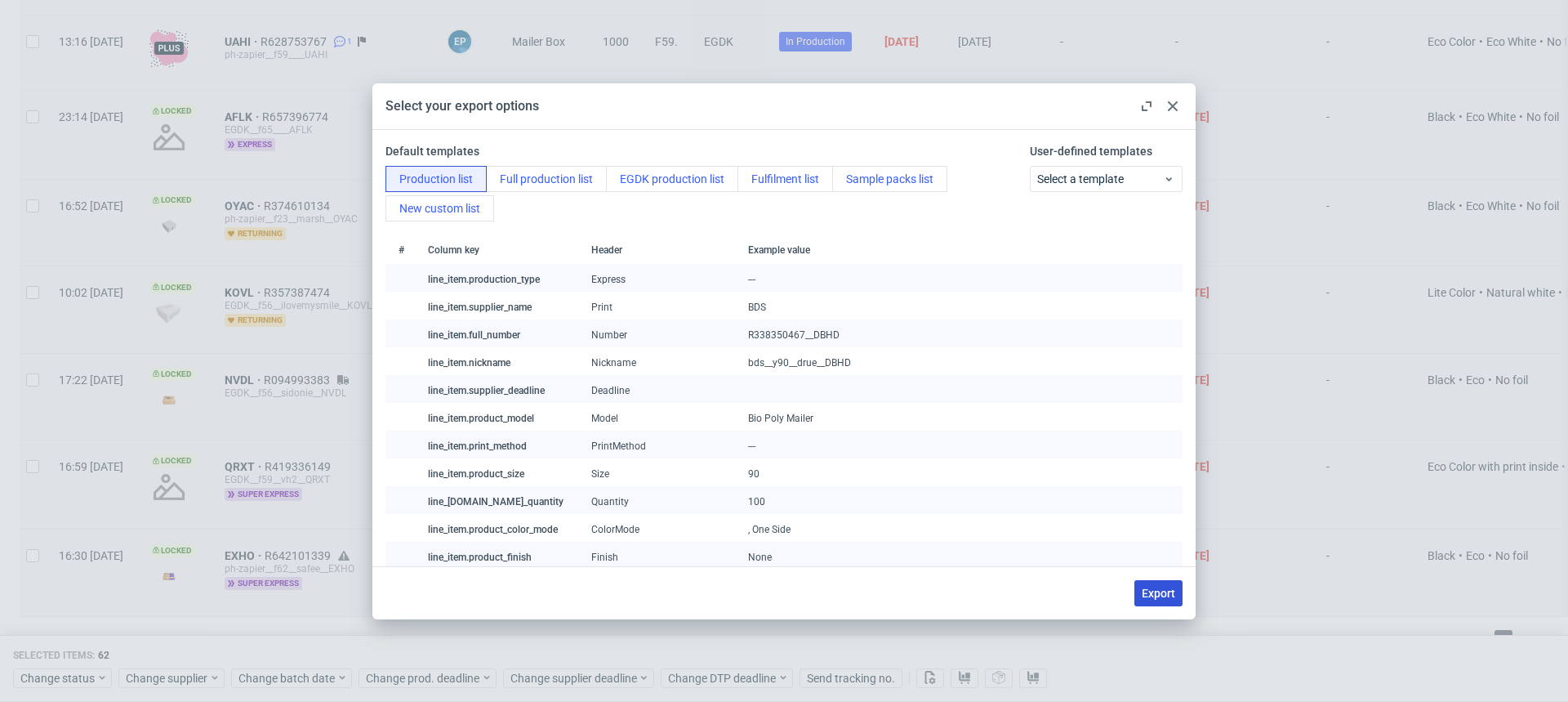
checkbox input "false"
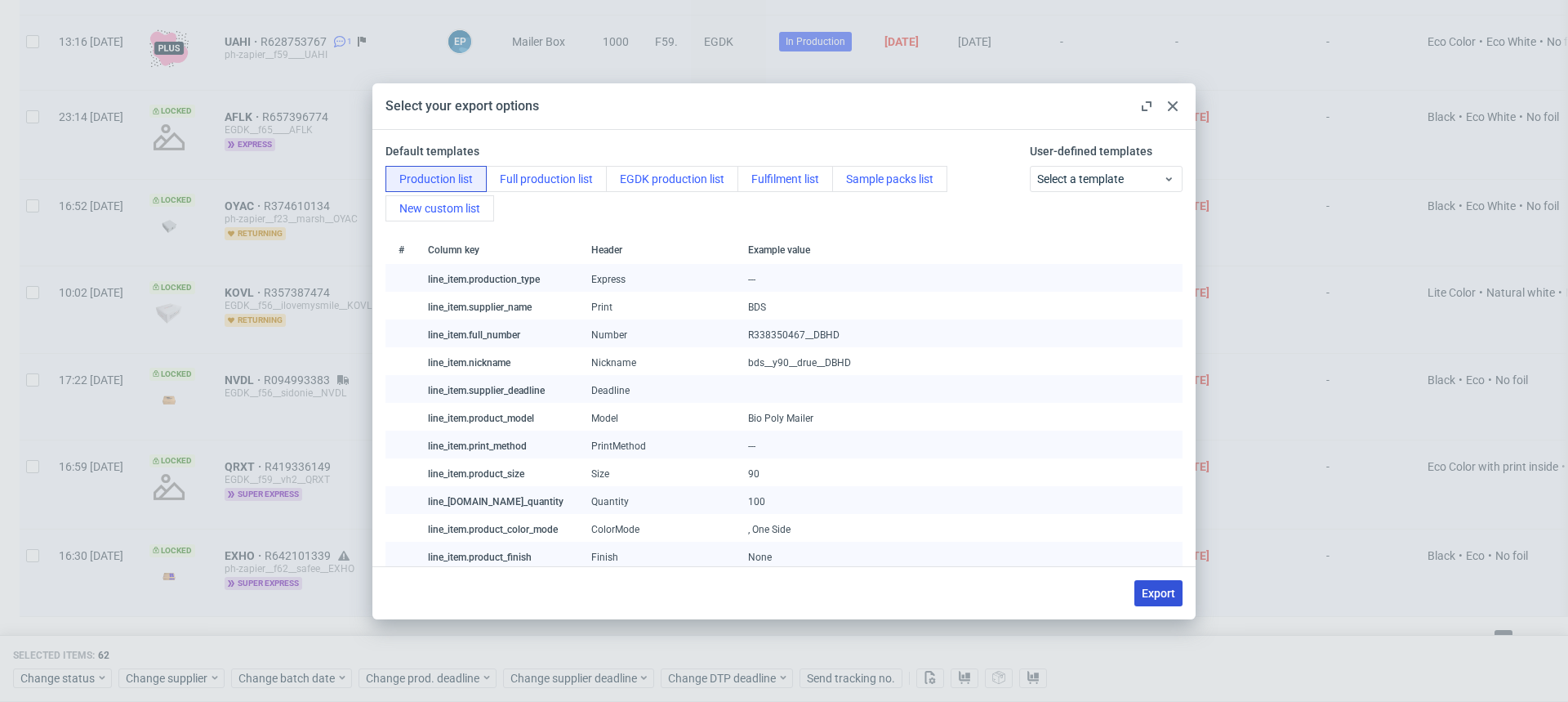
checkbox input "false"
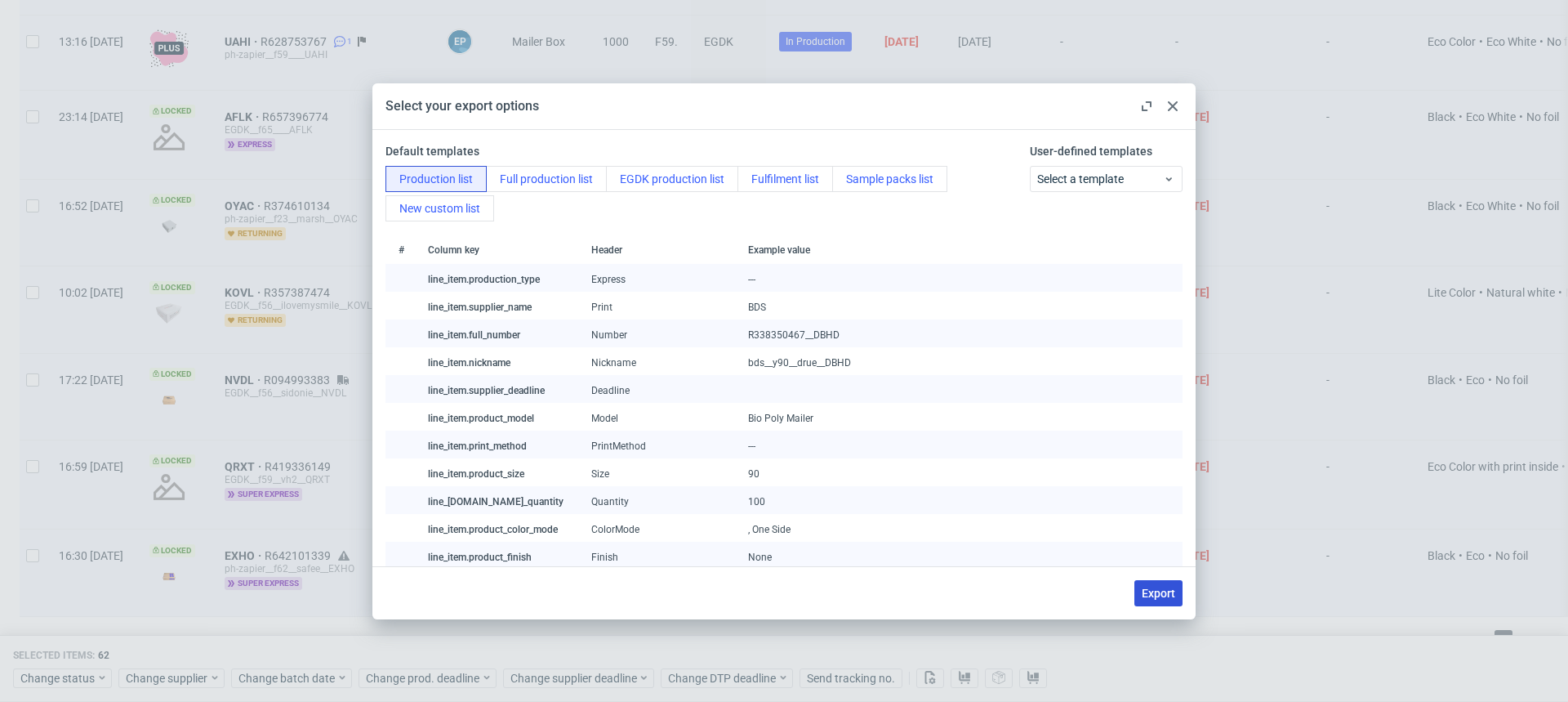
checkbox input "false"
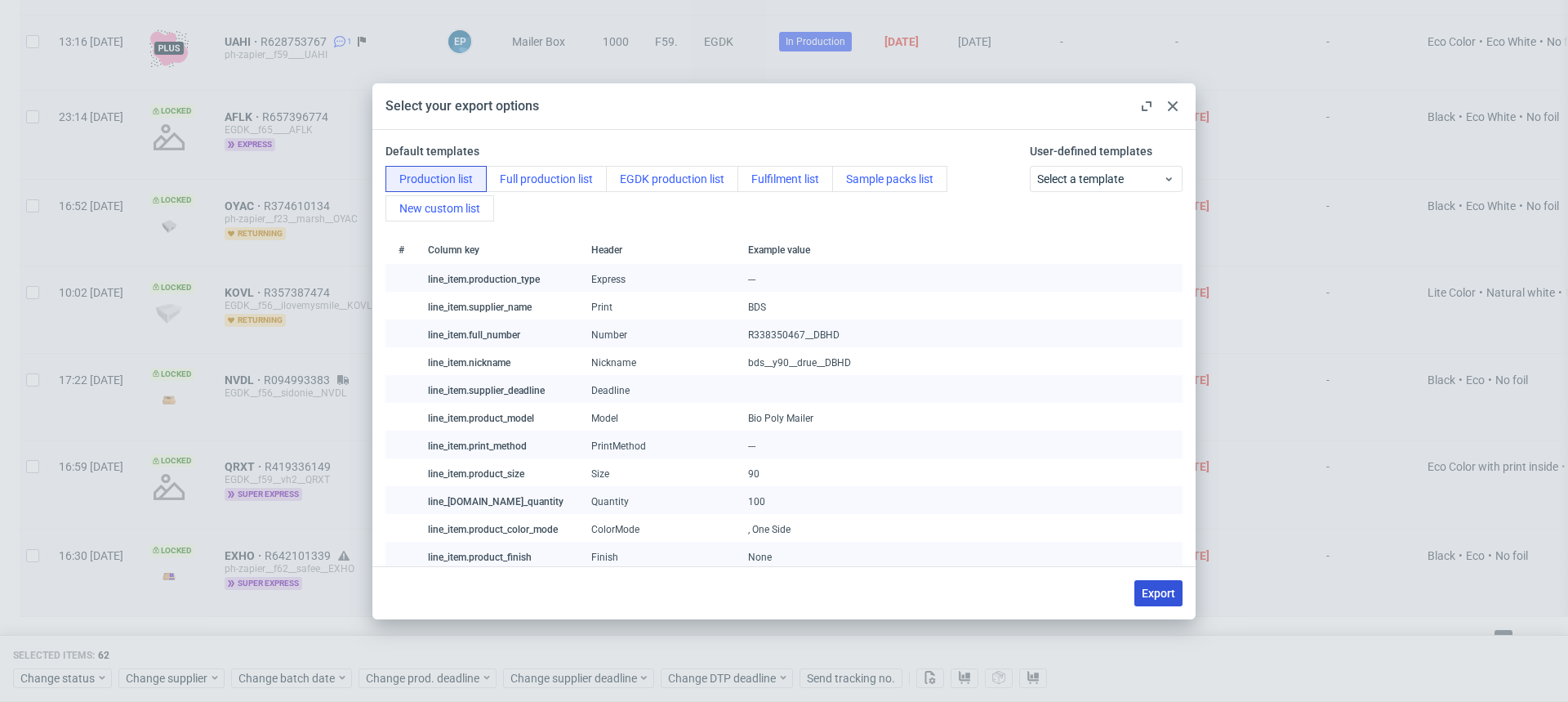
checkbox input "false"
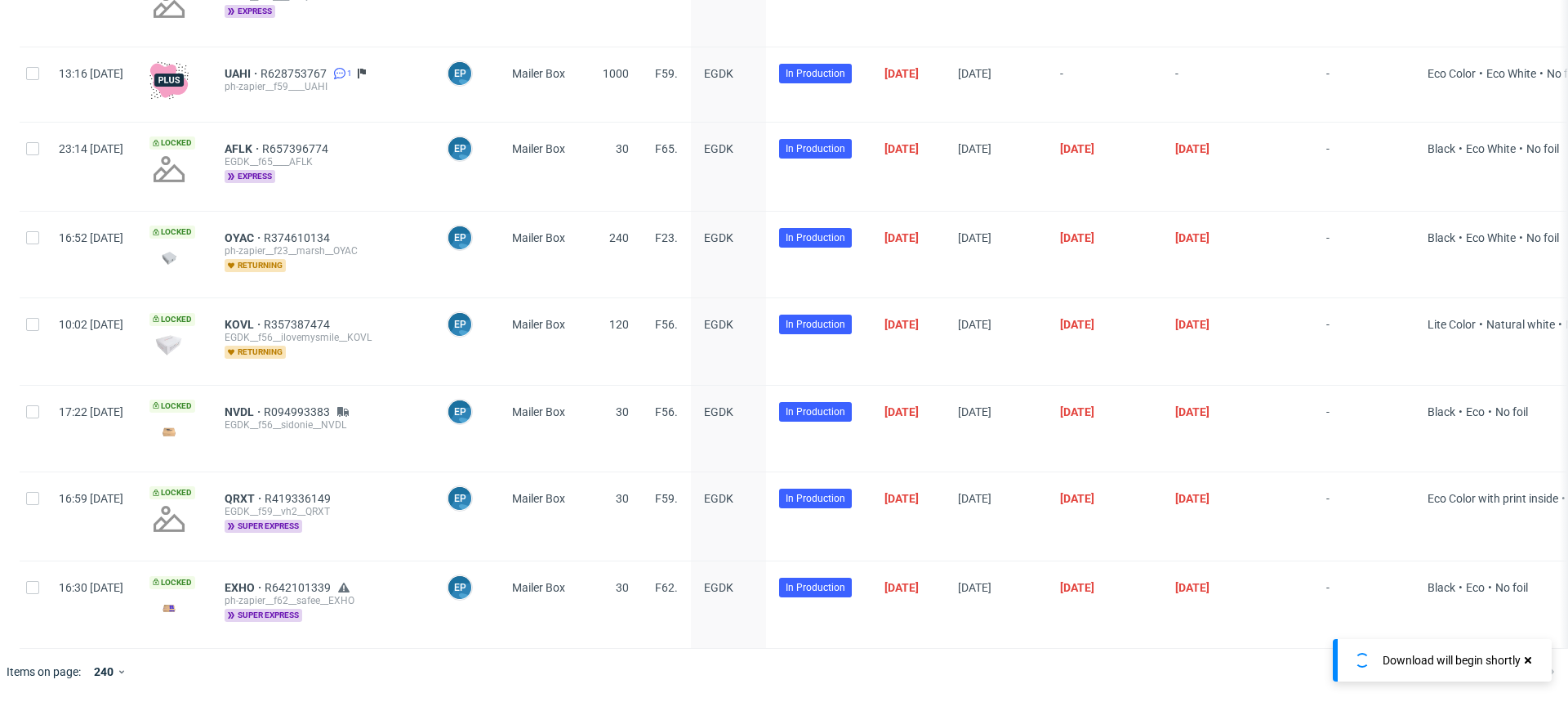
scroll to position [4938, 0]
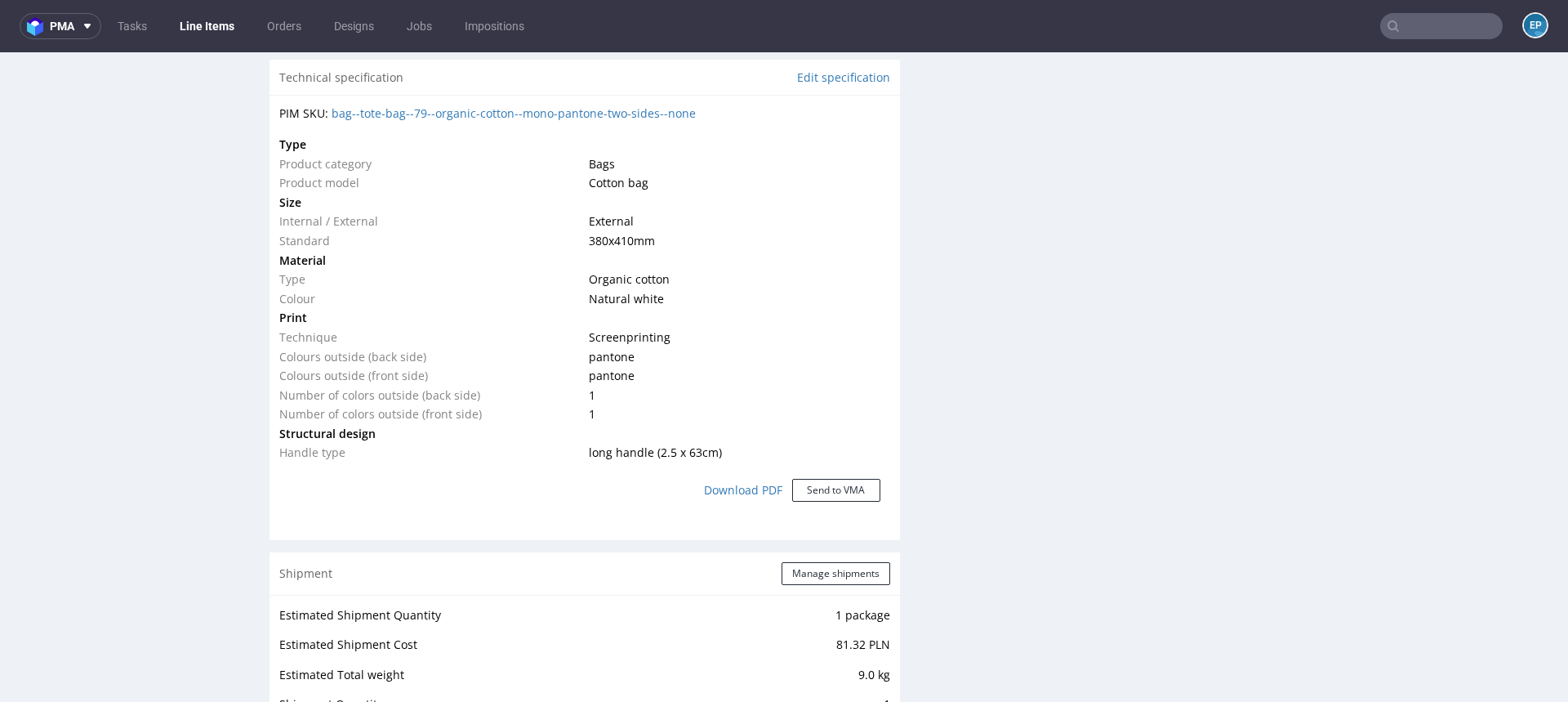
scroll to position [1141, 0]
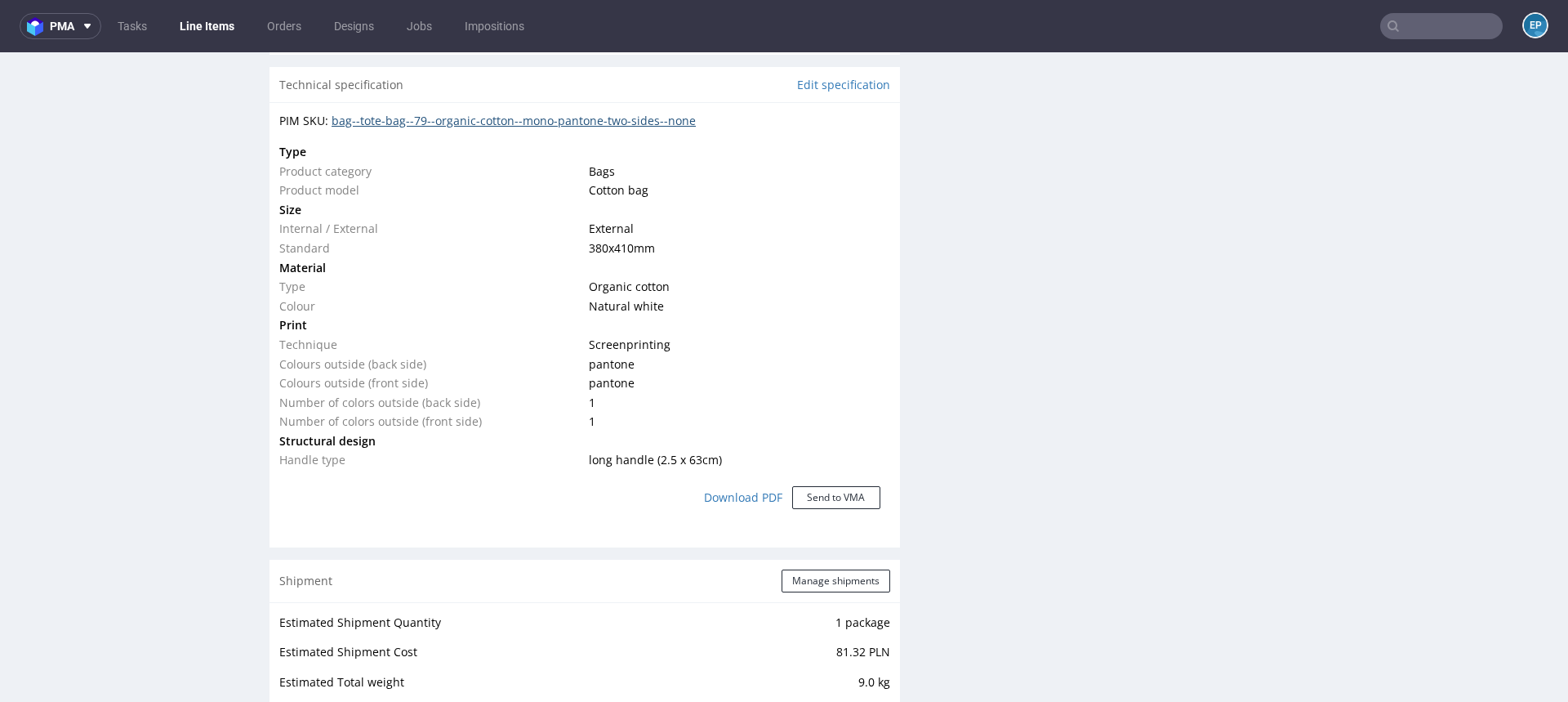
click at [577, 120] on link "bag--tote-bag--79--organic-cotton--mono-pantone-two-sides--none" at bounding box center [514, 120] width 364 height 16
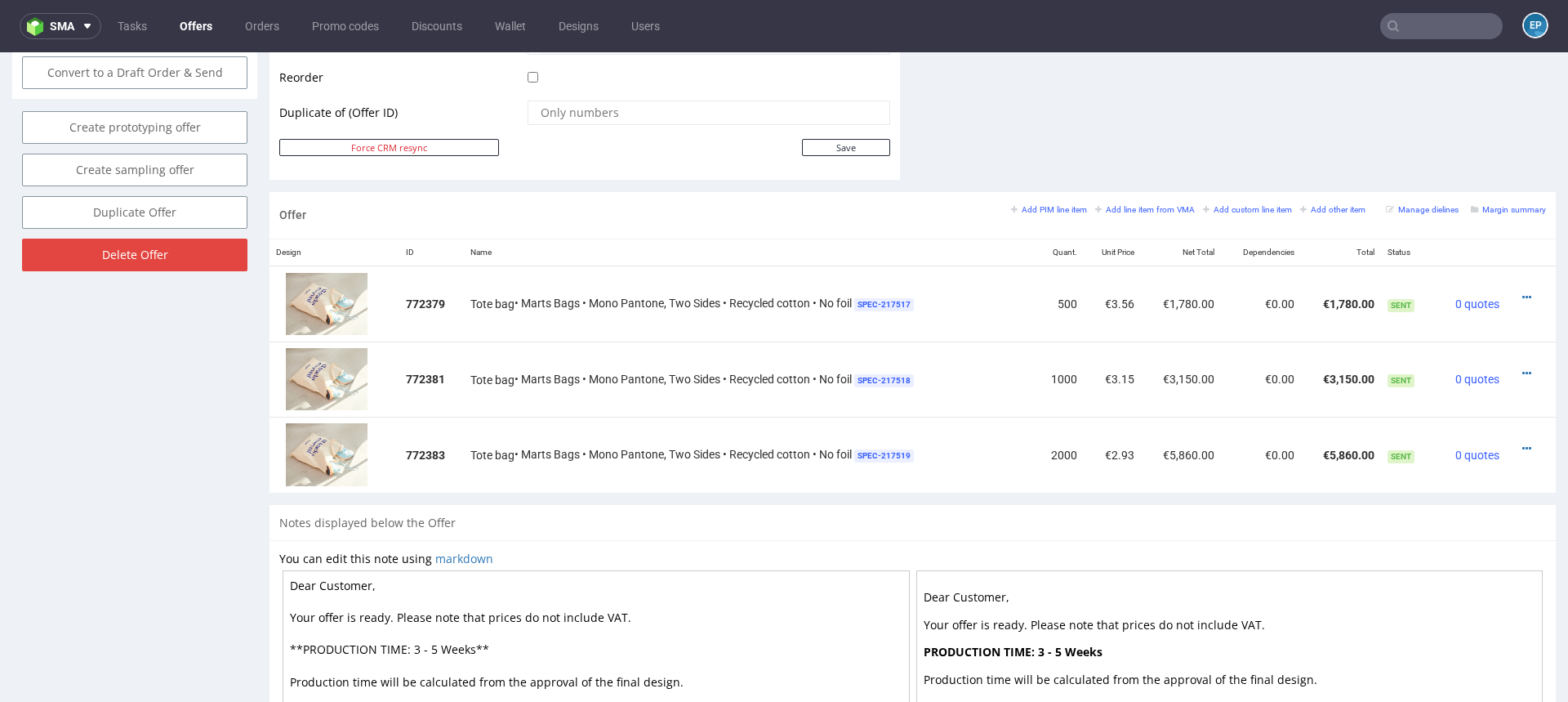
scroll to position [843, 0]
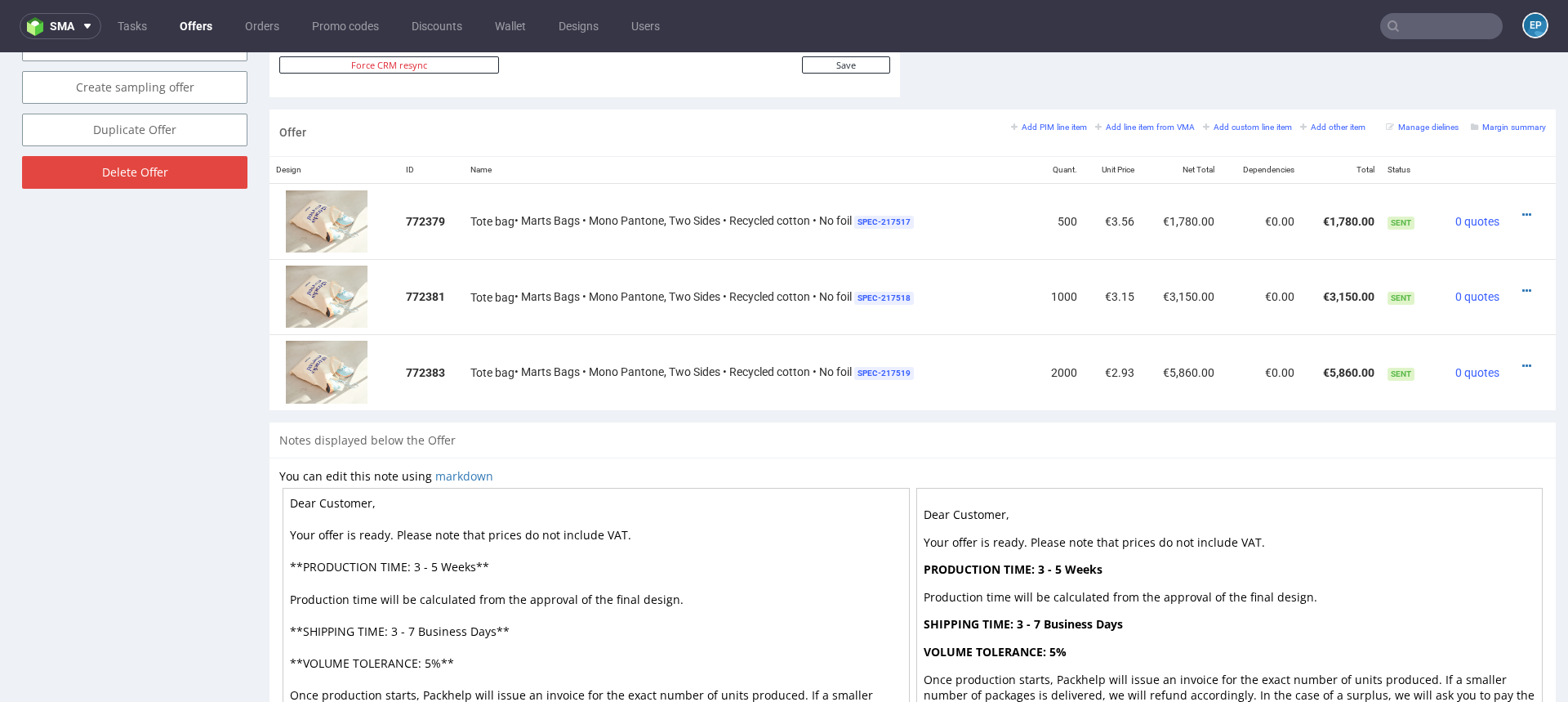
scroll to position [920, 0]
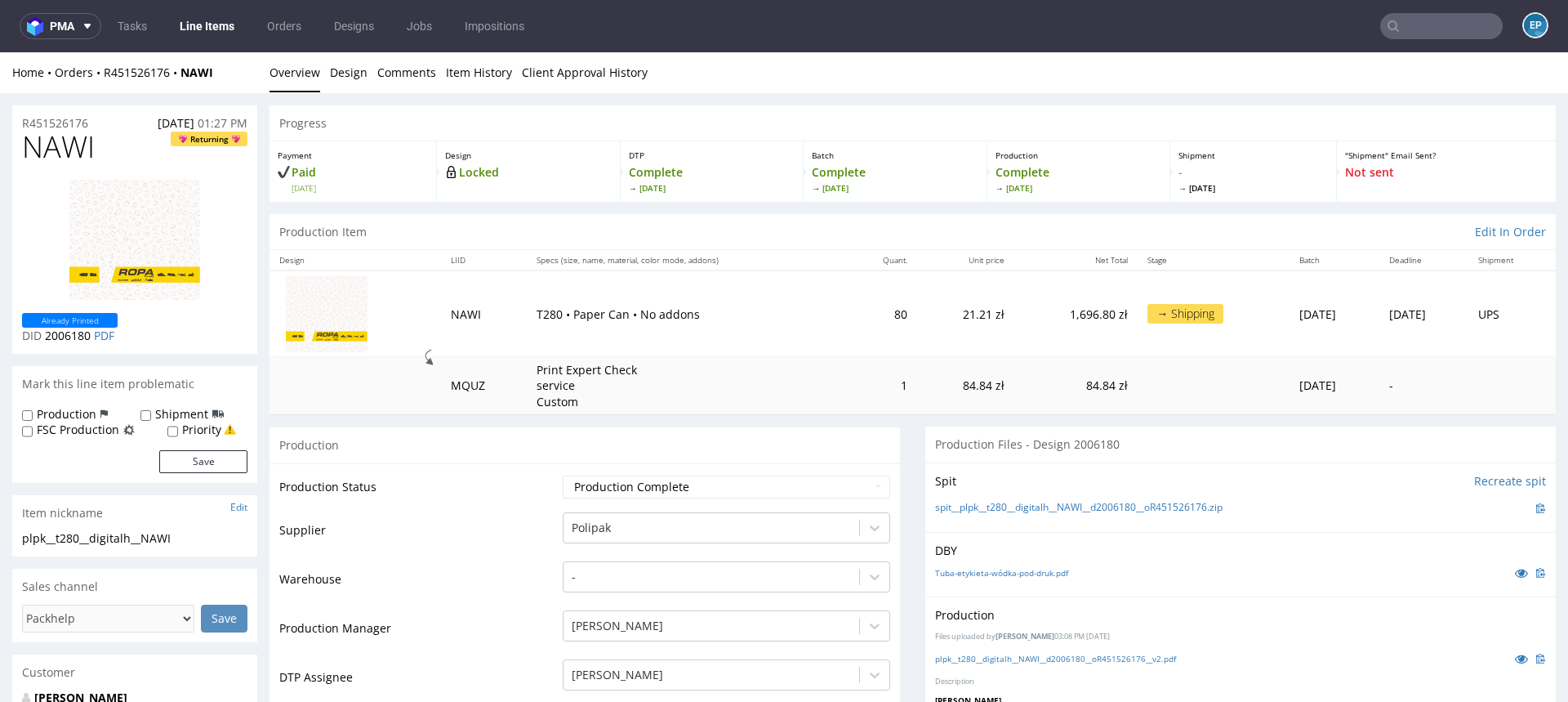
scroll to position [306, 0]
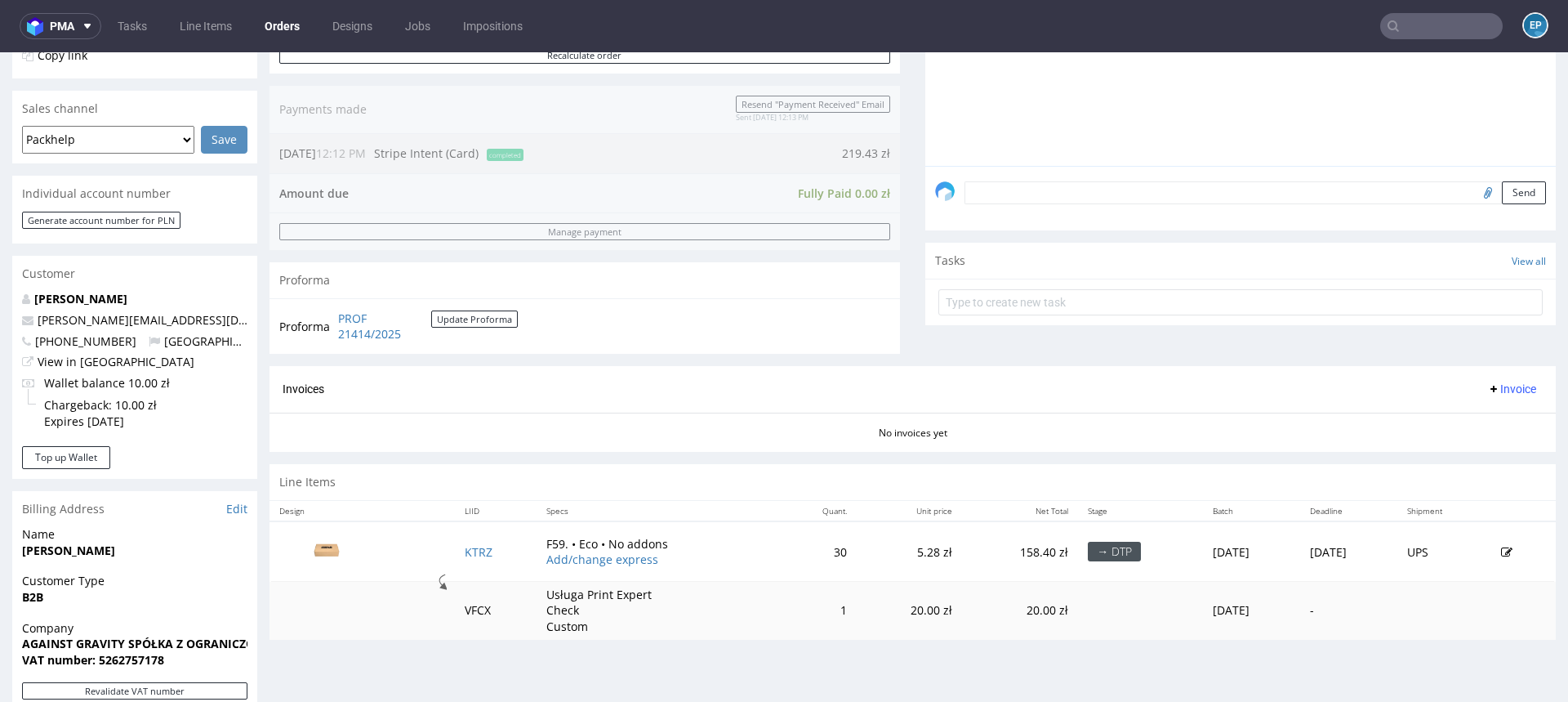
scroll to position [578, 0]
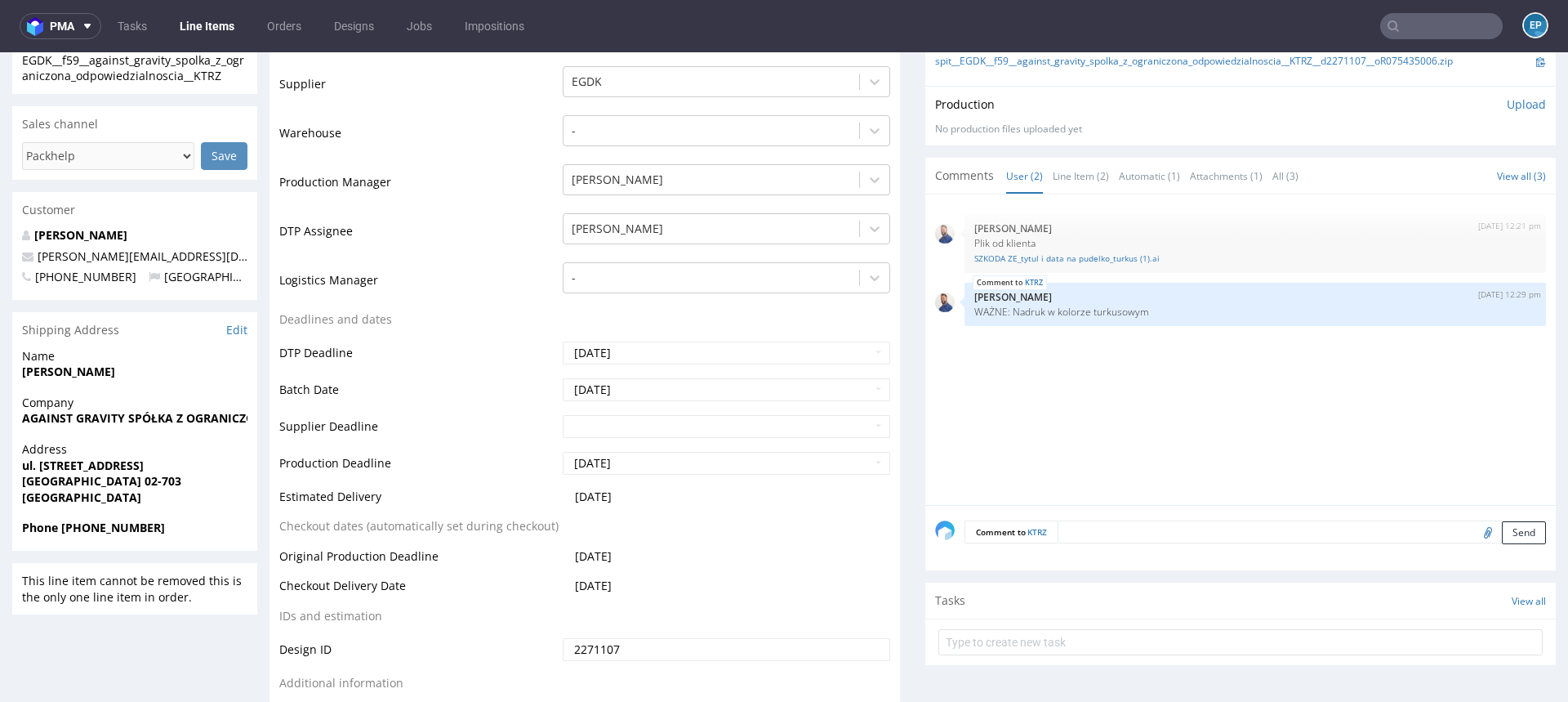
scroll to position [419, 0]
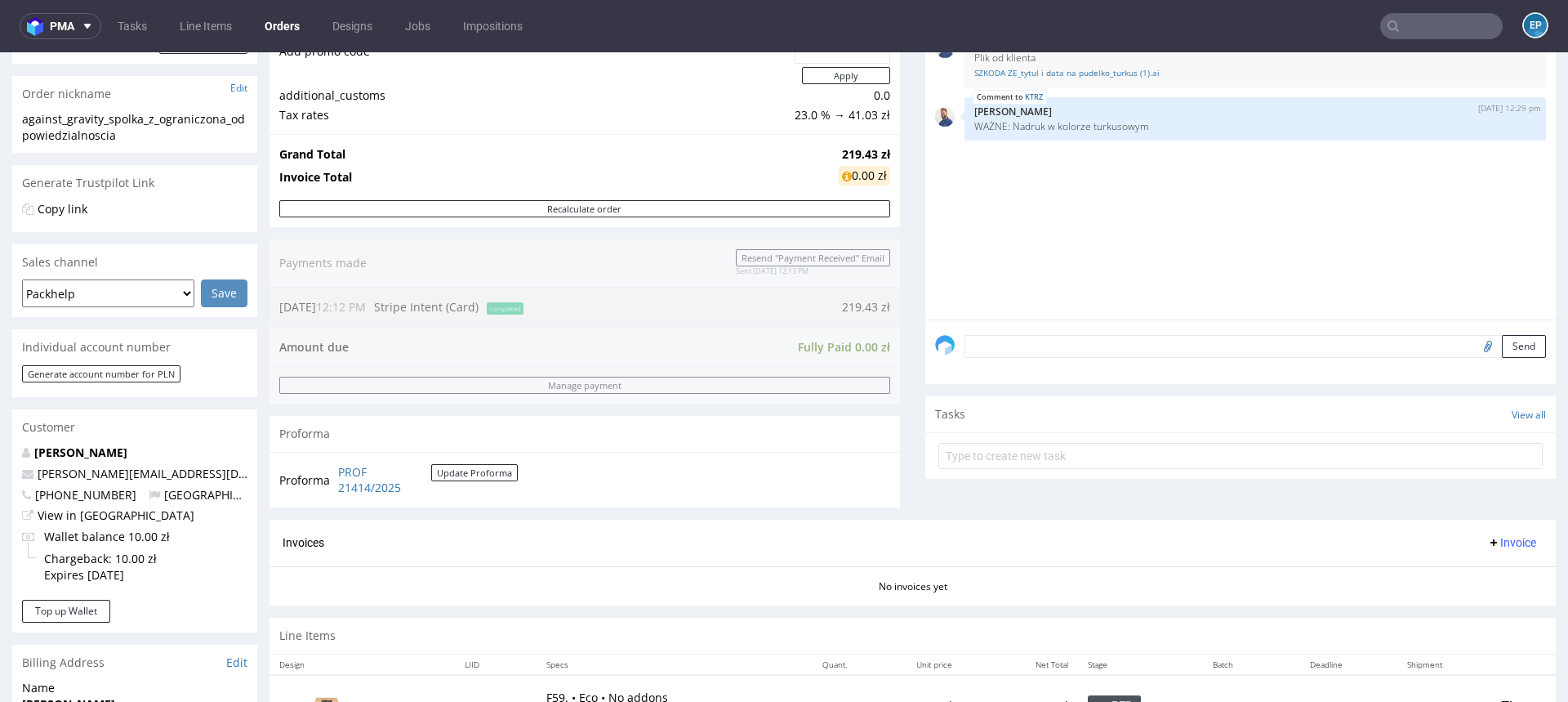
scroll to position [585, 0]
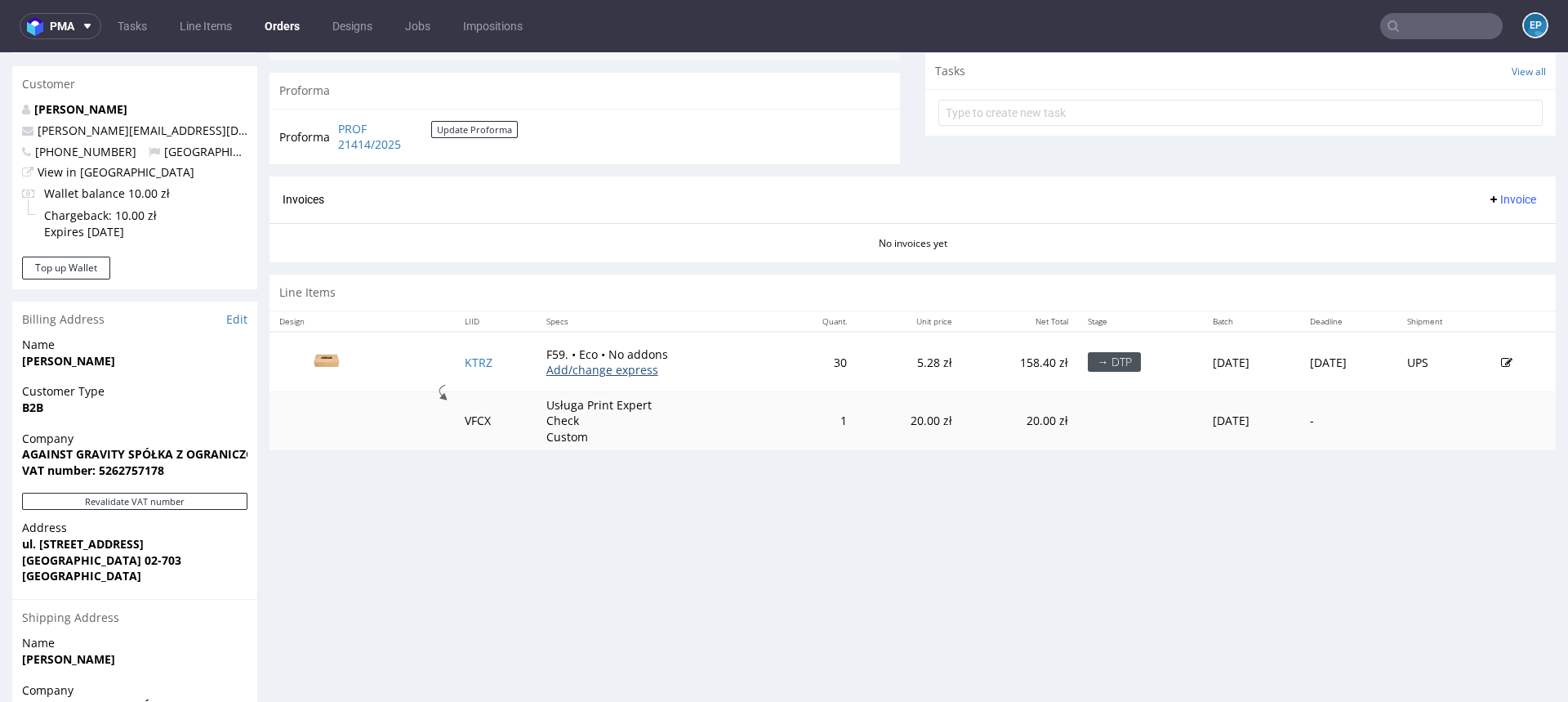
click at [580, 368] on link "Add/change express" at bounding box center [602, 369] width 112 height 16
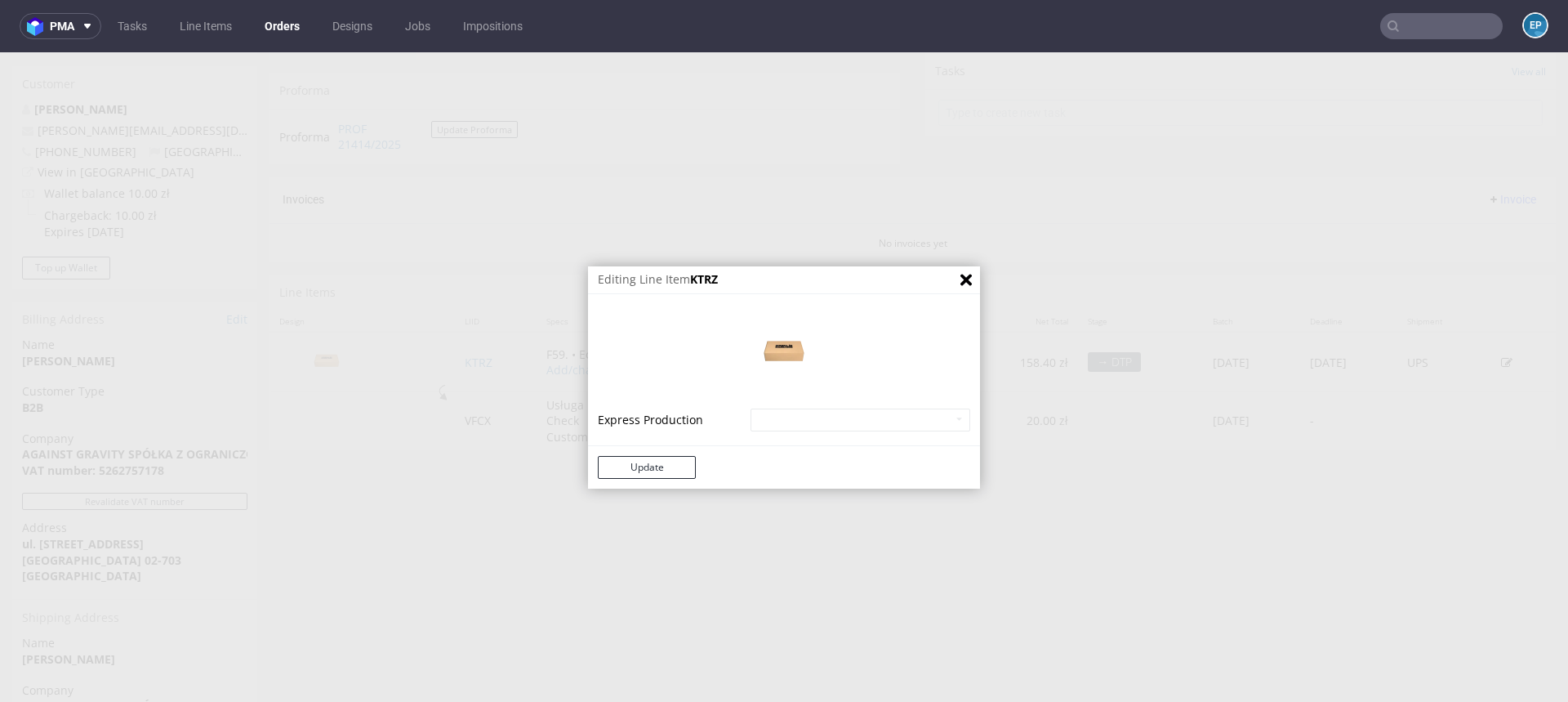
click at [704, 426] on td "Express Production" at bounding box center [672, 420] width 148 height 26
click at [766, 424] on select "Mailer Box Eco - express - 20% Mailer Box Eco - superexpress - 40%" at bounding box center [860, 420] width 220 height 23
select select "138"
click at [751, 409] on select "Mailer Box Eco - express - 20% Mailer Box Eco - superexpress - 40%" at bounding box center [860, 420] width 220 height 23
click at [962, 283] on icon "Close" at bounding box center [967, 280] width 12 height 12
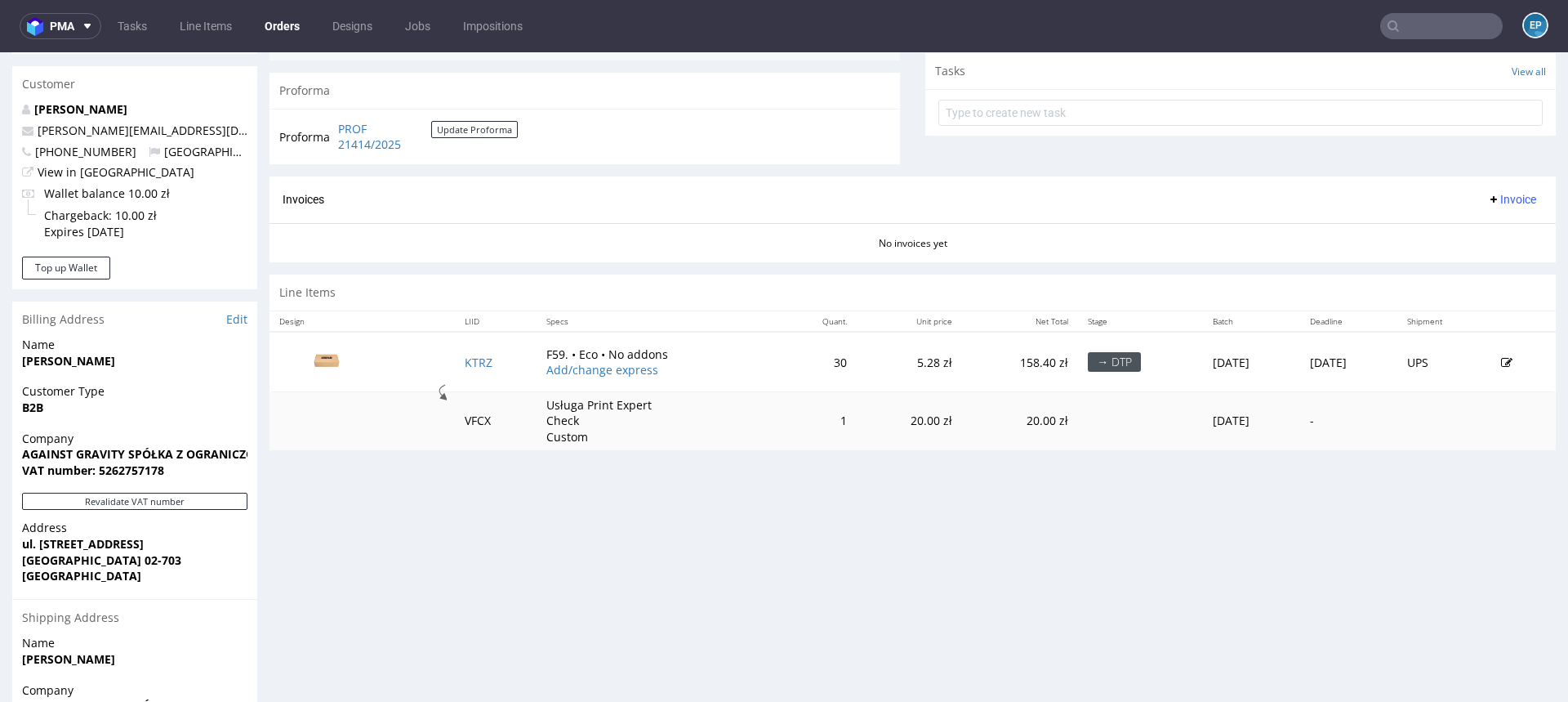
click at [1449, 28] on input "text" at bounding box center [1441, 26] width 123 height 26
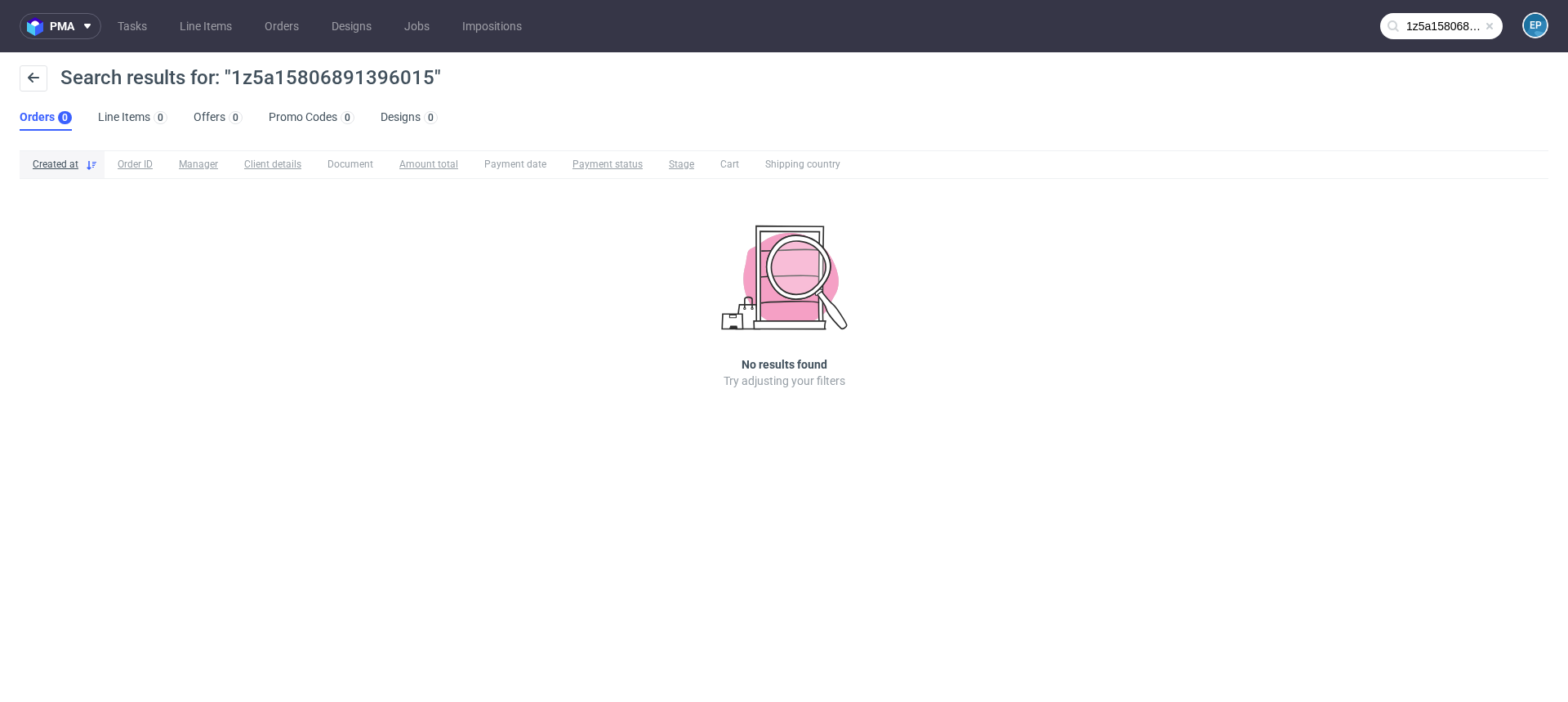
click at [1439, 33] on input "1z5a15806891396015" at bounding box center [1441, 26] width 123 height 26
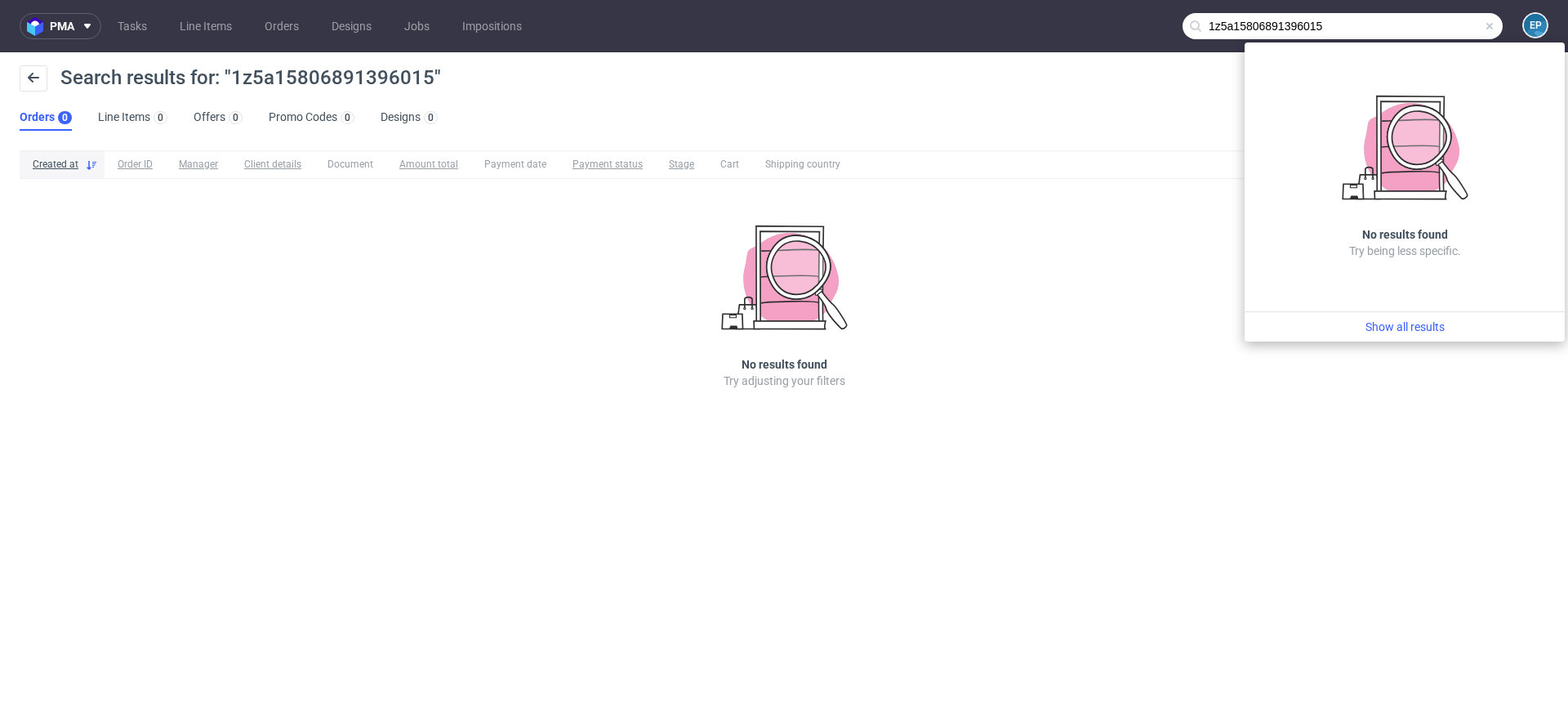
click at [1420, 26] on input "1z5a15806891396015" at bounding box center [1343, 26] width 321 height 26
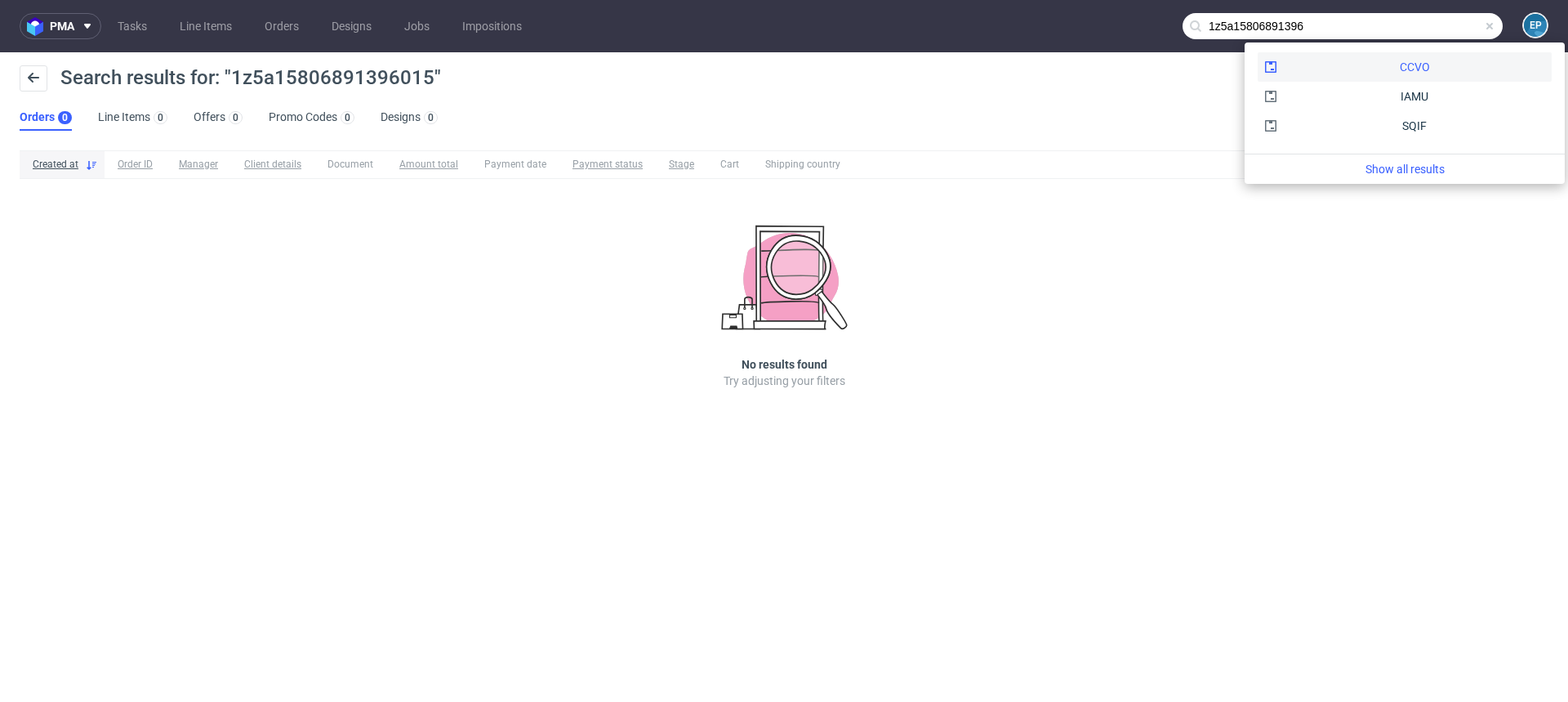
type input "1z5a15806891396"
click at [1400, 68] on div "CCVO" at bounding box center [1415, 67] width 30 height 16
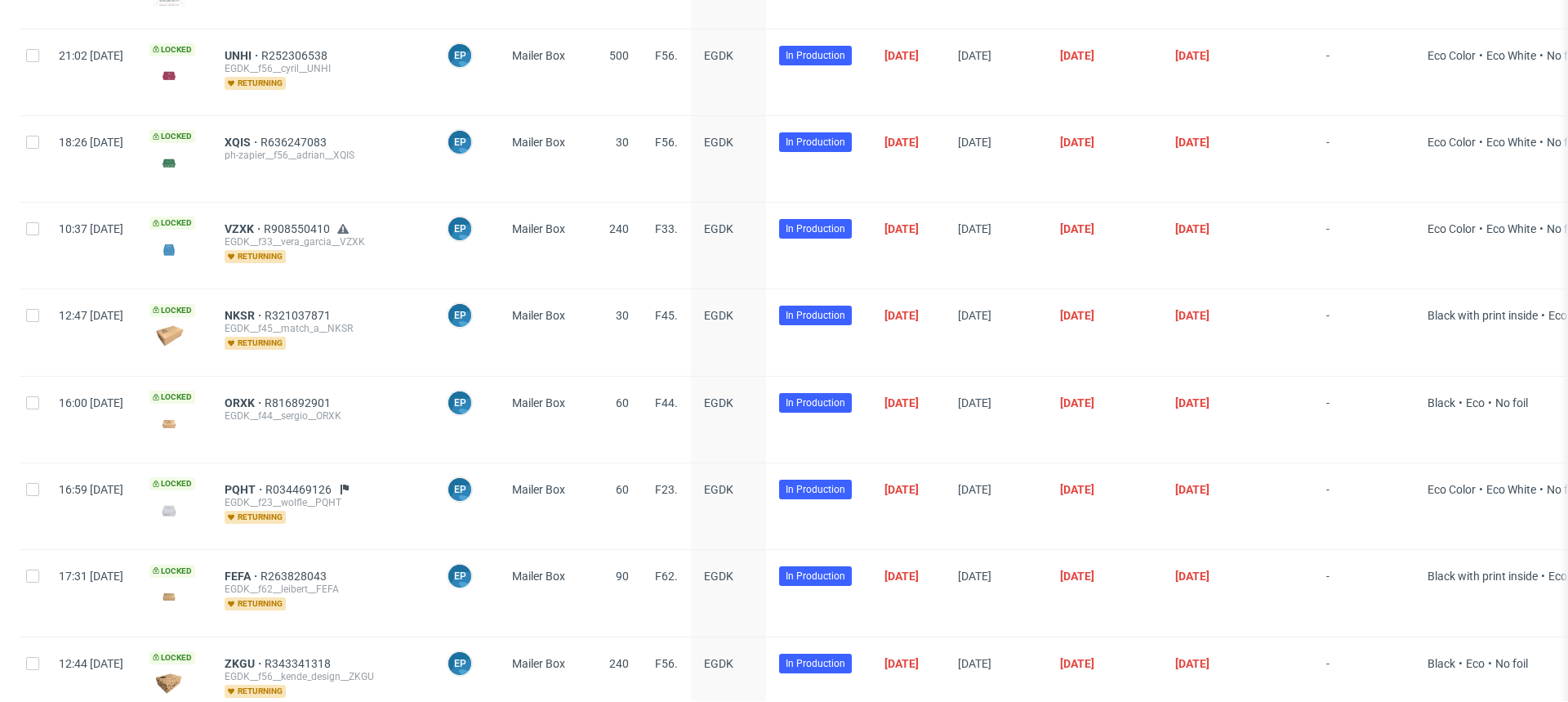
scroll to position [713, 0]
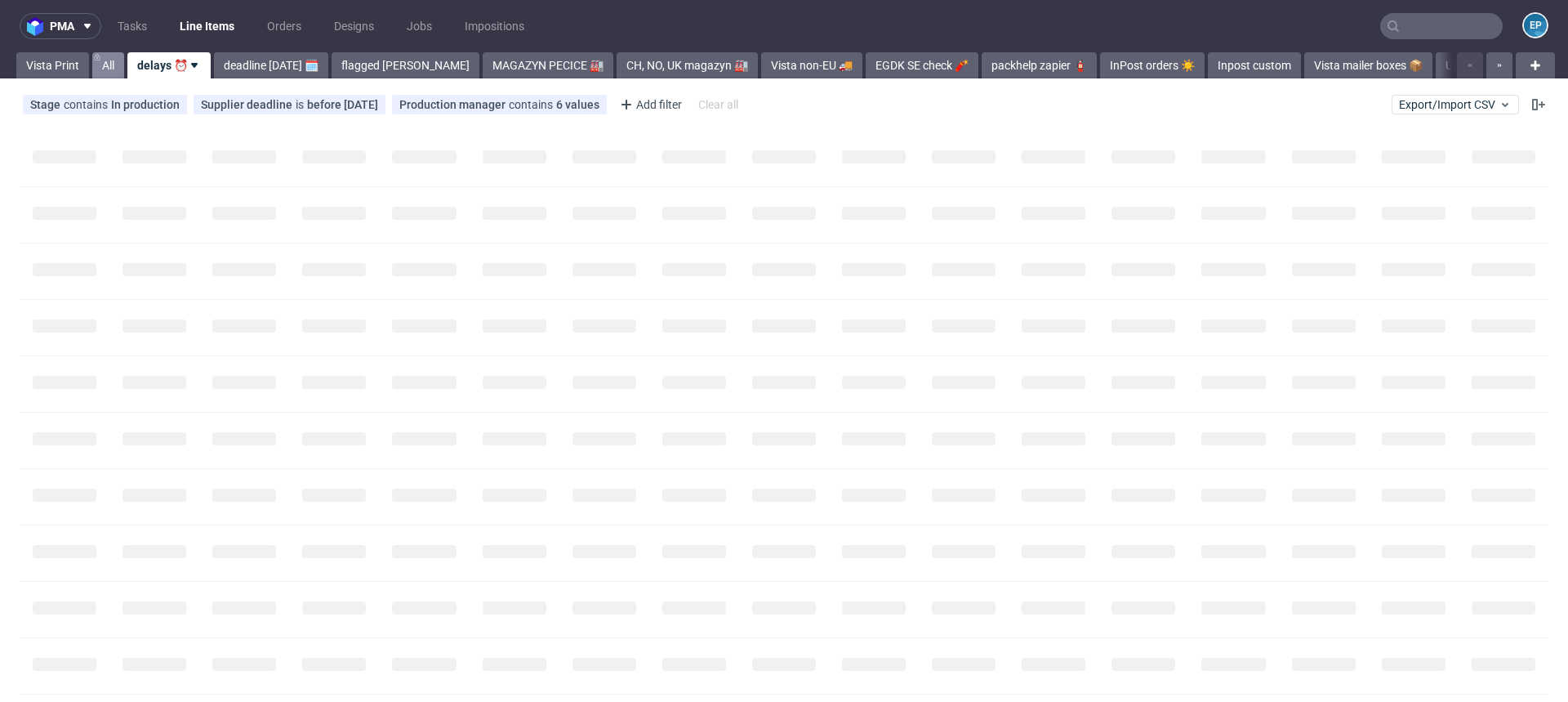
click at [96, 68] on link "All" at bounding box center [108, 65] width 32 height 26
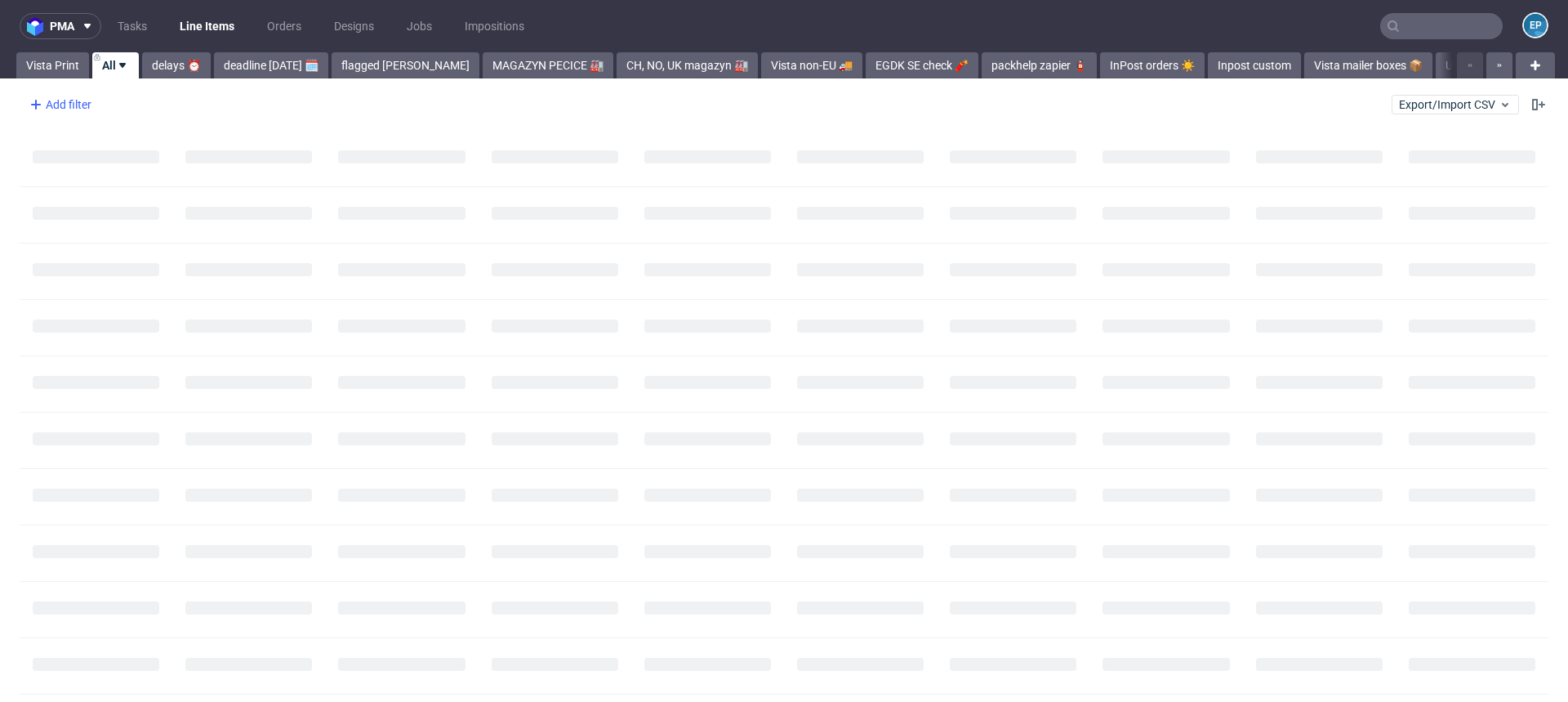
click at [91, 108] on div "Add filter" at bounding box center [59, 105] width 72 height 26
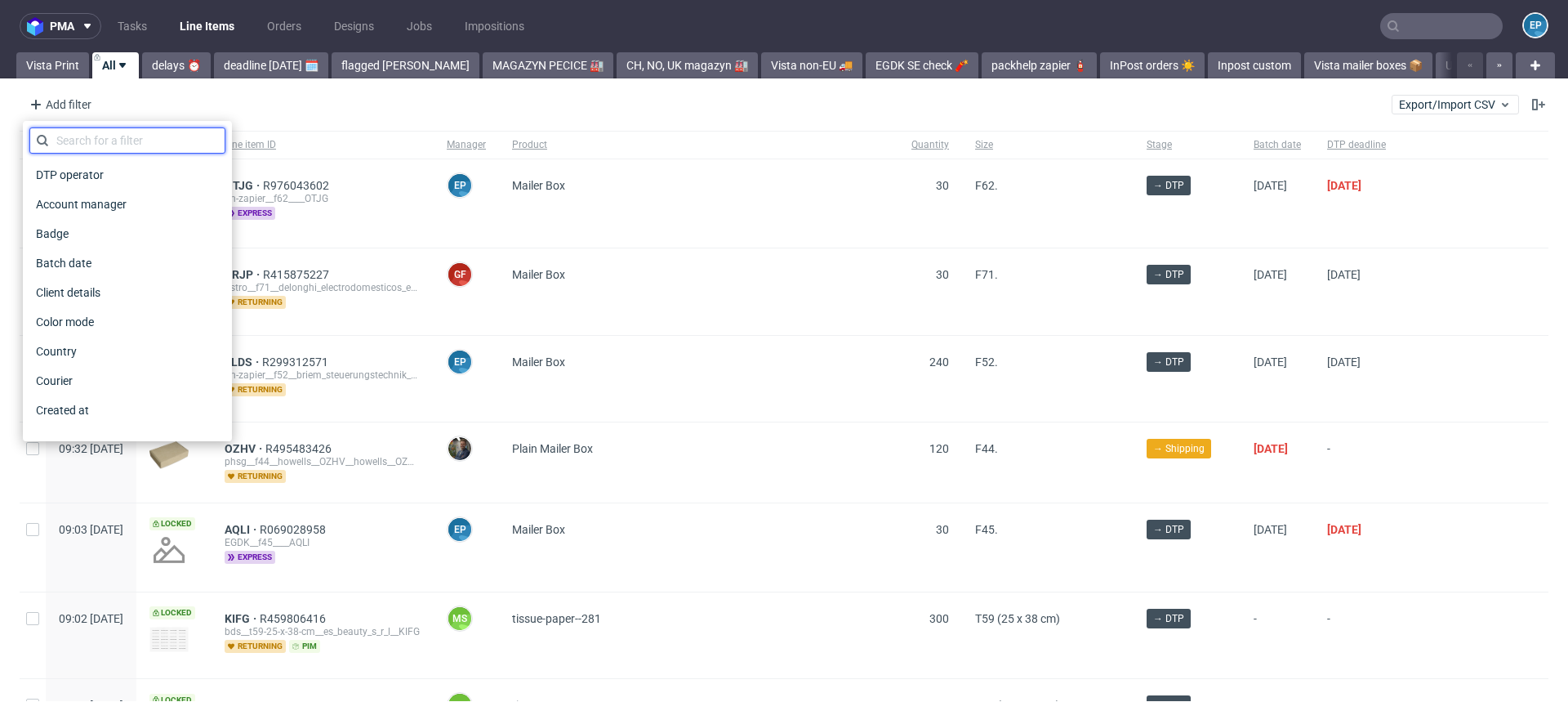
click at [82, 132] on input "text" at bounding box center [128, 141] width 196 height 26
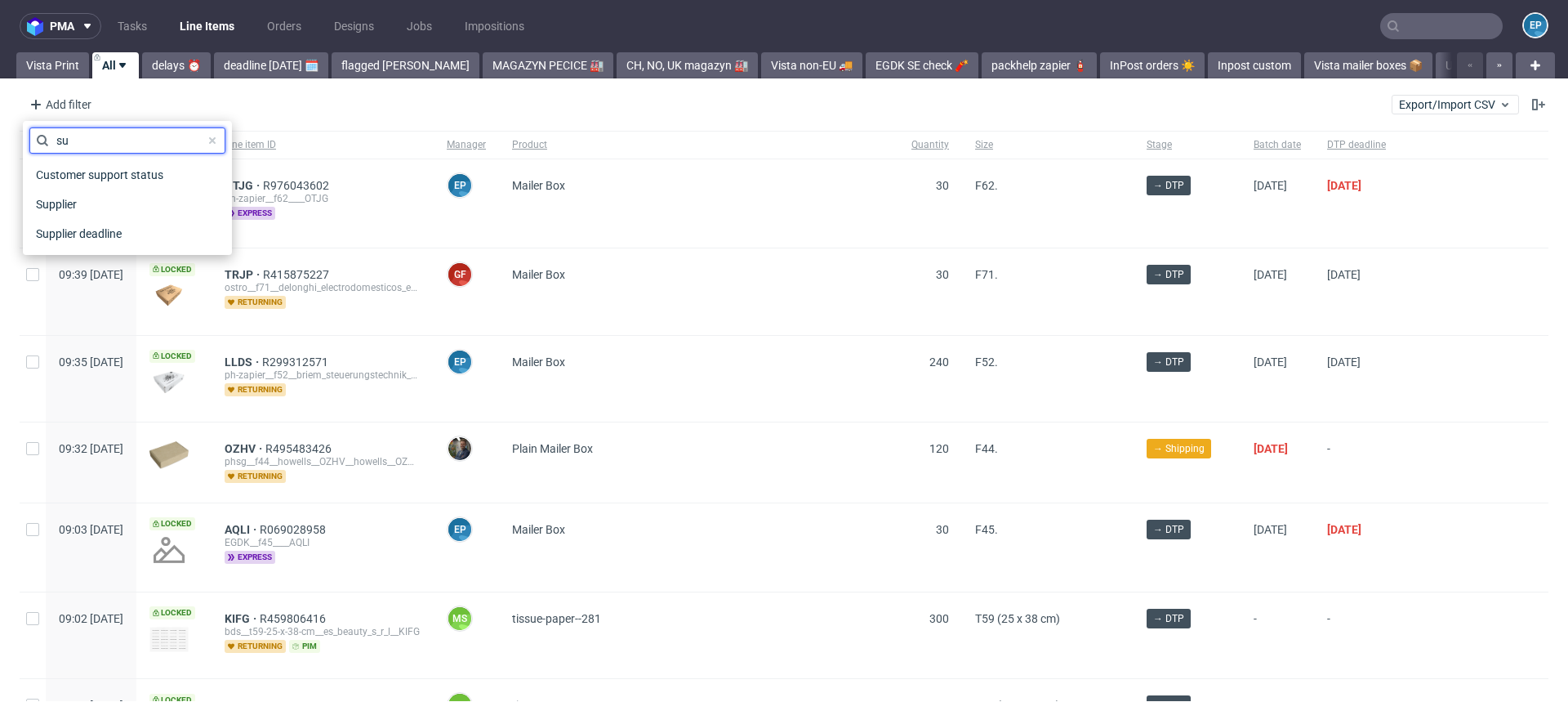
type input "su"
click at [64, 188] on div "Customer support status" at bounding box center [128, 175] width 196 height 30
click at [67, 197] on span "Supplier" at bounding box center [58, 204] width 56 height 23
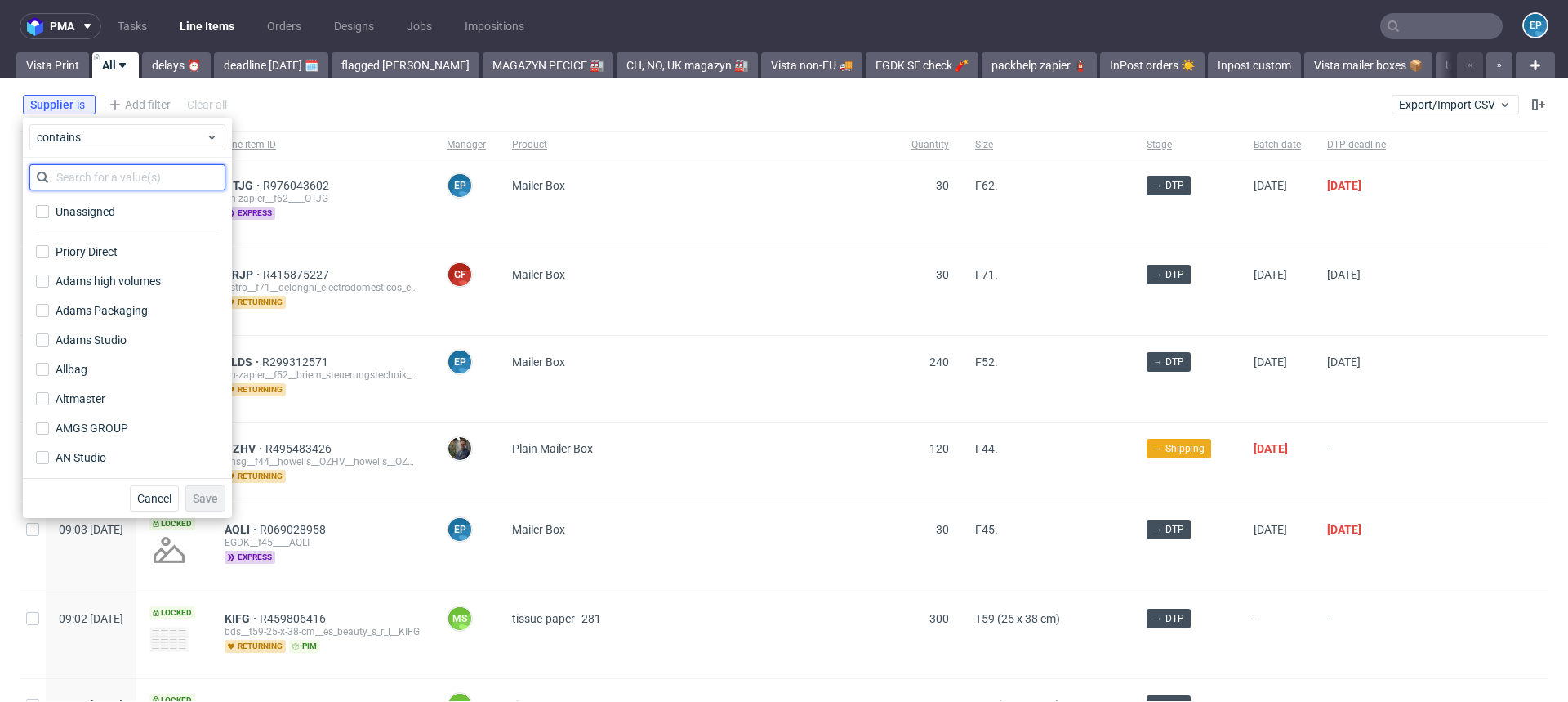
click at [92, 185] on input "text" at bounding box center [128, 177] width 196 height 26
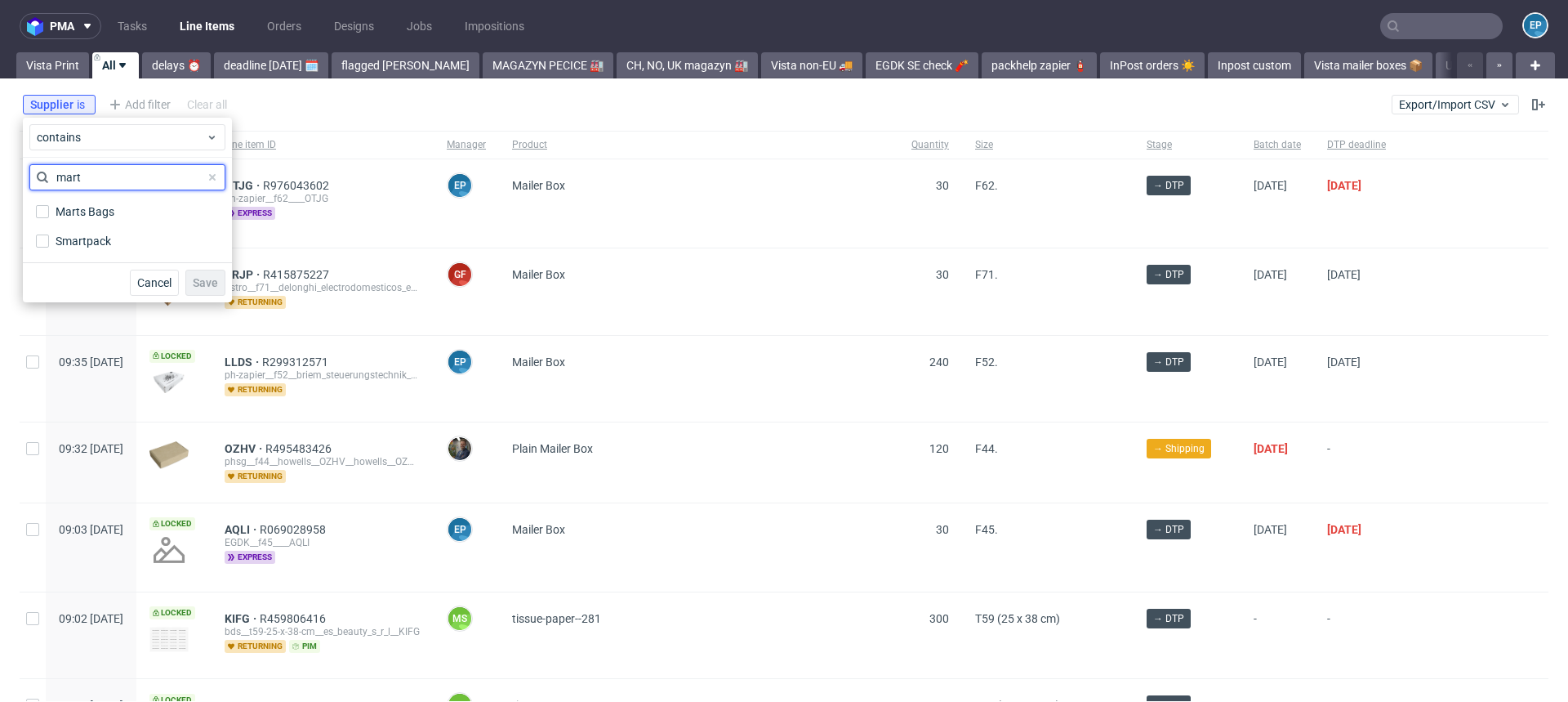
type input "mart"
click at [94, 197] on div "Marts Bags" at bounding box center [128, 212] width 196 height 30
click at [129, 213] on label "Marts Bags" at bounding box center [128, 212] width 196 height 23
click at [49, 213] on input "Marts Bags" at bounding box center [43, 212] width 13 height 13
checkbox input "true"
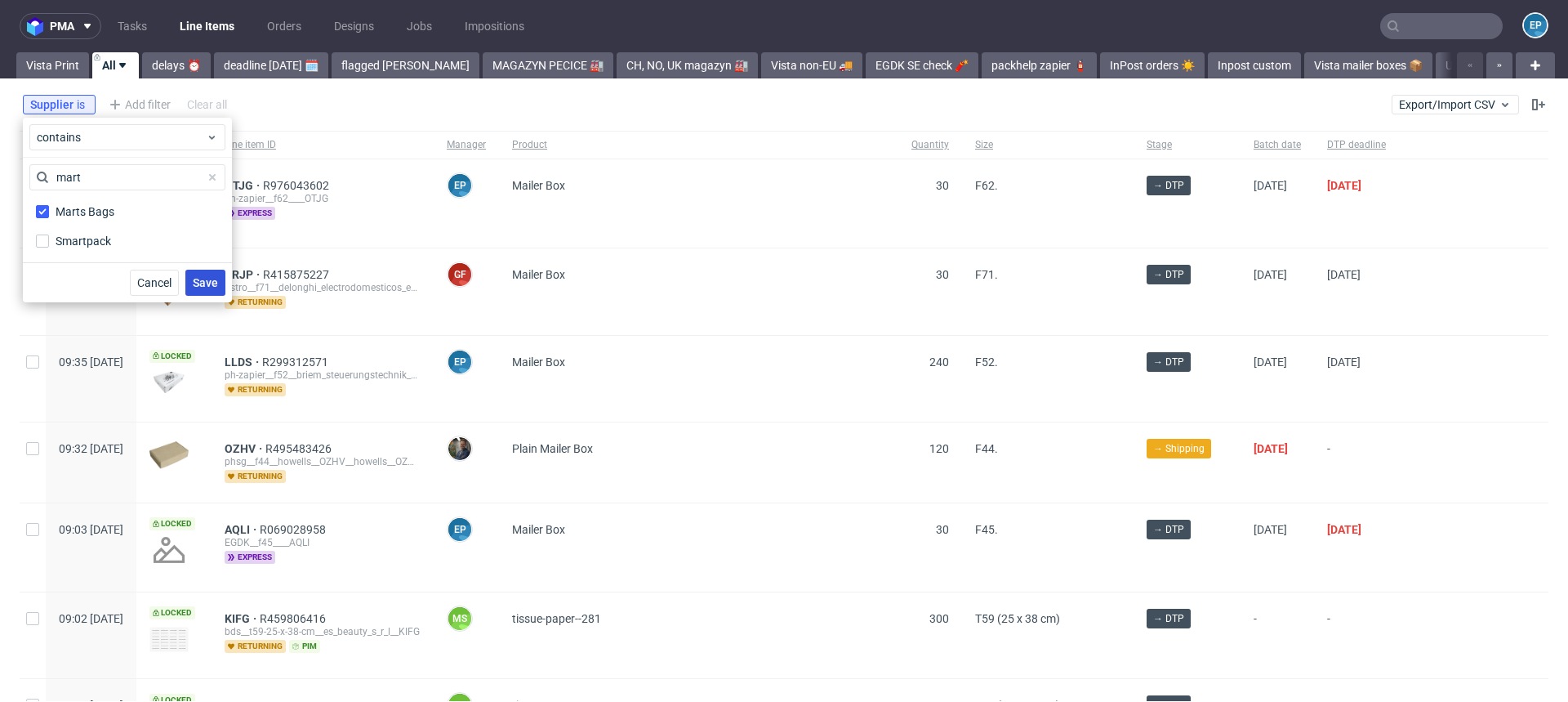
click at [213, 289] on button "Save" at bounding box center [205, 283] width 40 height 26
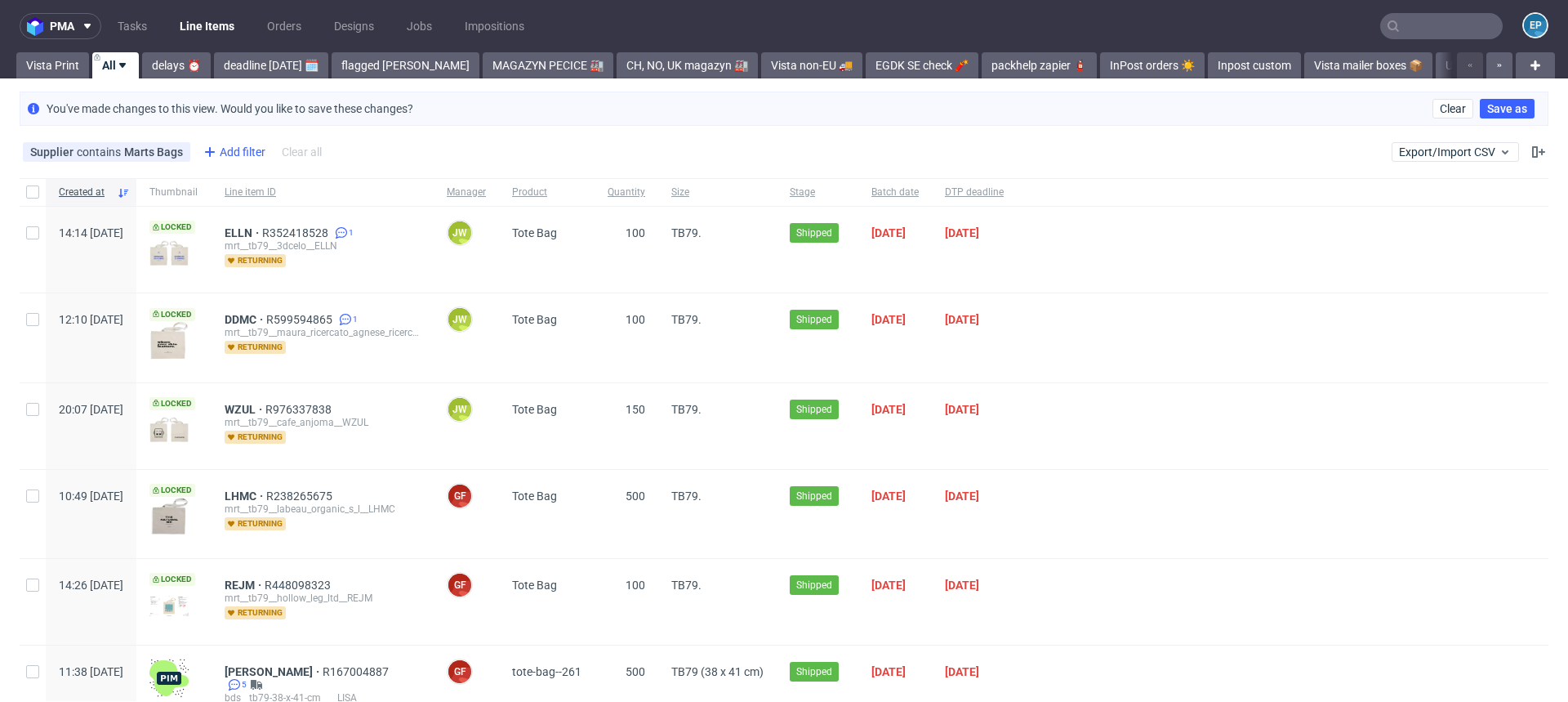
click at [215, 157] on icon at bounding box center [210, 152] width 20 height 20
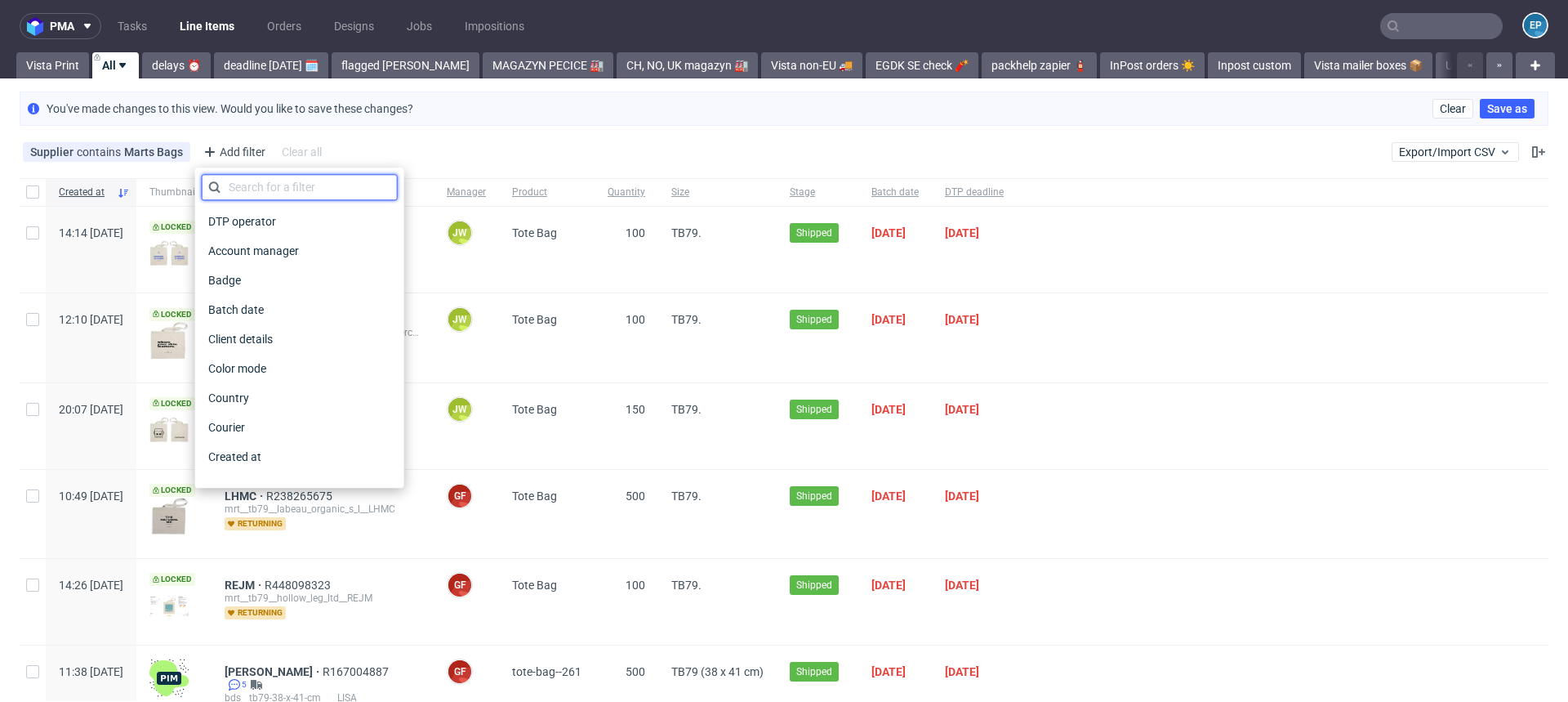
click at [260, 176] on input "text" at bounding box center [300, 187] width 196 height 26
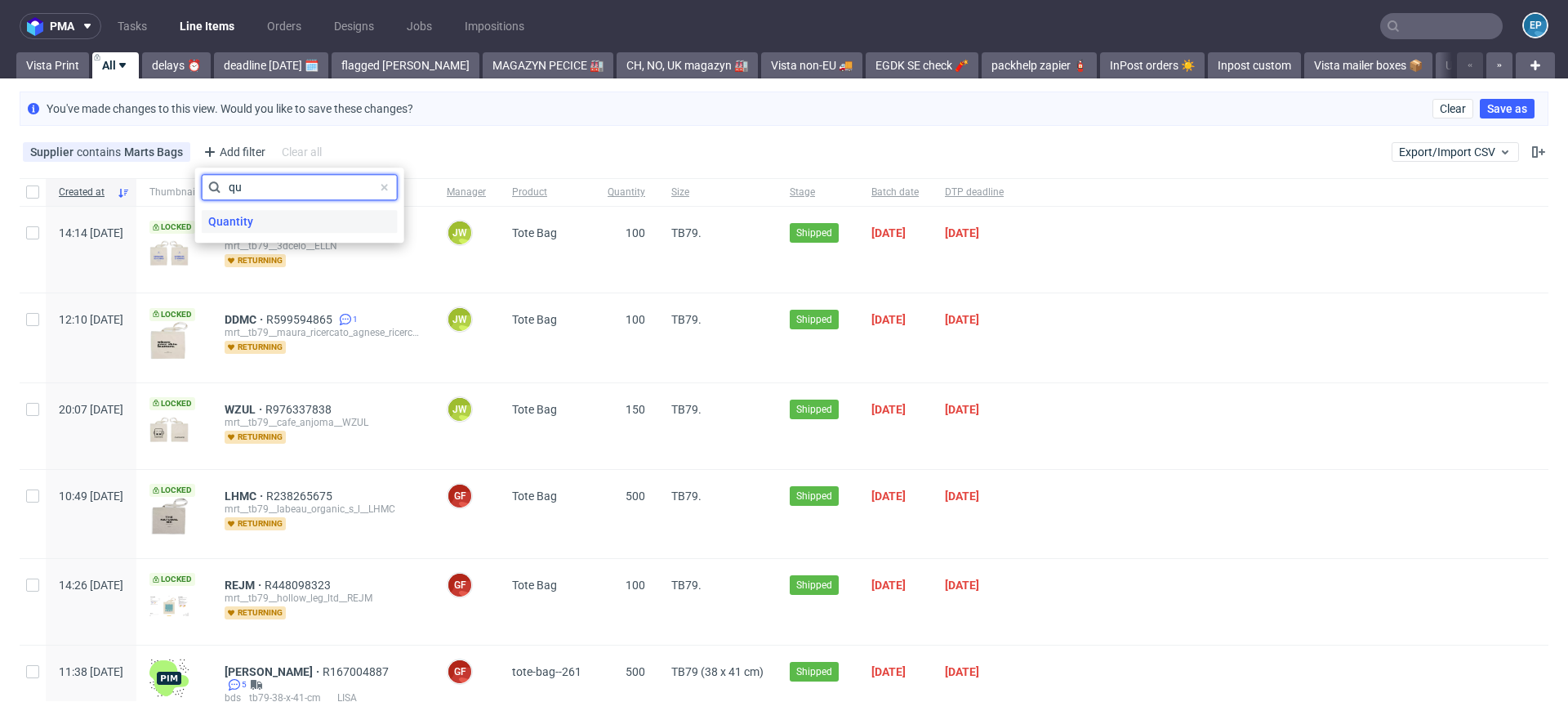
type input "qu"
click at [256, 222] on span "Quantity" at bounding box center [231, 222] width 58 height 23
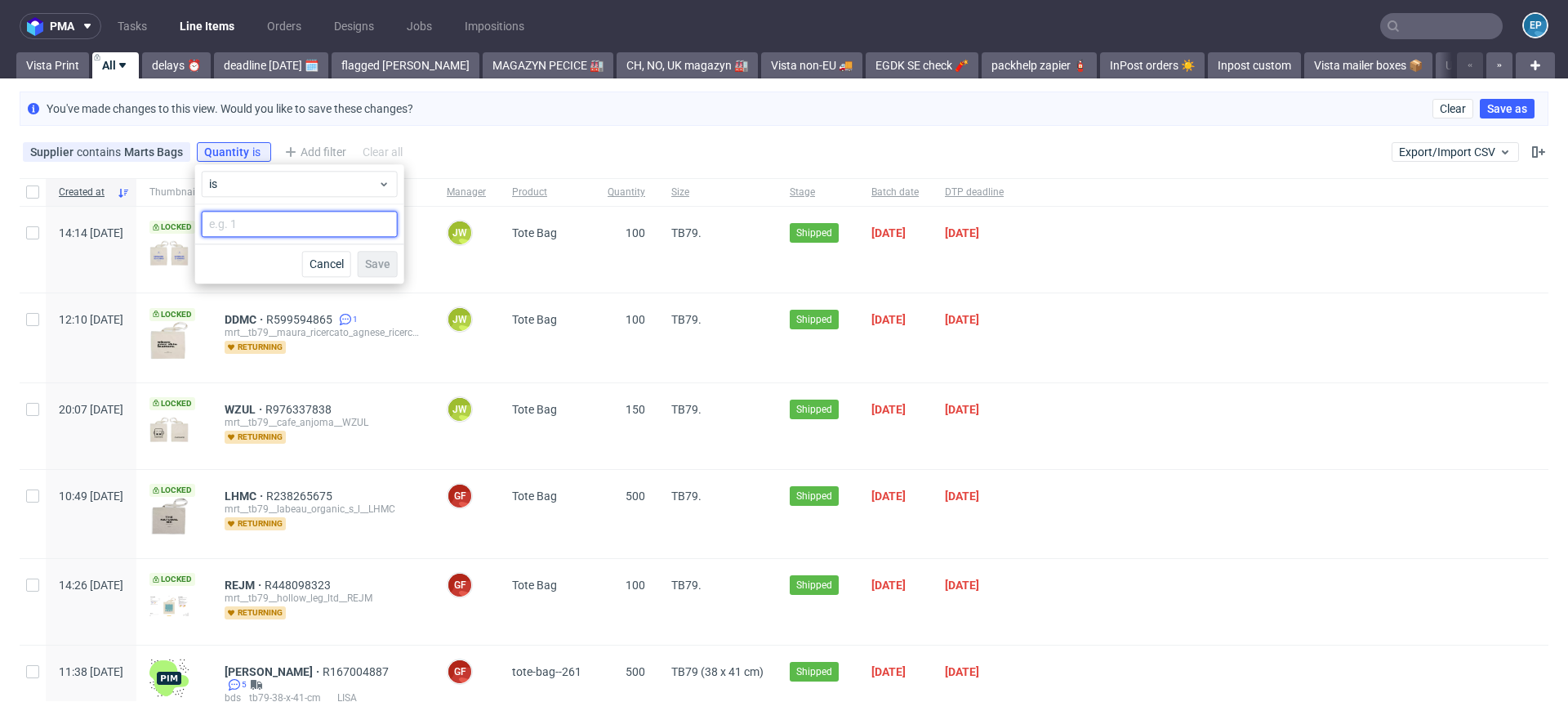
click at [256, 222] on input "number" at bounding box center [300, 224] width 196 height 26
type input "1000"
click at [380, 264] on span "Save" at bounding box center [377, 264] width 26 height 12
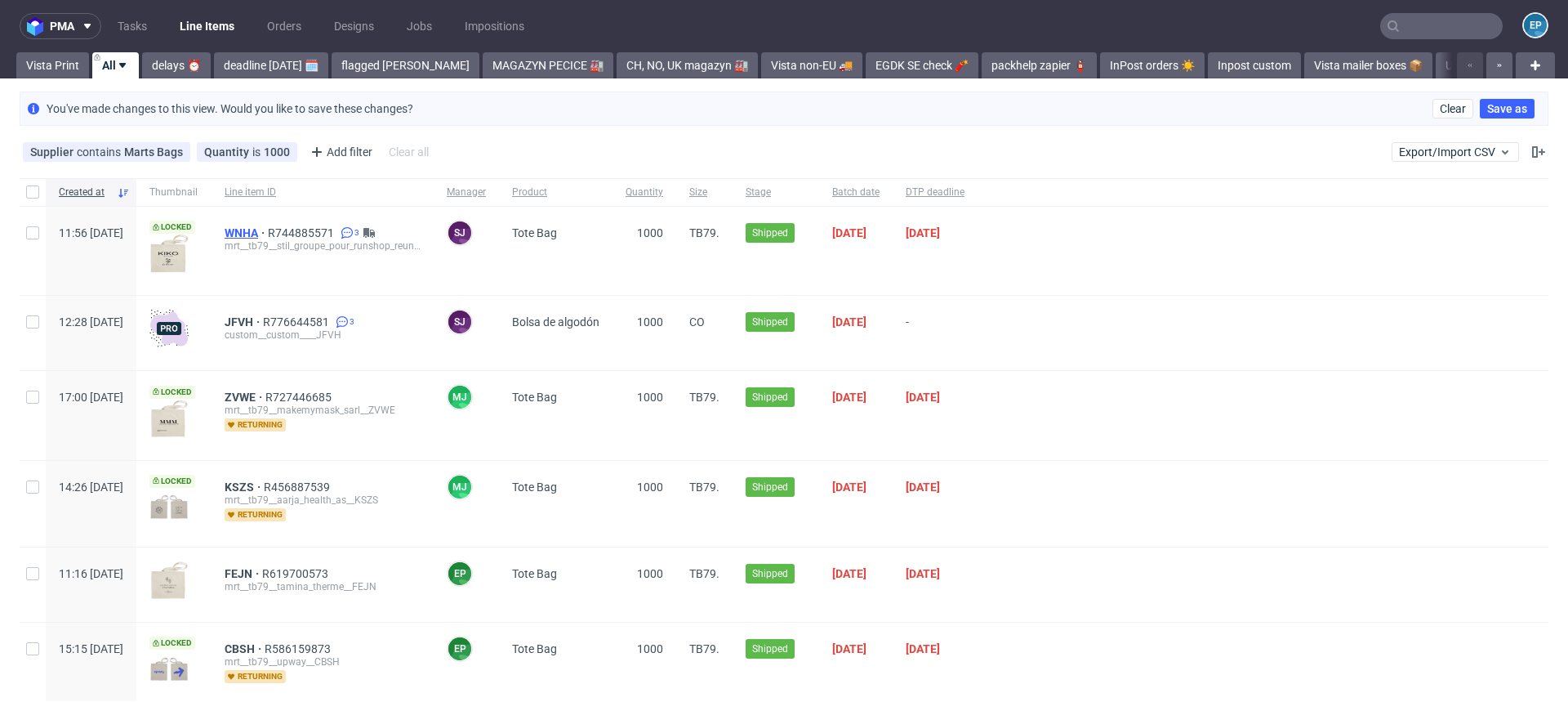
click at [268, 227] on span "WNHA" at bounding box center [246, 233] width 44 height 13
click at [337, 230] on span "R744885571" at bounding box center [302, 233] width 69 height 13
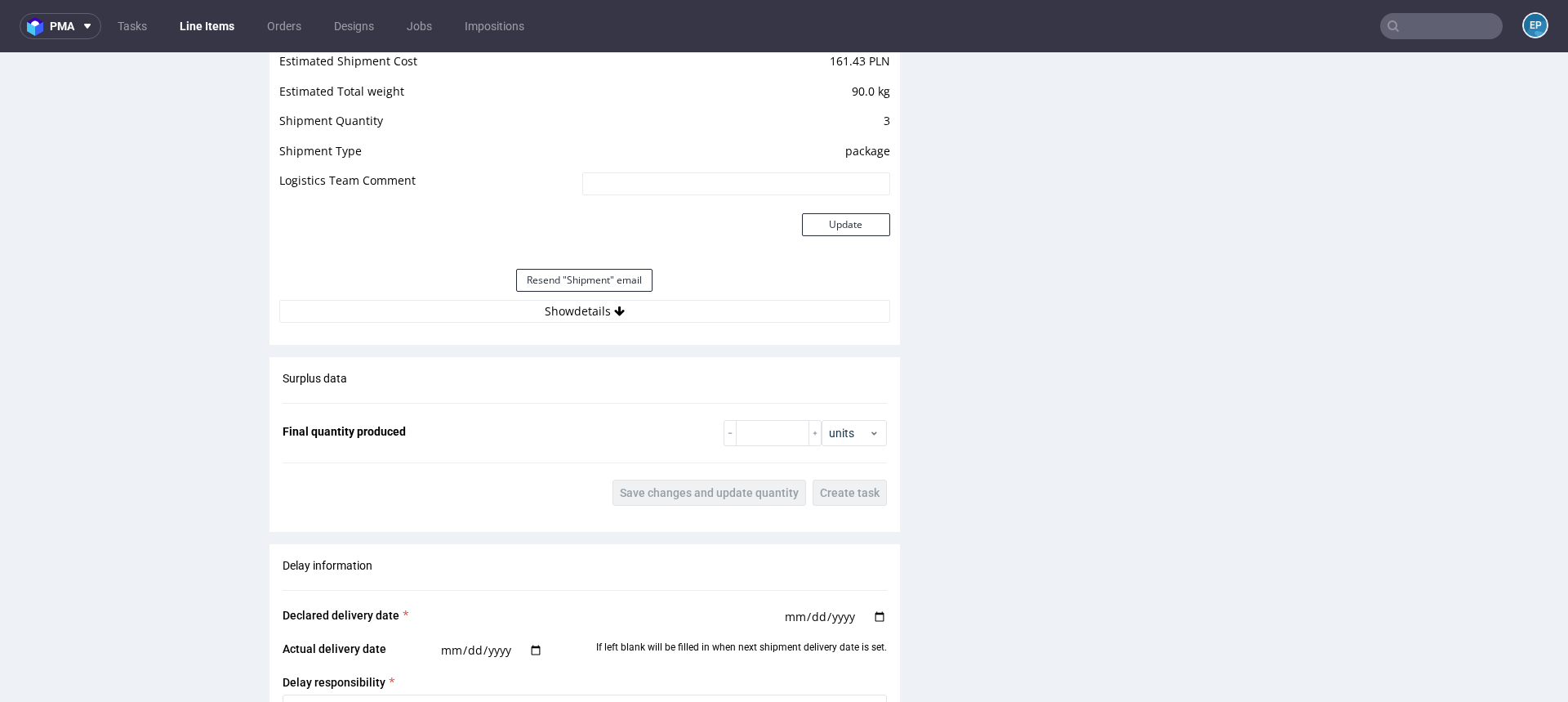
scroll to position [1841, 0]
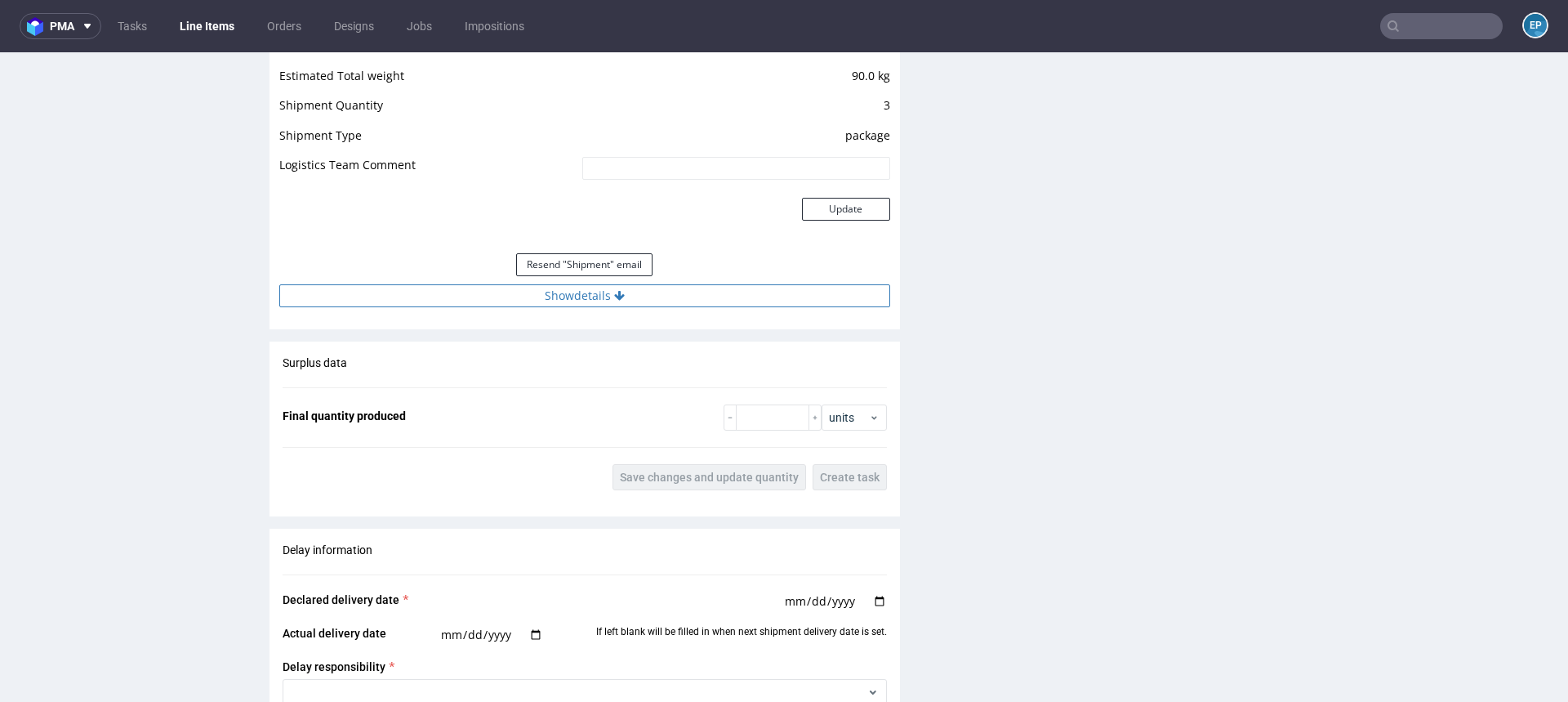
click at [688, 294] on button "Show details" at bounding box center [585, 296] width 611 height 23
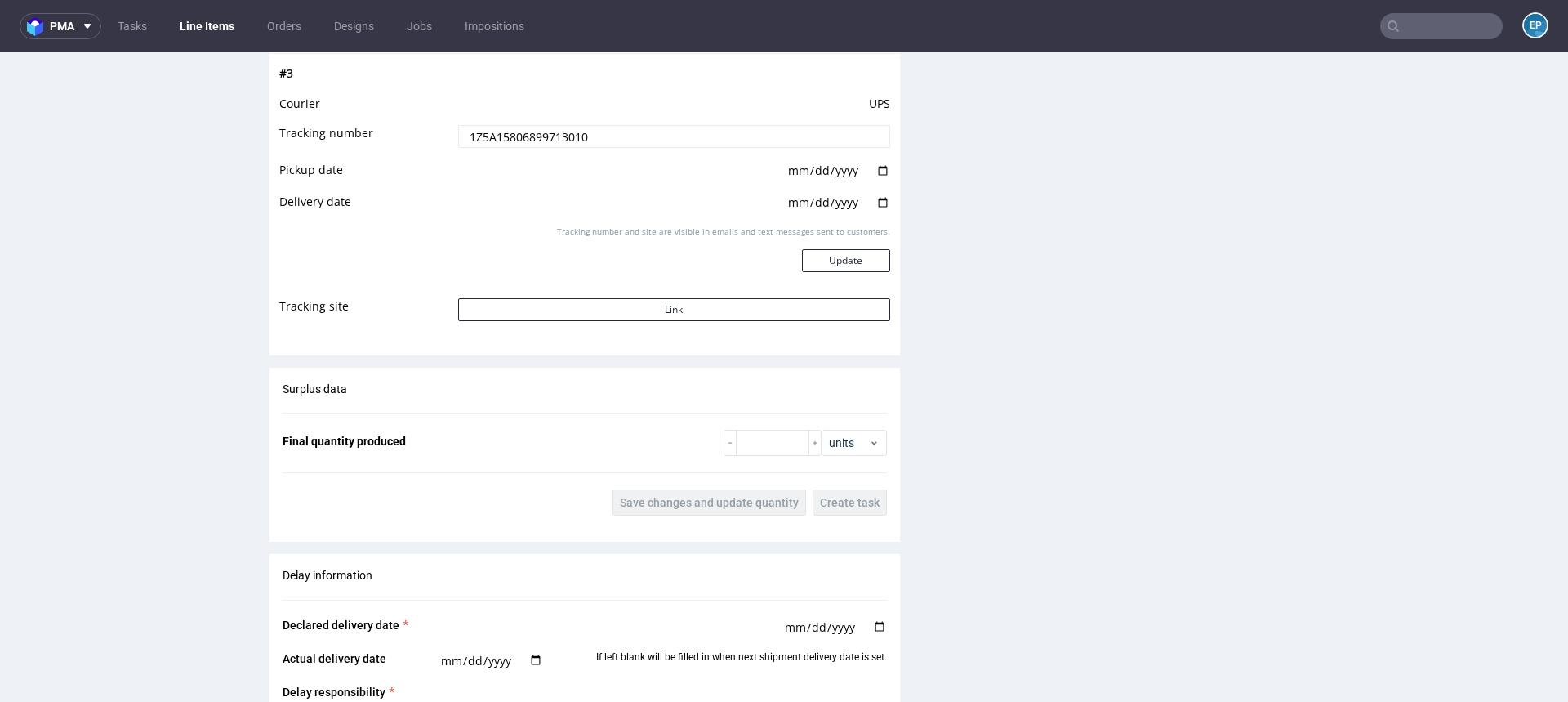
scroll to position [2686, 0]
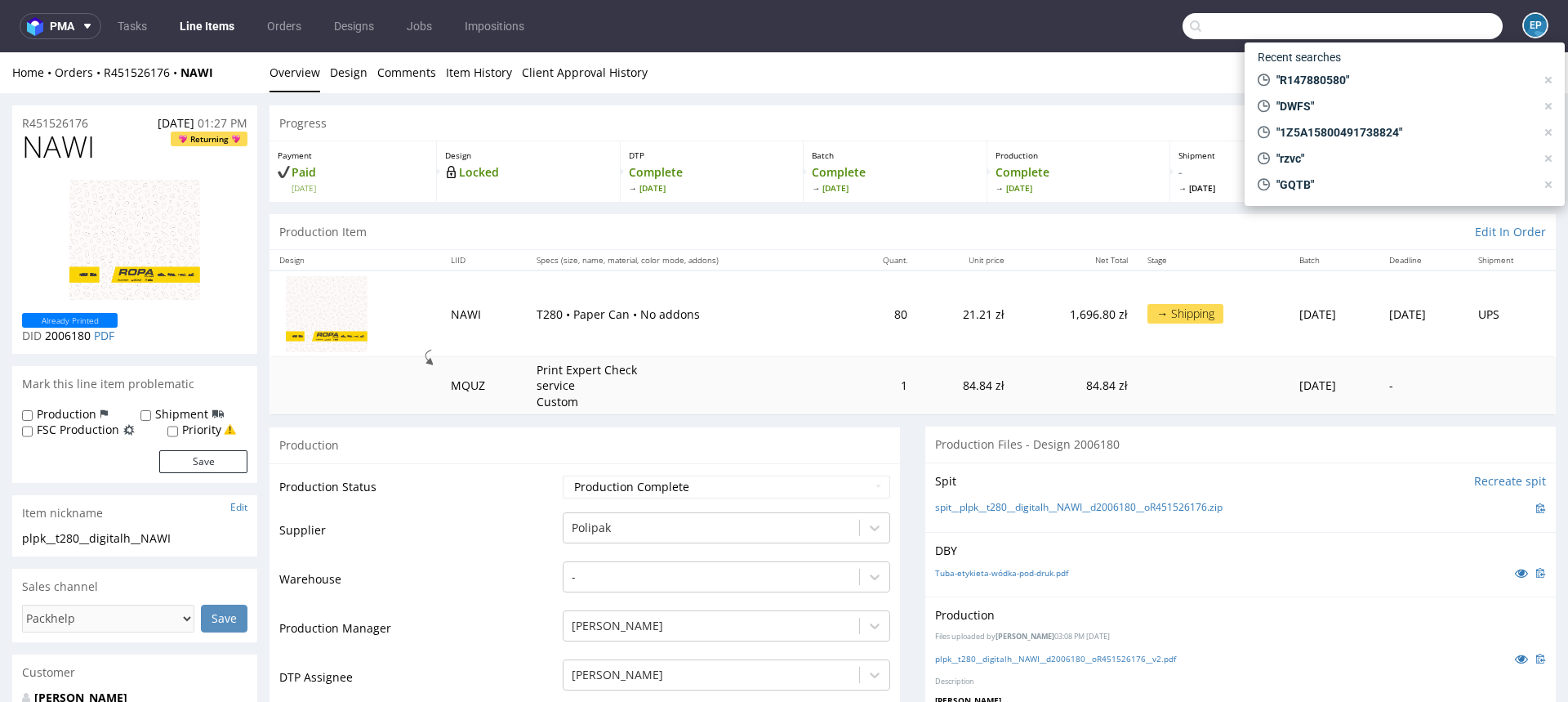
scroll to position [306, 0]
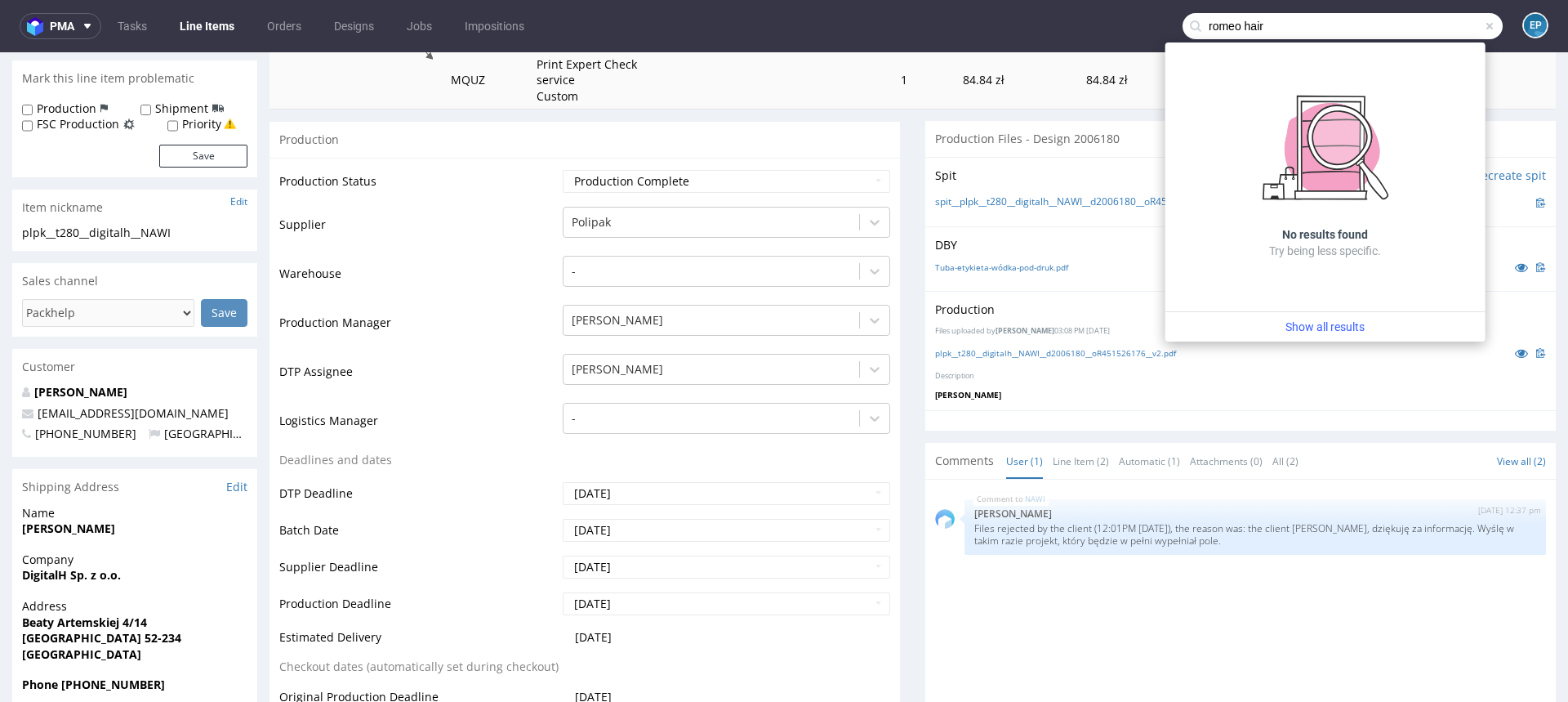
type input "romeo hair"
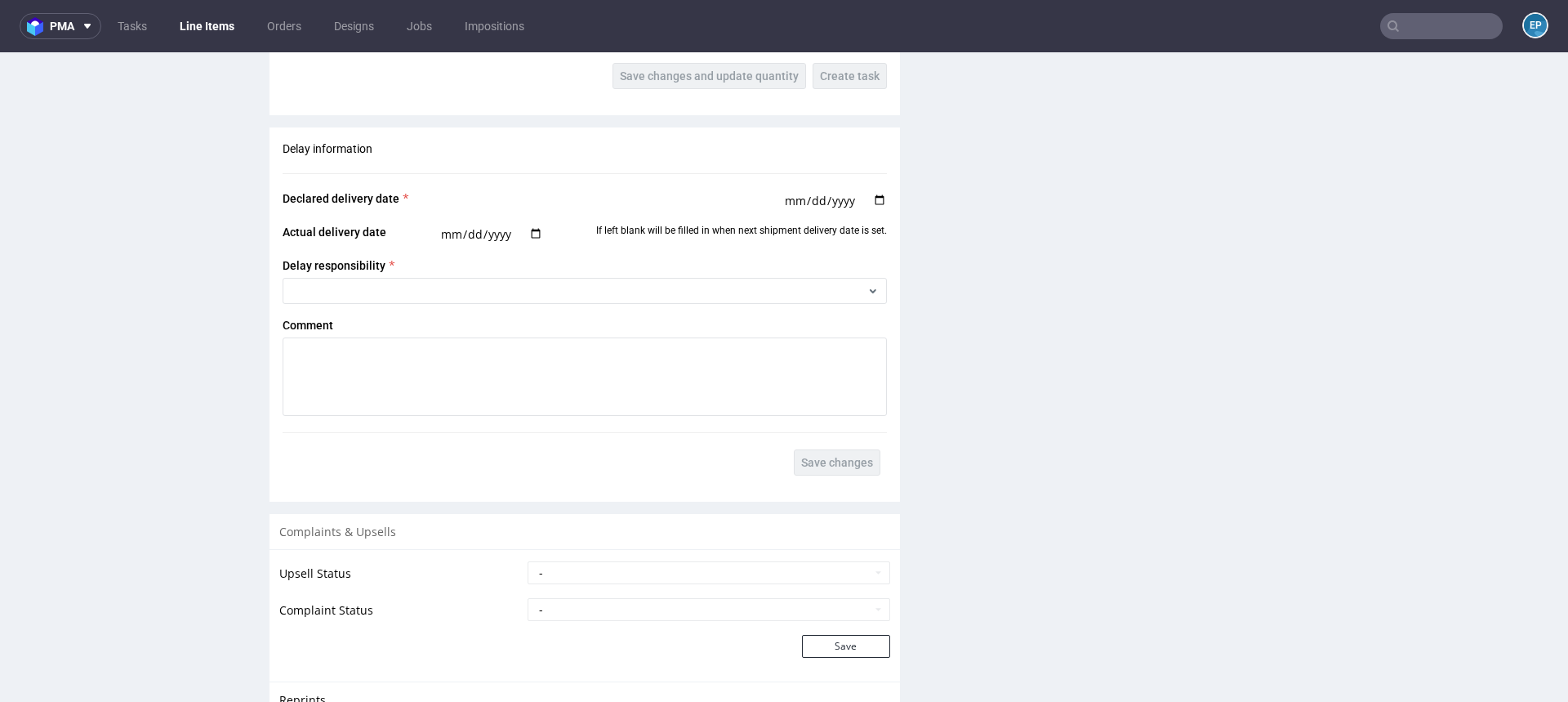
scroll to position [1878, 0]
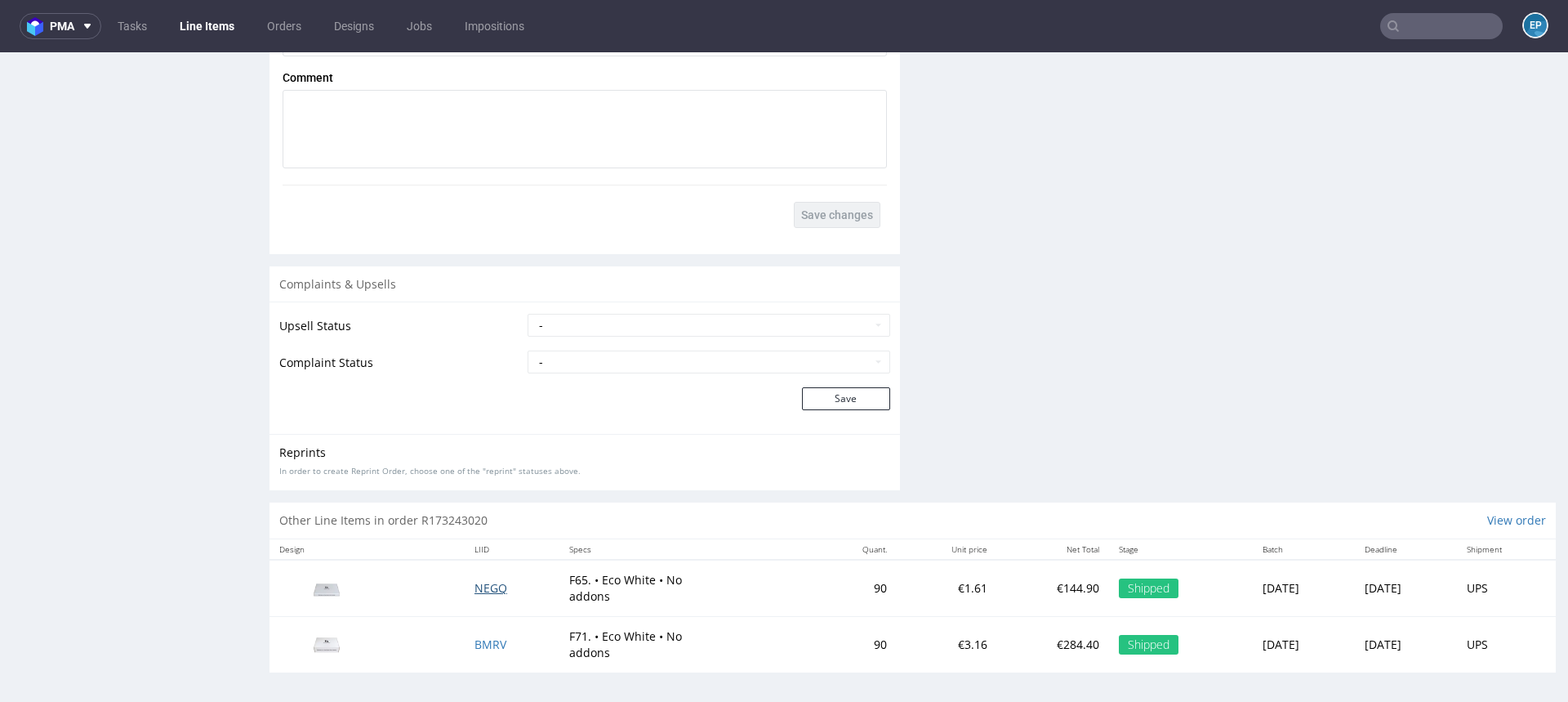
click at [480, 585] on span "NEGQ" at bounding box center [491, 587] width 33 height 16
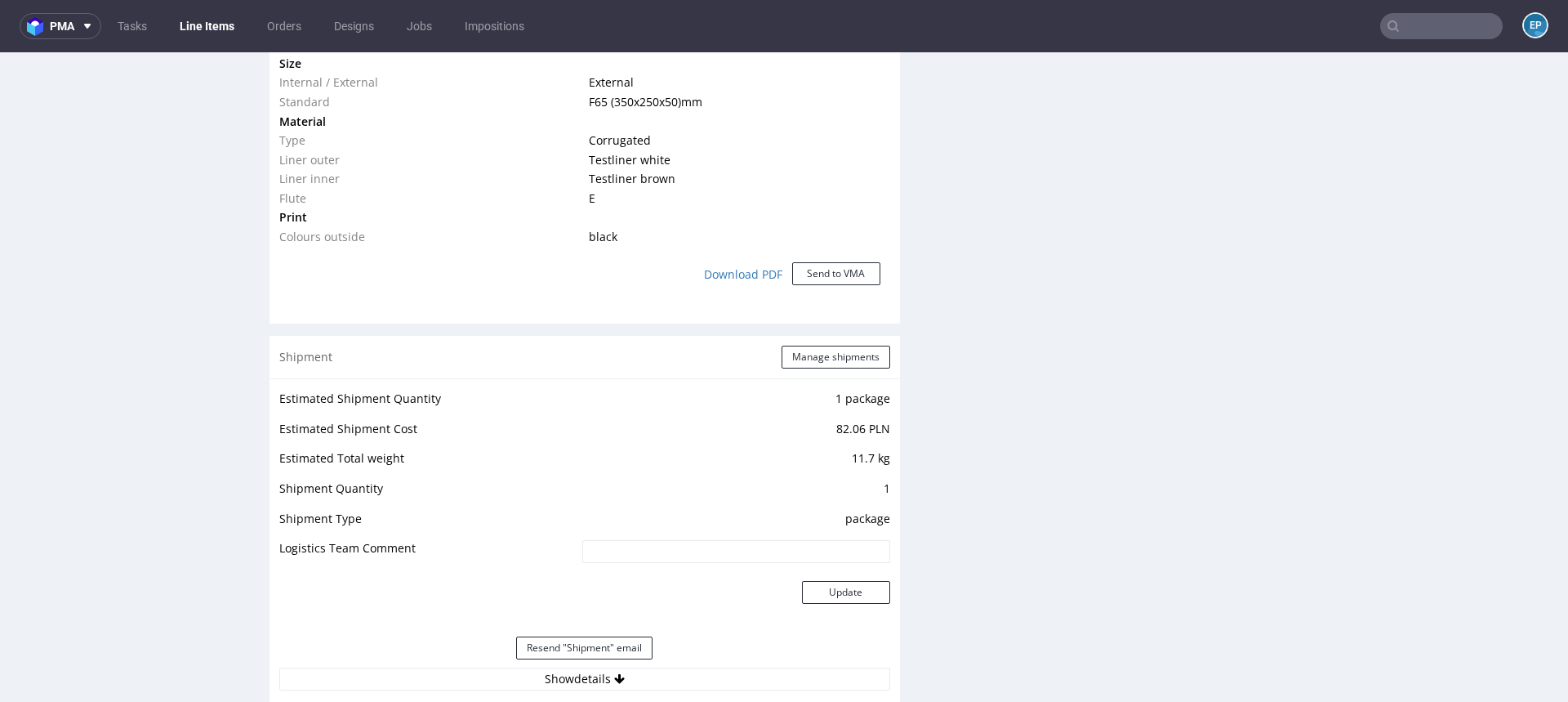
scroll to position [1528, 0]
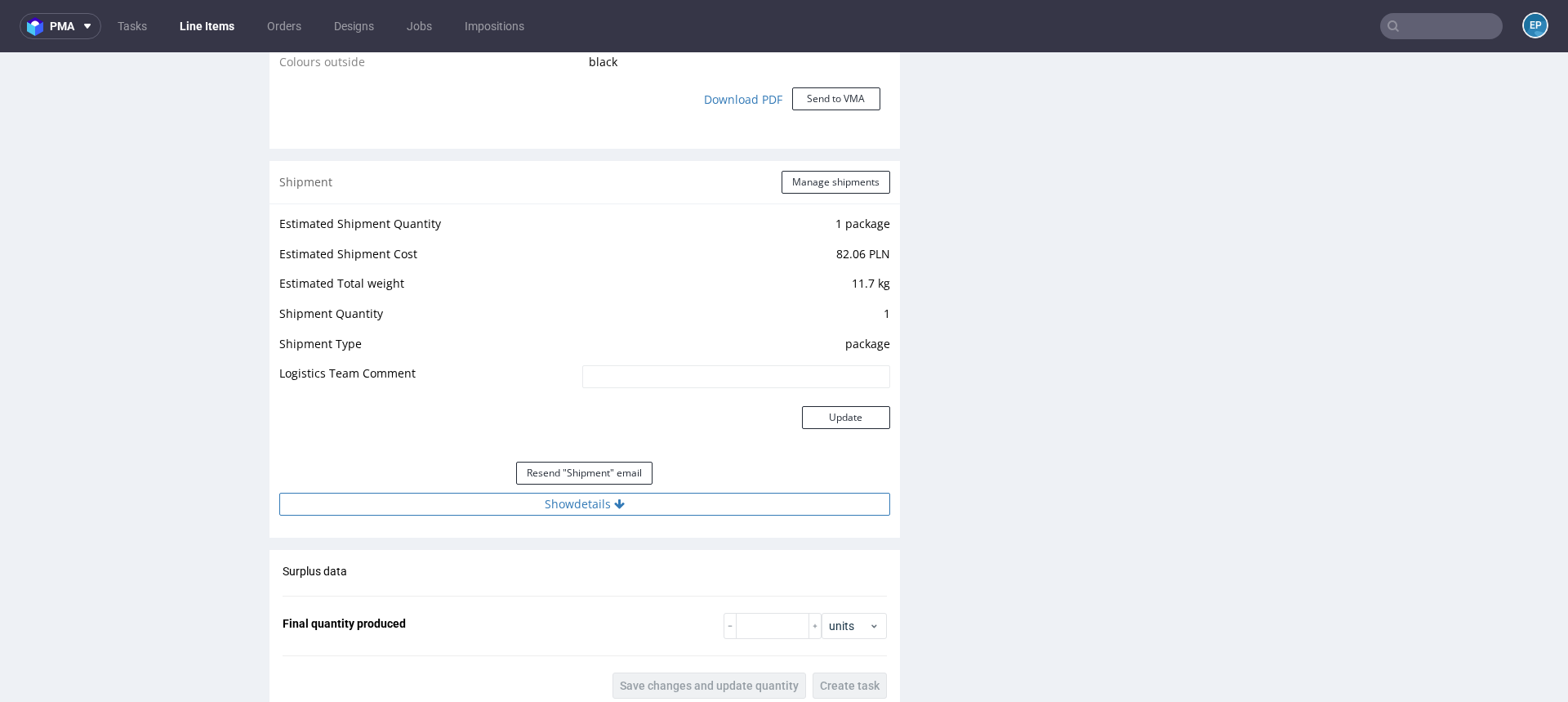
click at [556, 494] on button "Show details" at bounding box center [585, 504] width 611 height 23
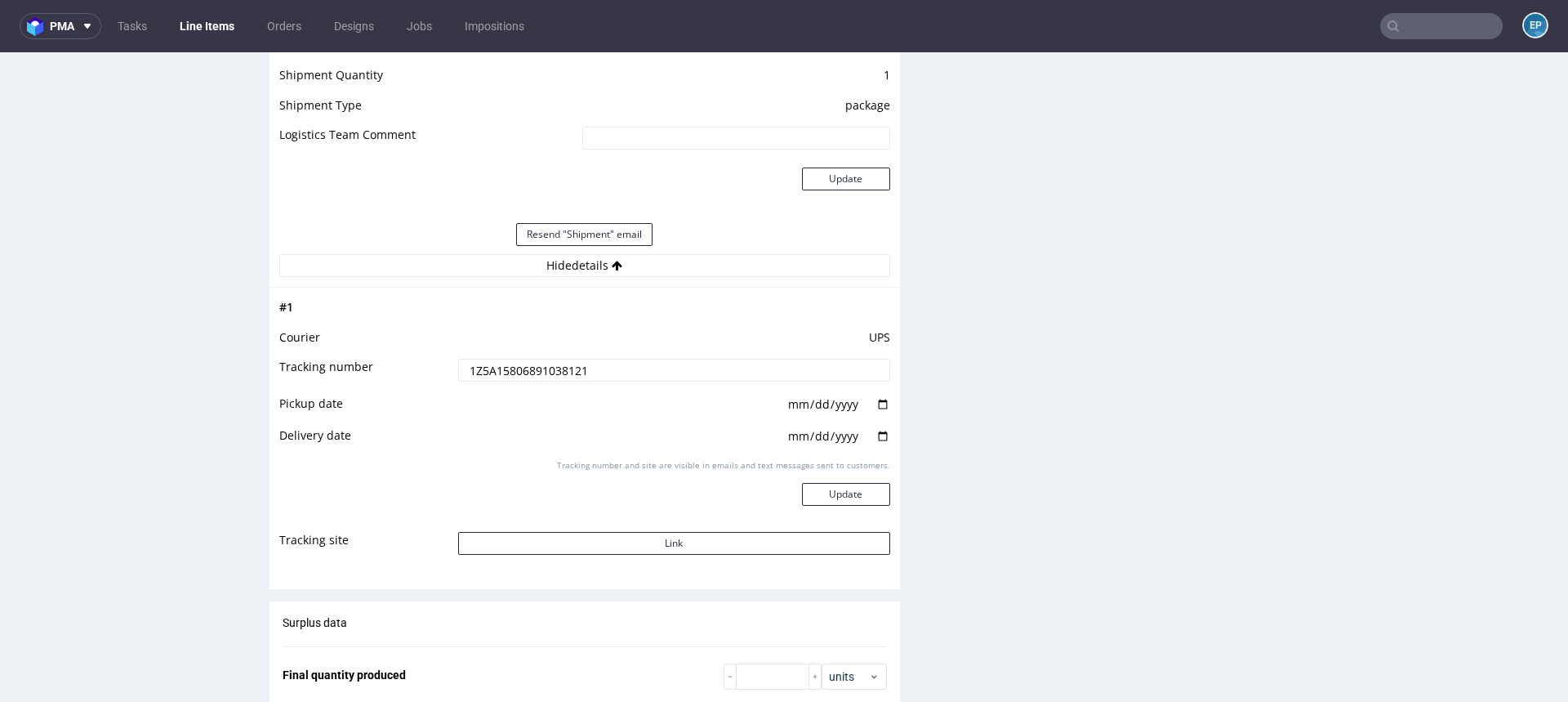
scroll to position [1903, 0]
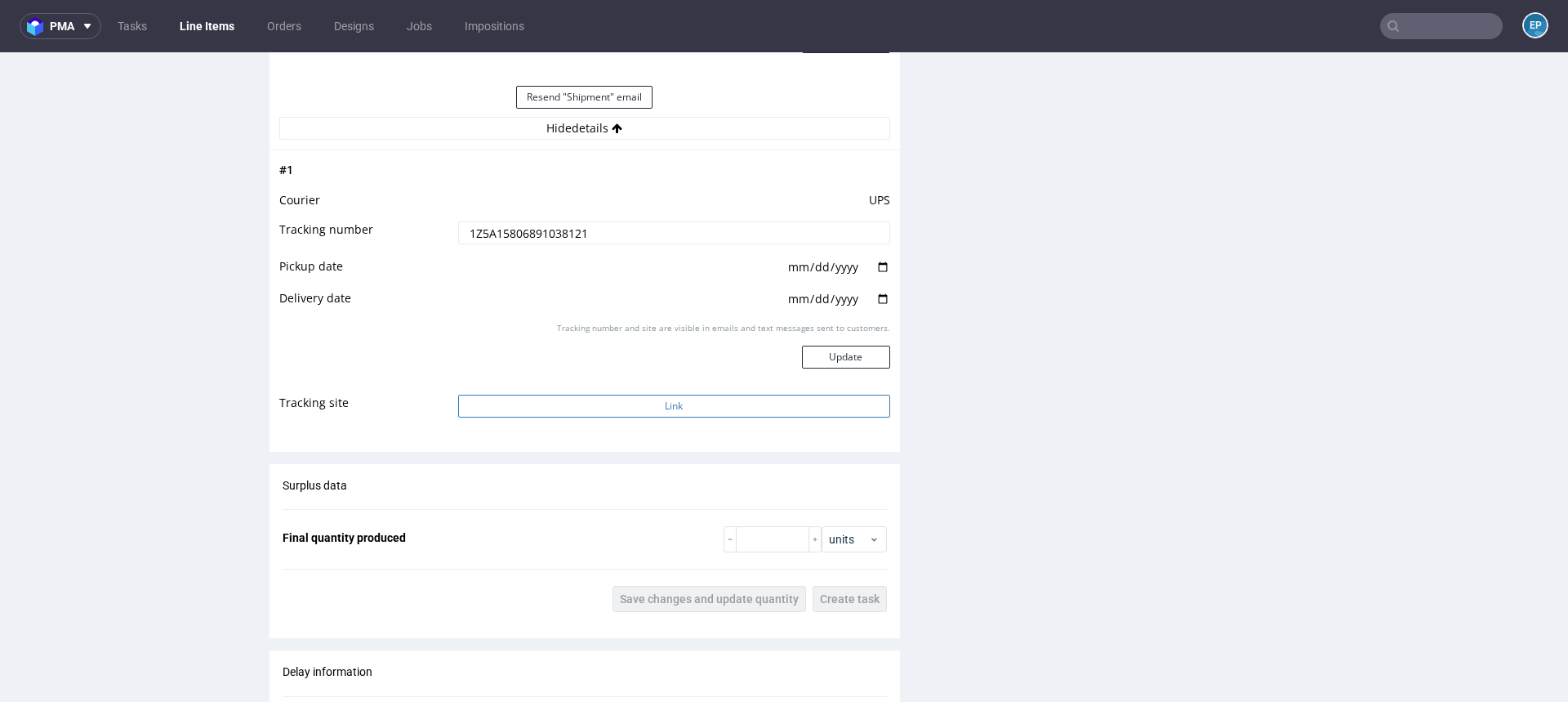
click at [714, 407] on button "Link" at bounding box center [674, 406] width 432 height 23
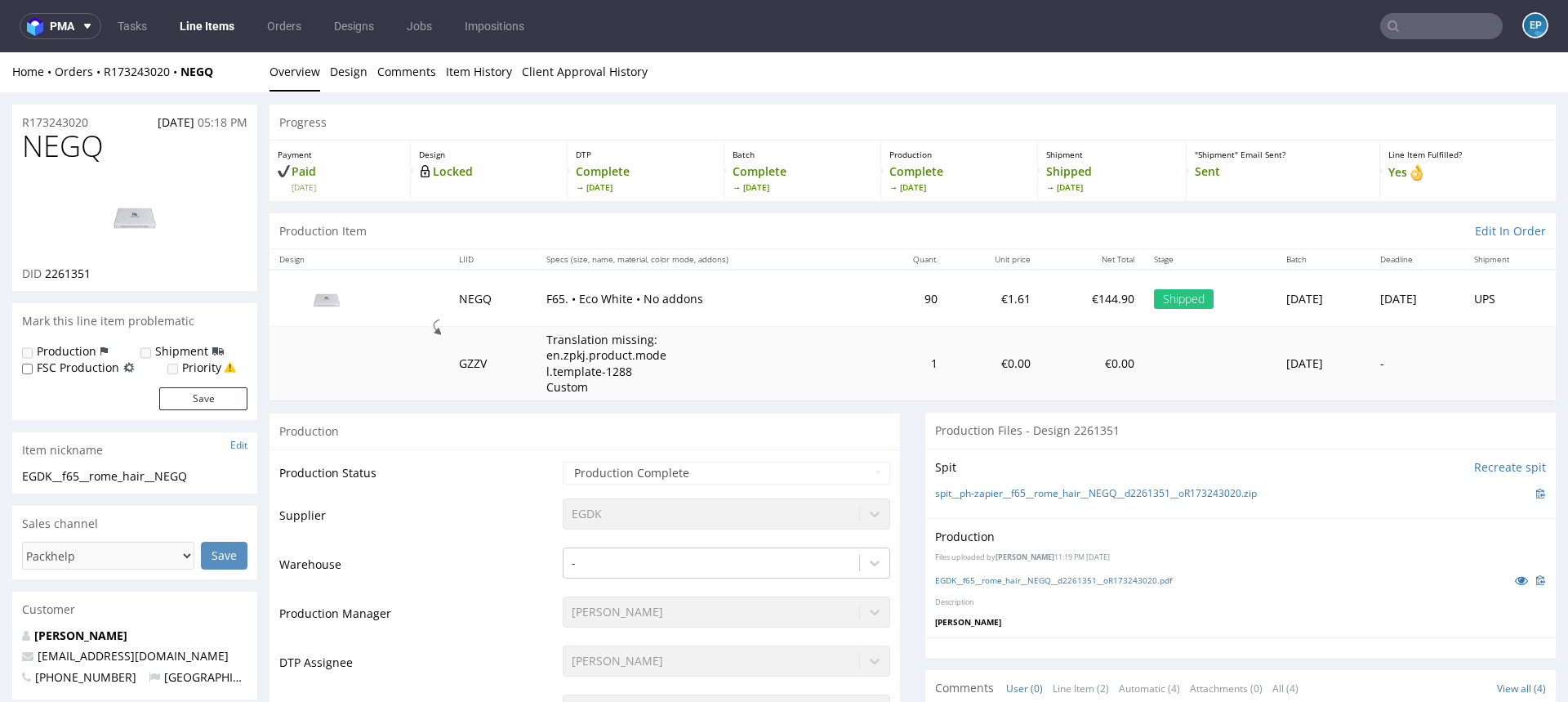
scroll to position [0, 0]
